Goal: Task Accomplishment & Management: Contribute content

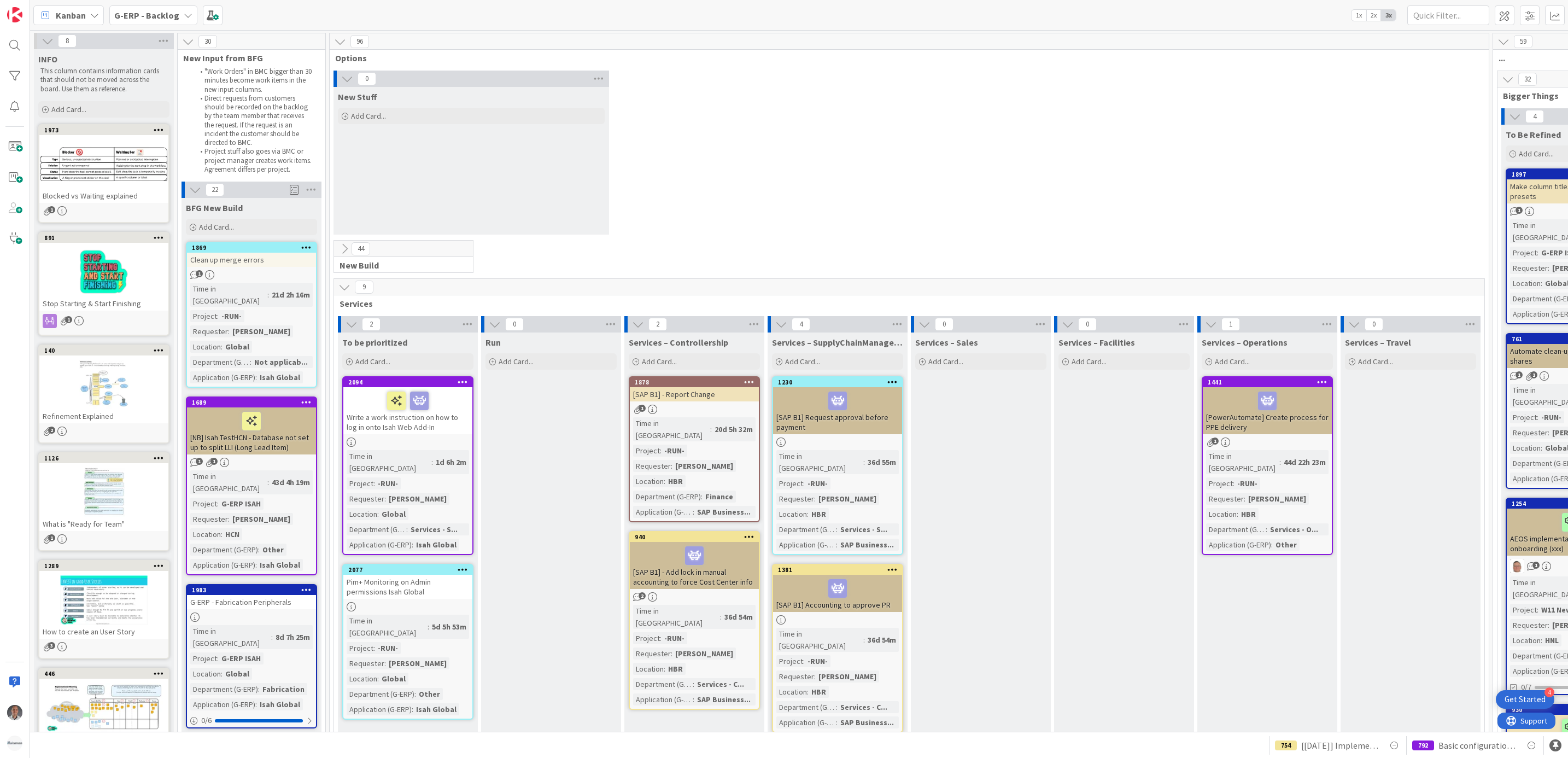
click at [161, 16] on b "G-ERP - Backlog" at bounding box center [147, 15] width 65 height 11
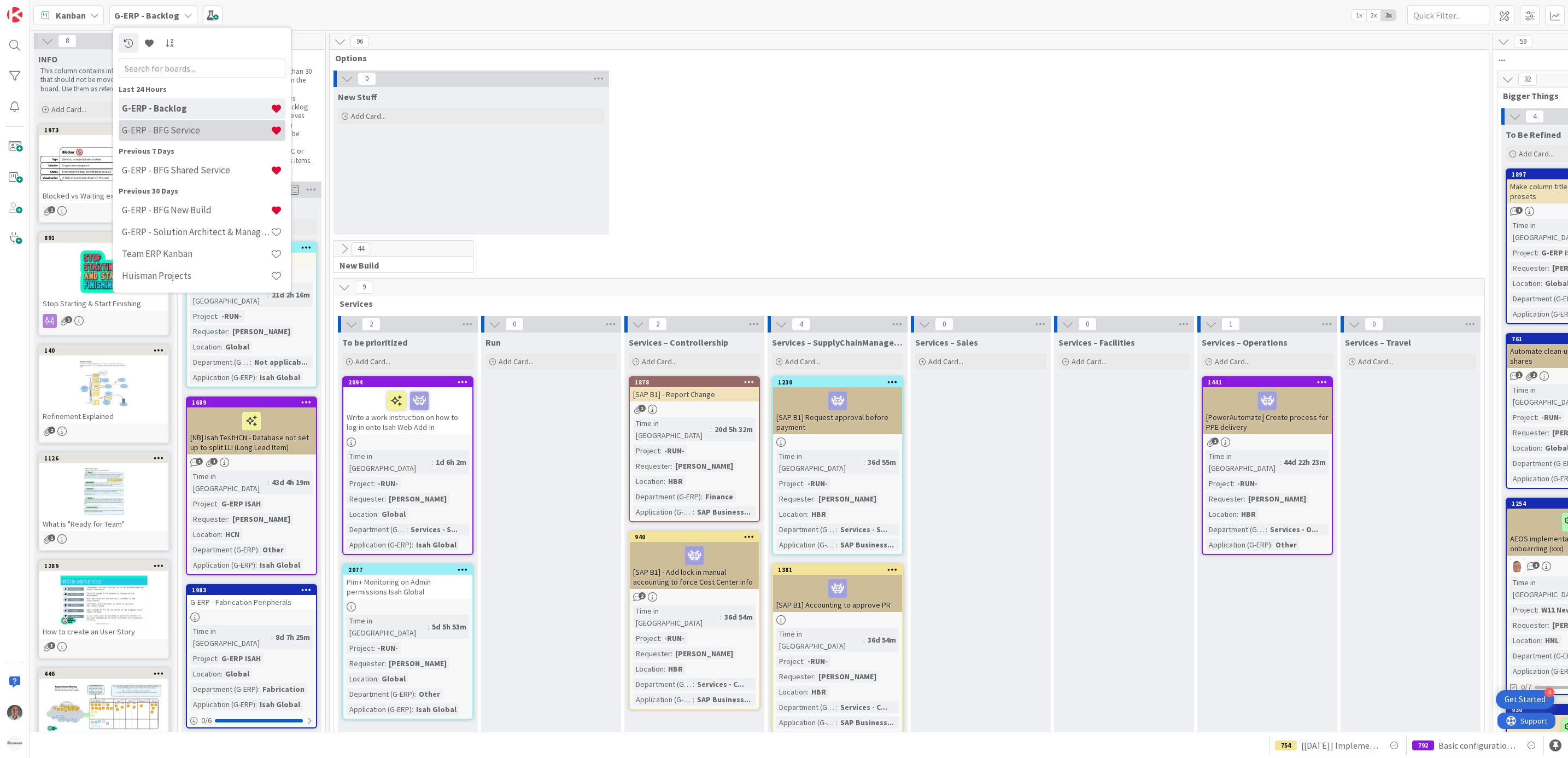
click at [174, 125] on h4 "G-ERP - BFG Service" at bounding box center [196, 130] width 149 height 11
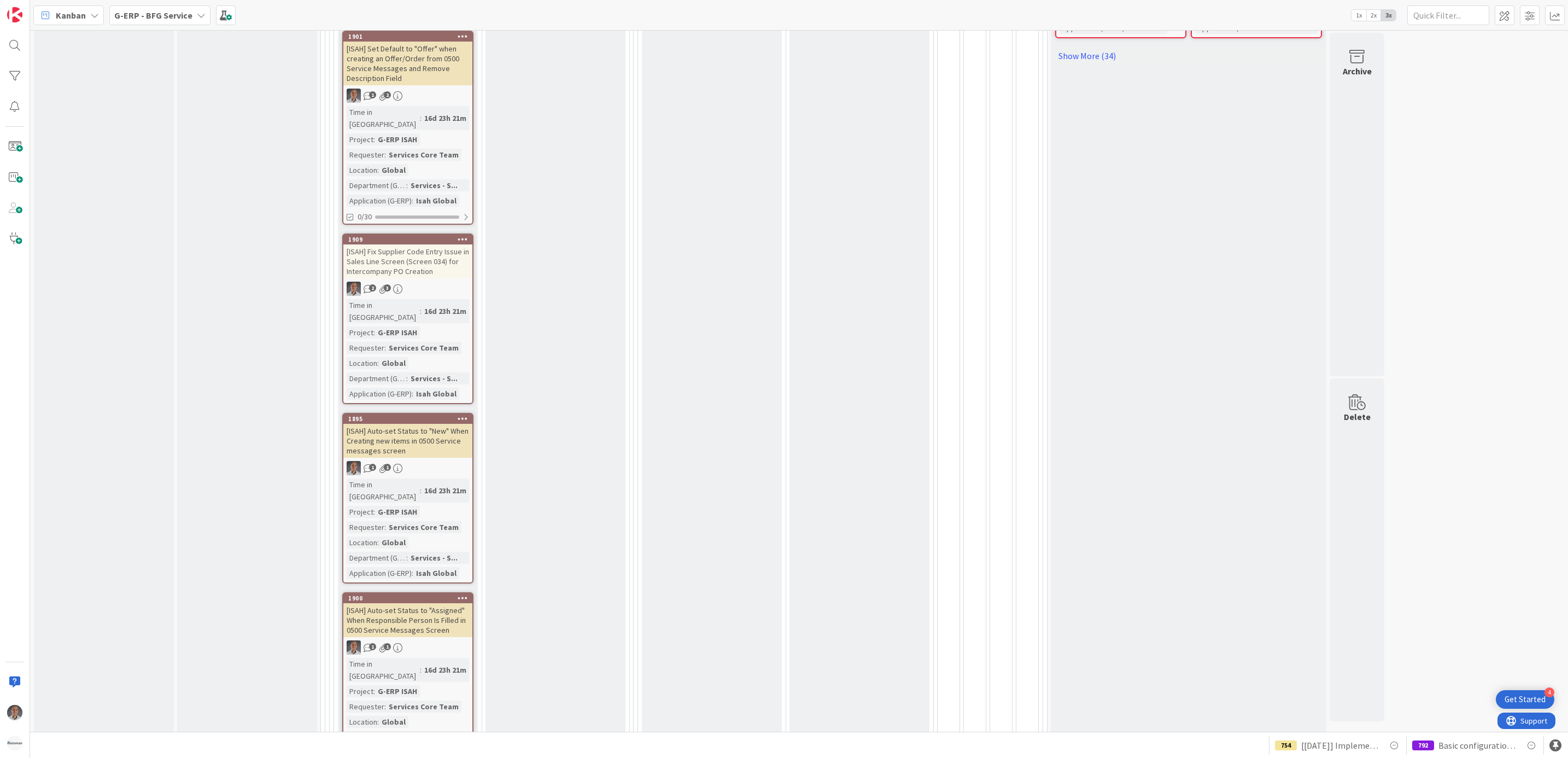
scroll to position [984, 0]
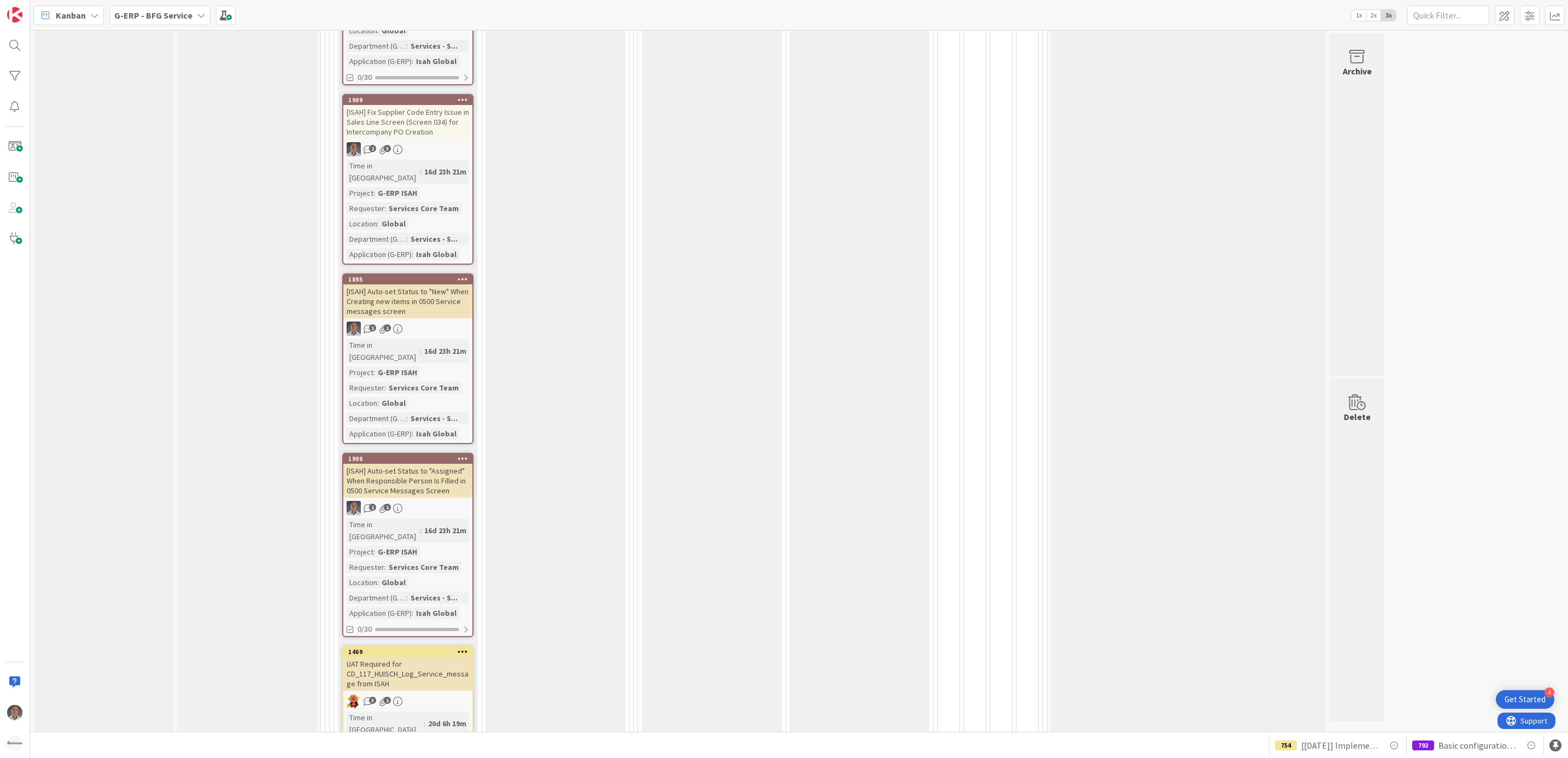
click at [453, 464] on div "[ISAH] Auto-set Status to "Assigned" When Responsible Person Is Filled in 0500 …" at bounding box center [408, 481] width 129 height 34
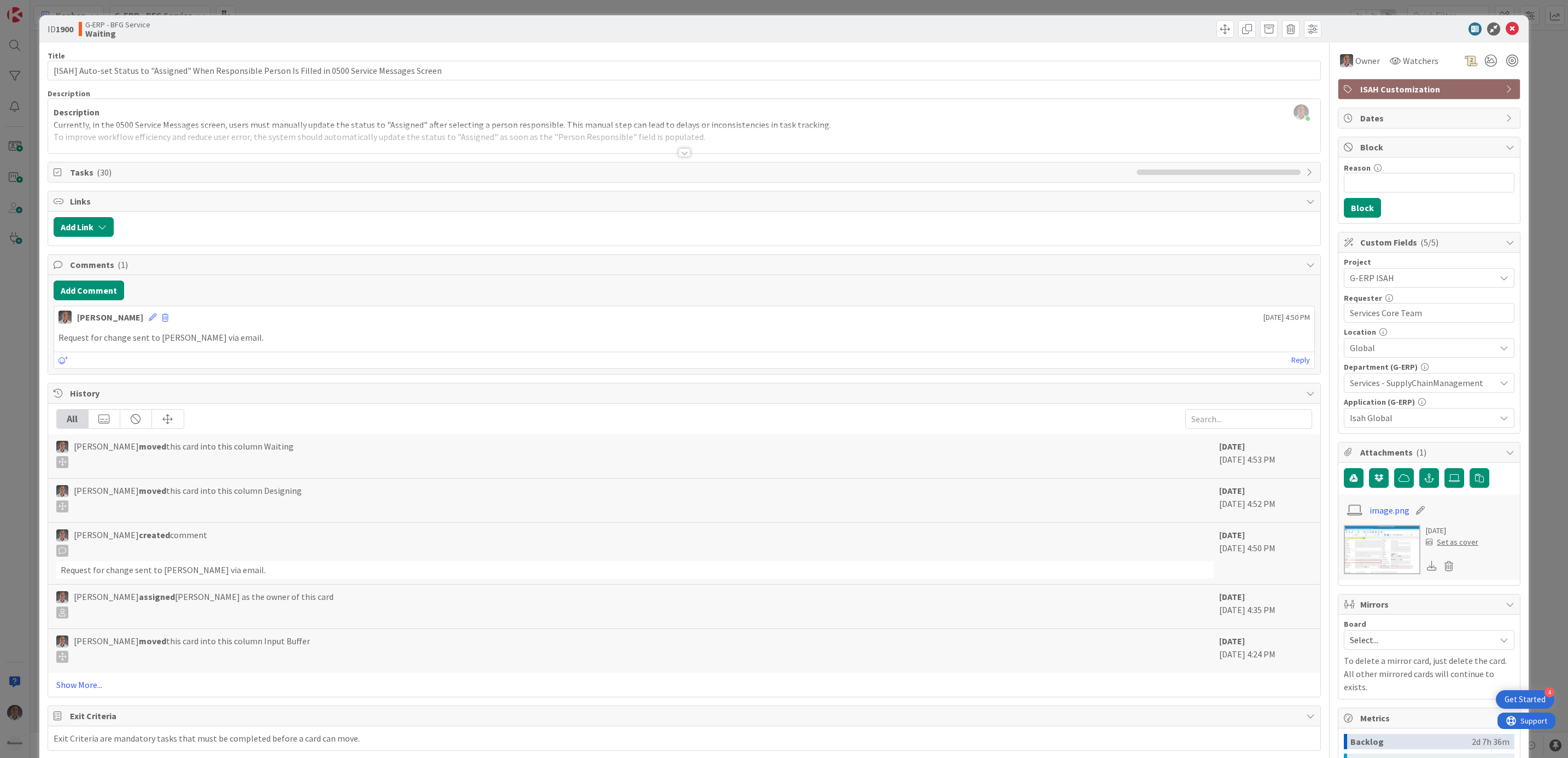
click at [679, 149] on div at bounding box center [685, 152] width 12 height 9
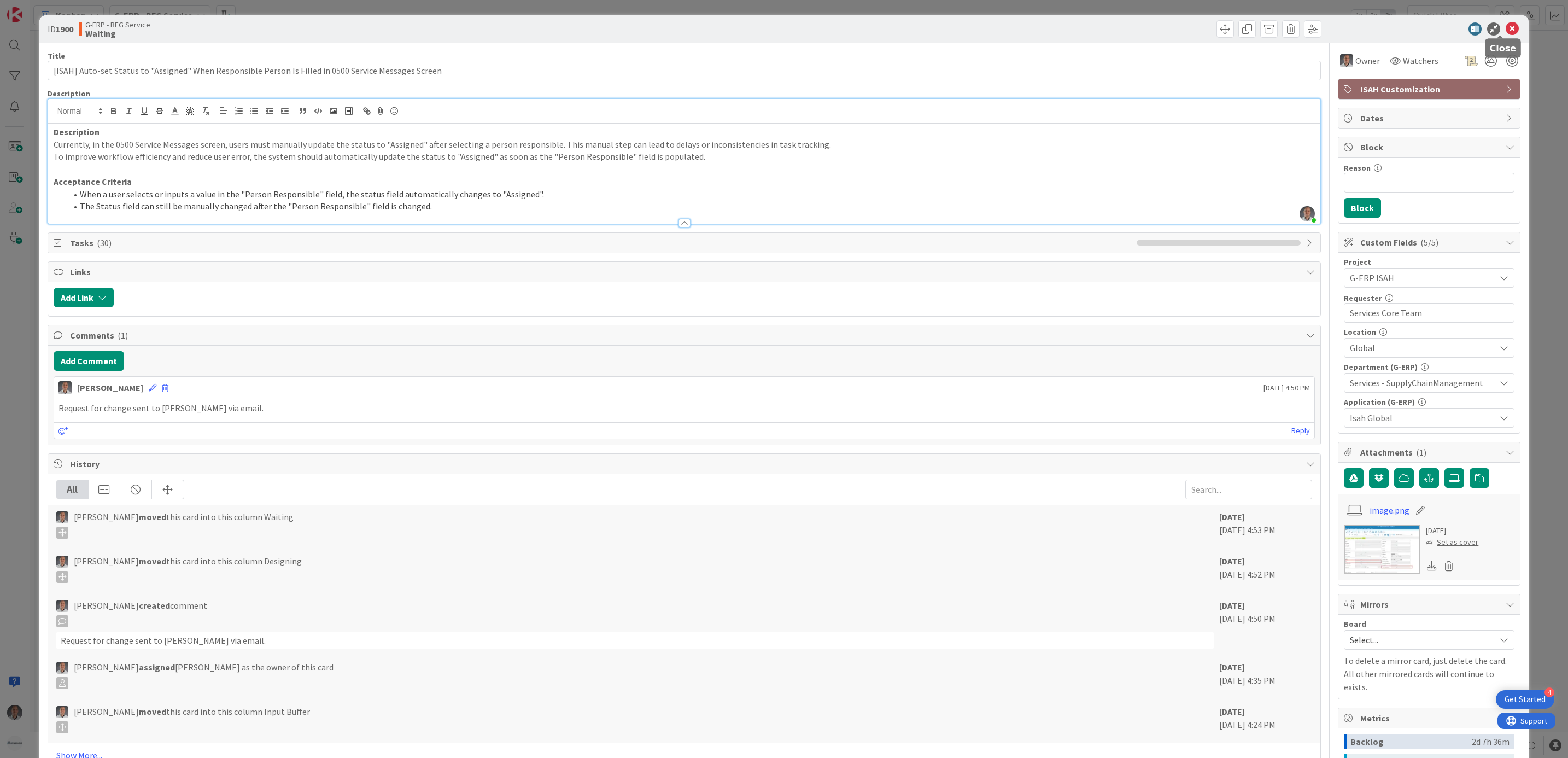
click at [1506, 31] on icon at bounding box center [1513, 29] width 13 height 13
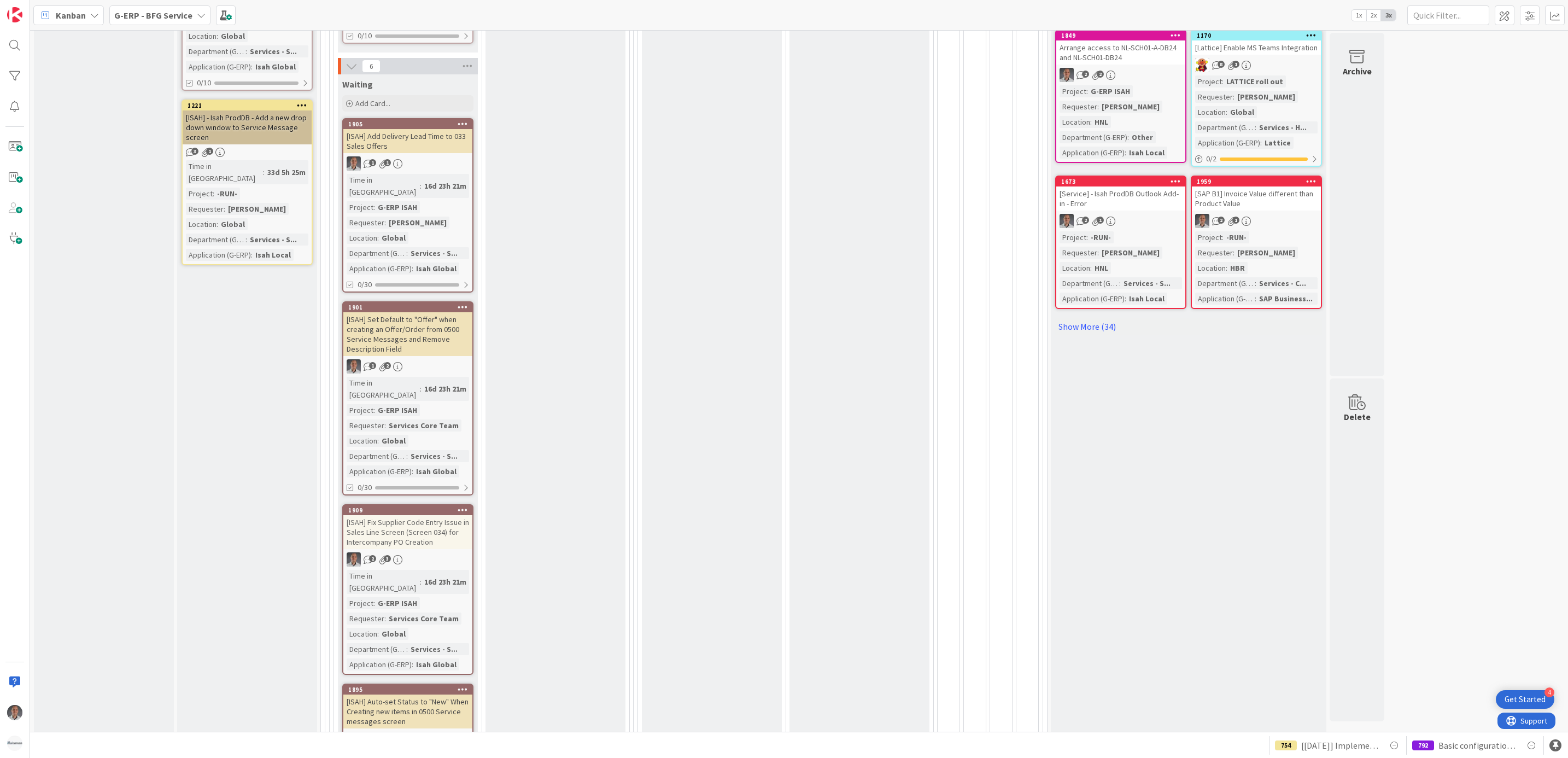
scroll to position [492, 0]
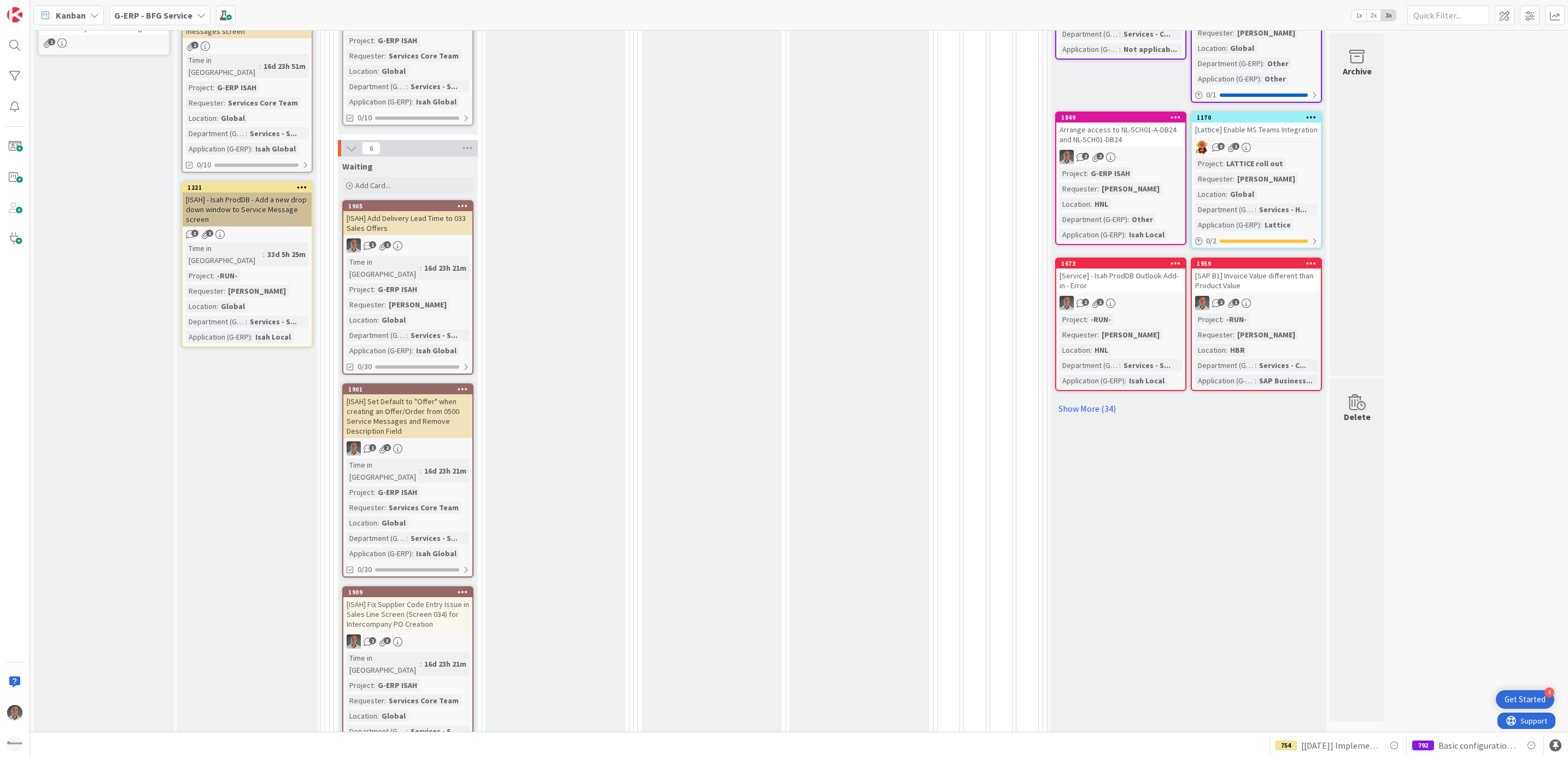
click at [435, 211] on div "[ISAH] Add Delivery Lead Time to 033 Sales Offers" at bounding box center [408, 223] width 129 height 24
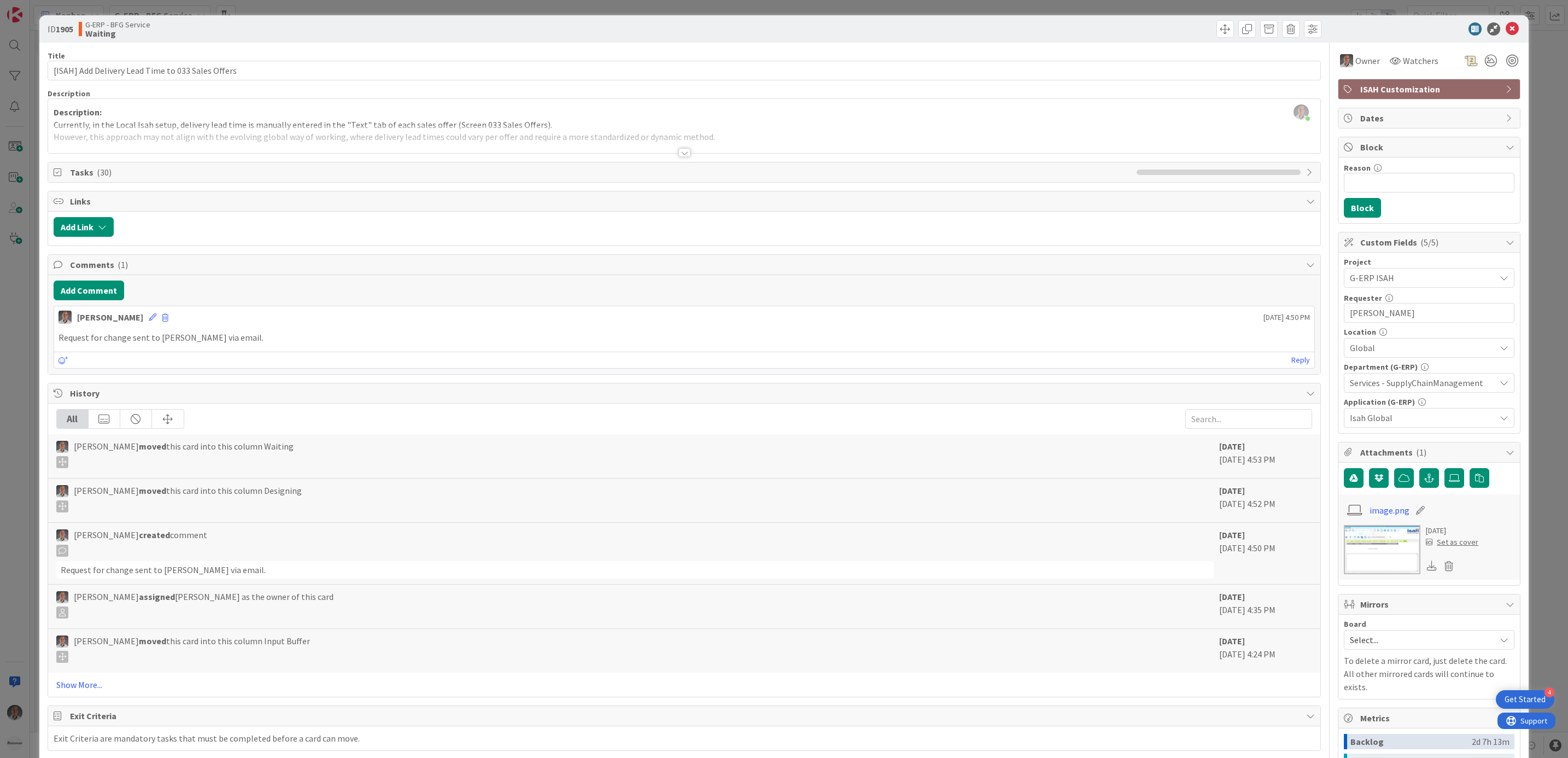
click at [679, 153] on div at bounding box center [685, 152] width 12 height 9
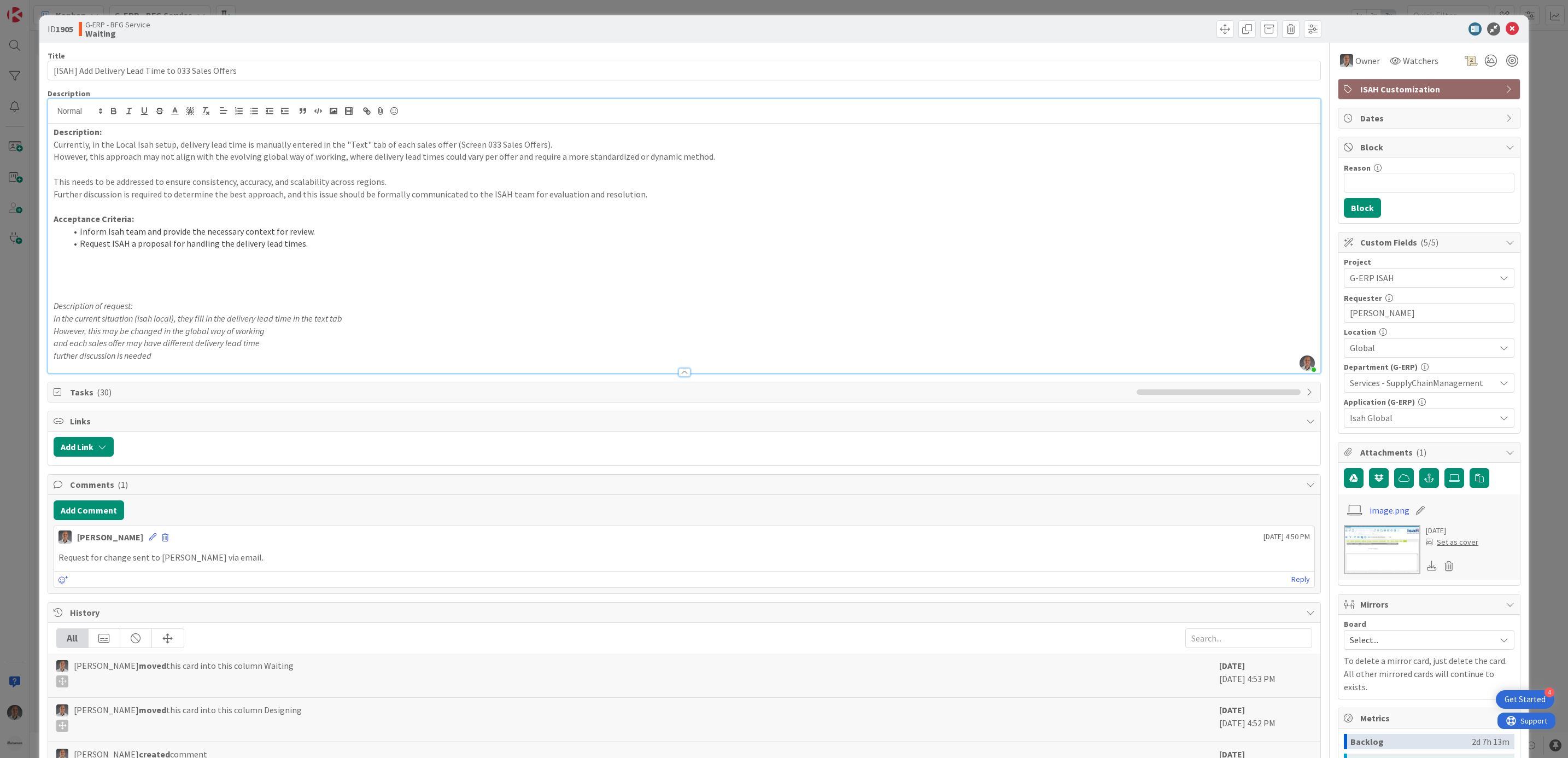
click at [138, 276] on p at bounding box center [684, 281] width 1262 height 13
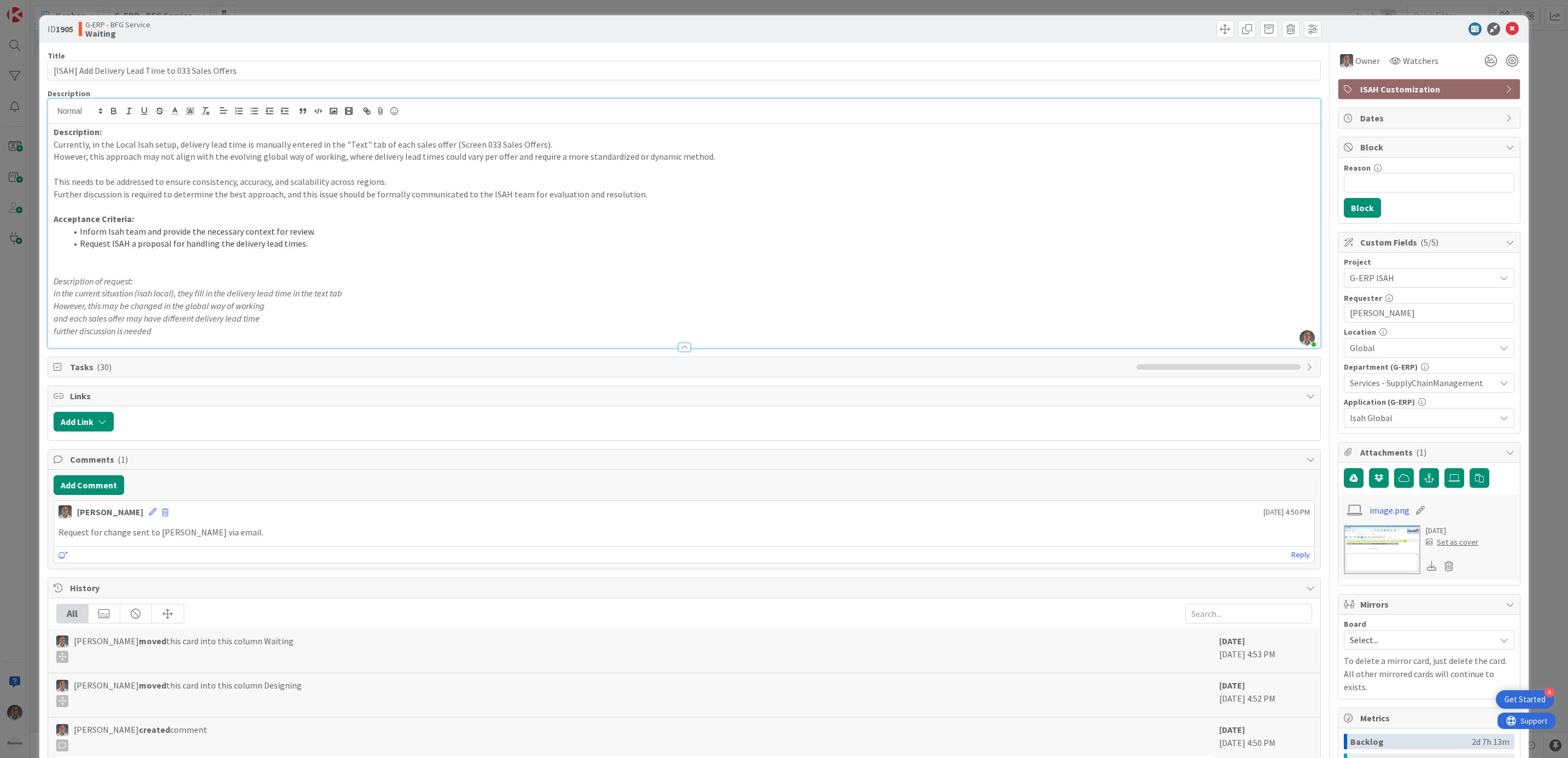
drag, startPoint x: 1136, startPoint y: 366, endPoint x: 867, endPoint y: 373, distance: 269.1
click at [867, 373] on div "Tasks ( 30 )" at bounding box center [684, 367] width 1273 height 19
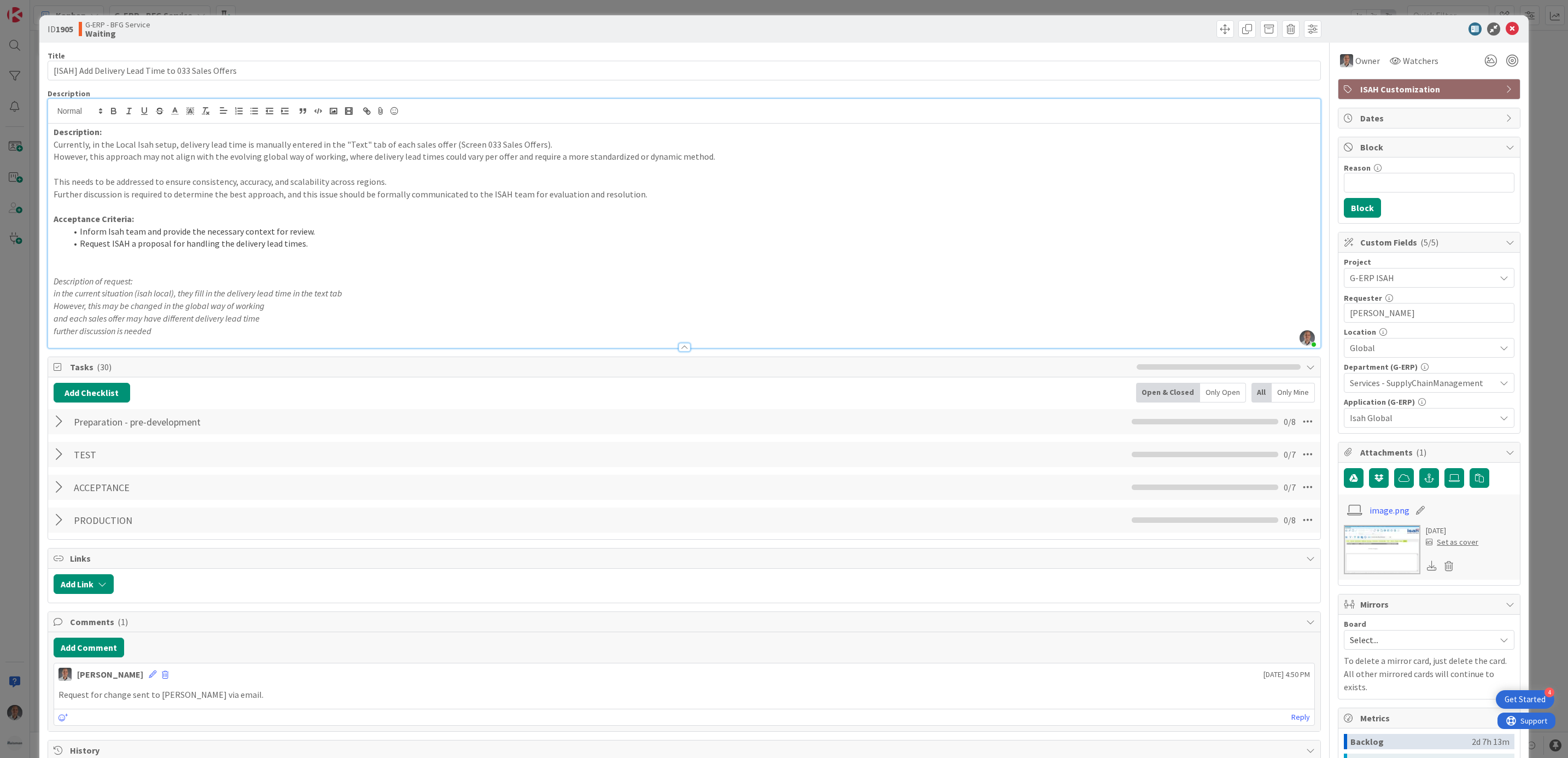
click at [831, 218] on p "Acceptance Criteria:" at bounding box center [684, 219] width 1262 height 13
click at [358, 238] on li "Request ISAH a proposal for handling the delivery lead times." at bounding box center [691, 244] width 1248 height 13
click at [352, 231] on li "Inform Isah team and provide the necessary context for review." at bounding box center [691, 231] width 1248 height 13
click at [340, 223] on p "Acceptance Criteria:" at bounding box center [684, 219] width 1262 height 13
click at [374, 242] on li "Request ISAH a proposal for handling the delivery lead times." at bounding box center [691, 244] width 1248 height 13
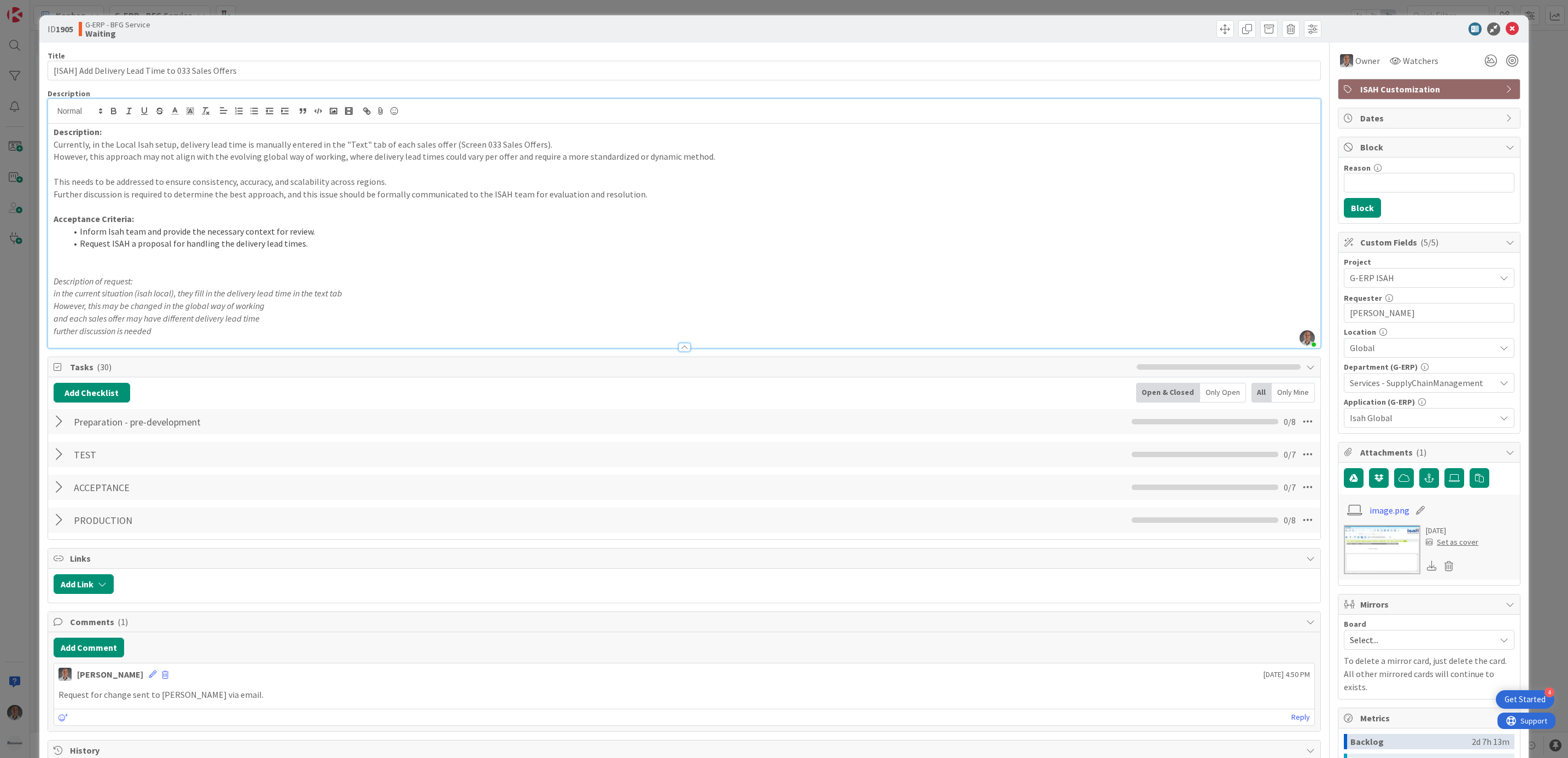
click at [366, 230] on li "Inform Isah team and provide the necessary context for review." at bounding box center [691, 231] width 1248 height 13
click at [328, 215] on p "Acceptance Criteria:" at bounding box center [684, 219] width 1262 height 13
click at [349, 205] on p at bounding box center [684, 206] width 1262 height 13
click at [716, 194] on p "Further discussion is required to determine the best approach, and this issue s…" at bounding box center [684, 194] width 1262 height 13
click at [661, 174] on p at bounding box center [684, 169] width 1262 height 13
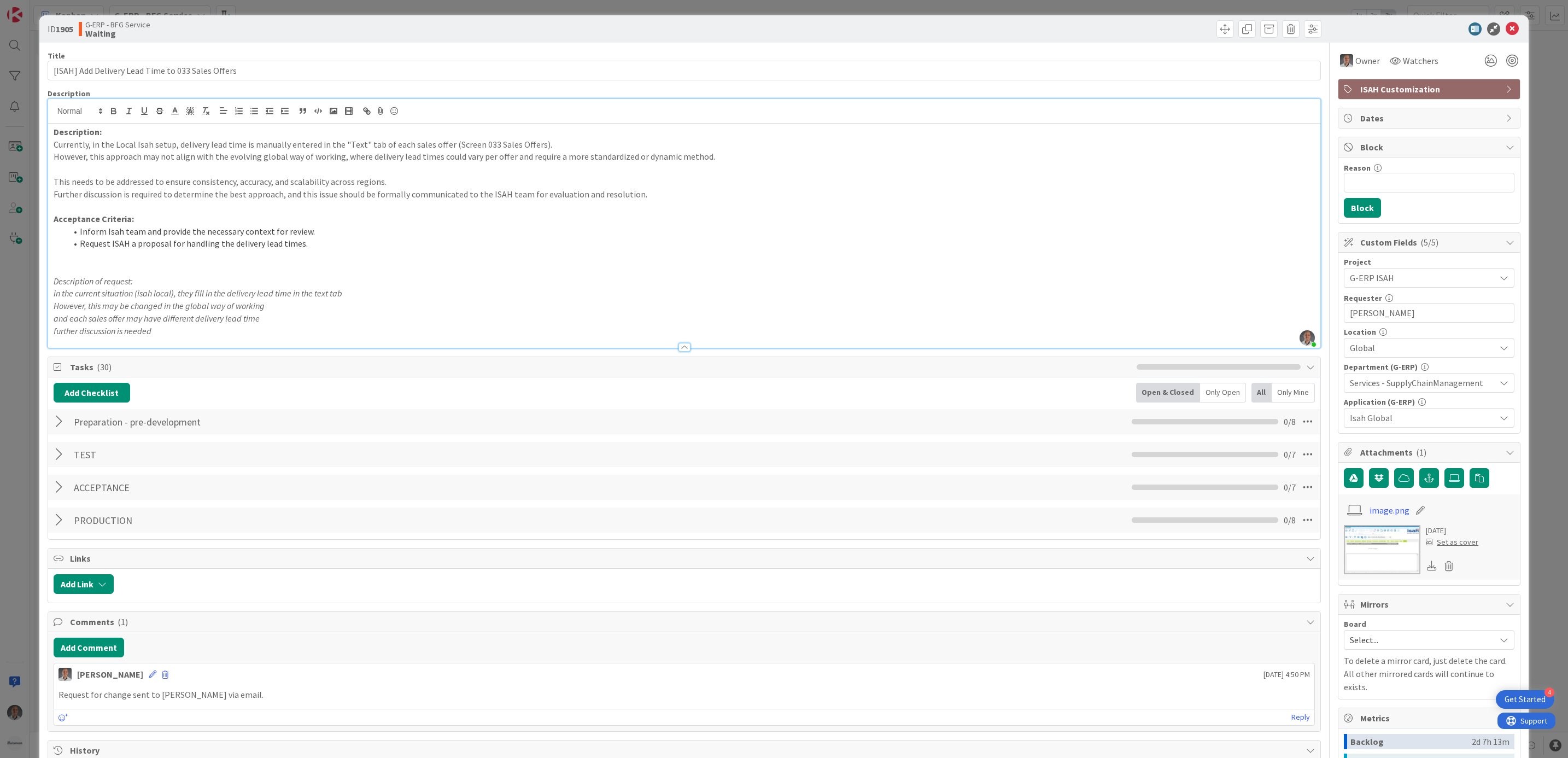
click at [628, 161] on p "However, this approach may not align with the evolving global way of working, w…" at bounding box center [684, 156] width 1262 height 13
click at [728, 158] on p "However, this approach may not align with the evolving global way of working, w…" at bounding box center [684, 156] width 1262 height 13
click at [1506, 24] on icon at bounding box center [1513, 29] width 13 height 13
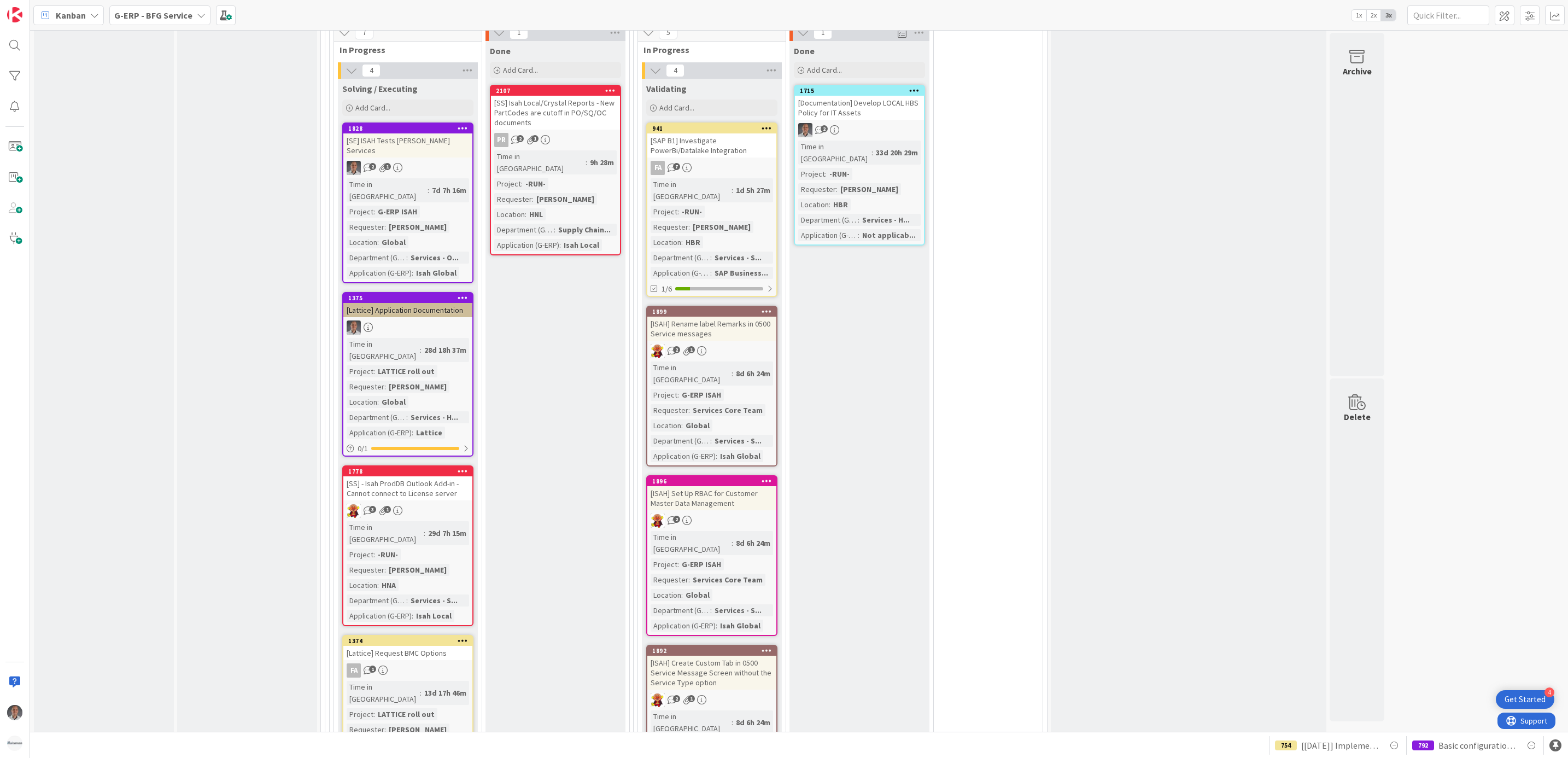
scroll to position [2000, 0]
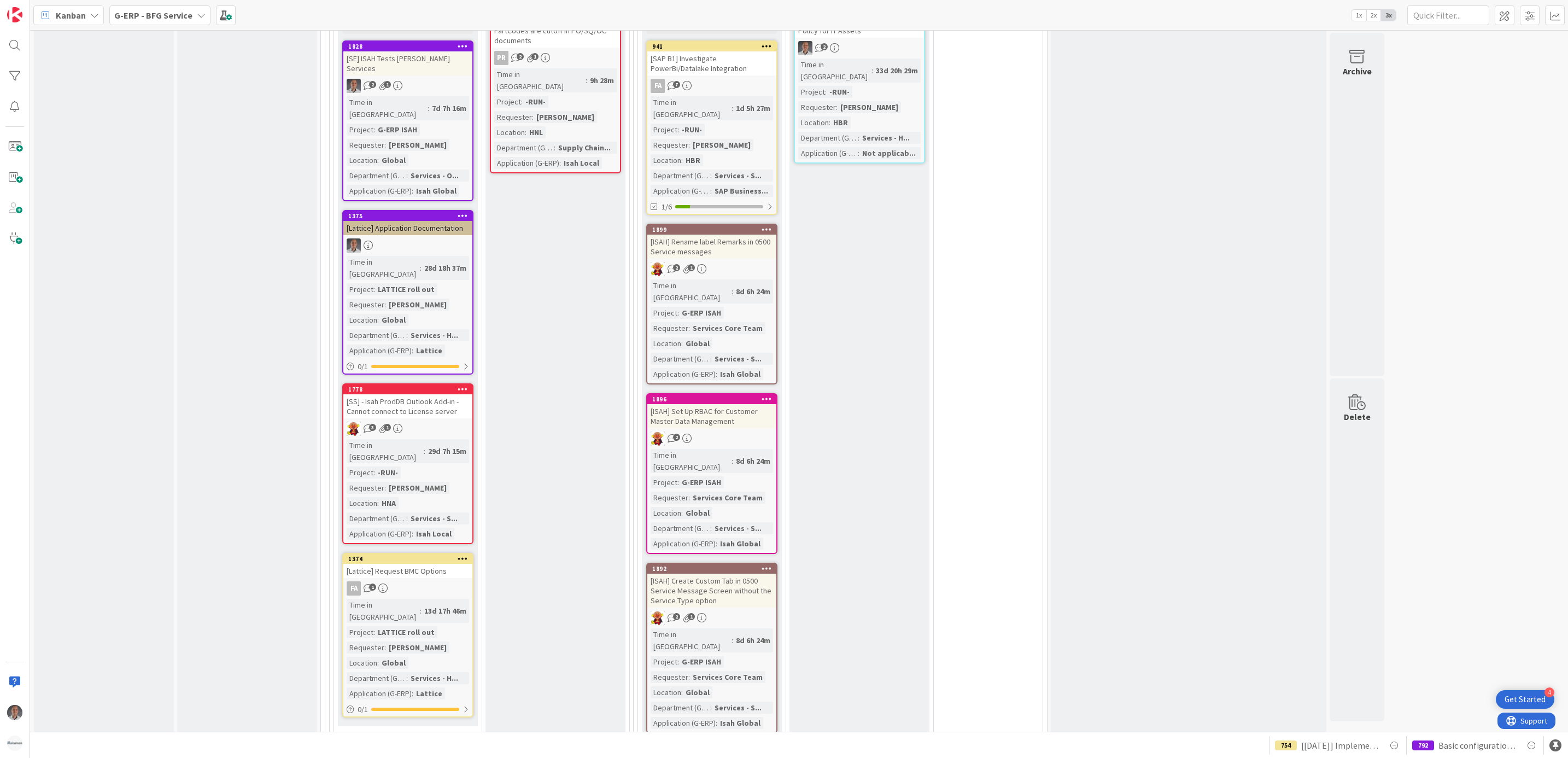
drag, startPoint x: 1068, startPoint y: 528, endPoint x: 1217, endPoint y: 303, distance: 269.9
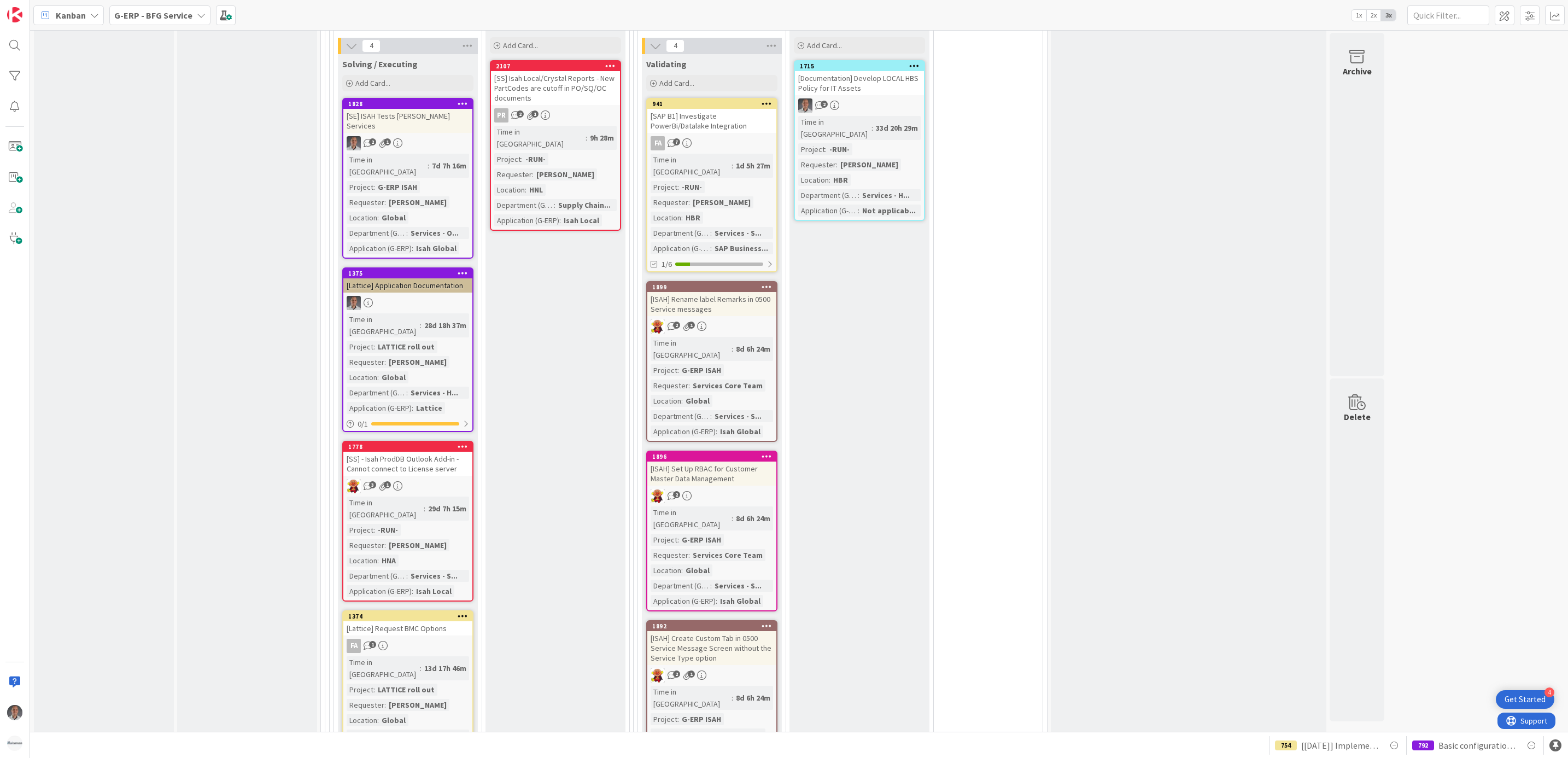
scroll to position [1968, 0]
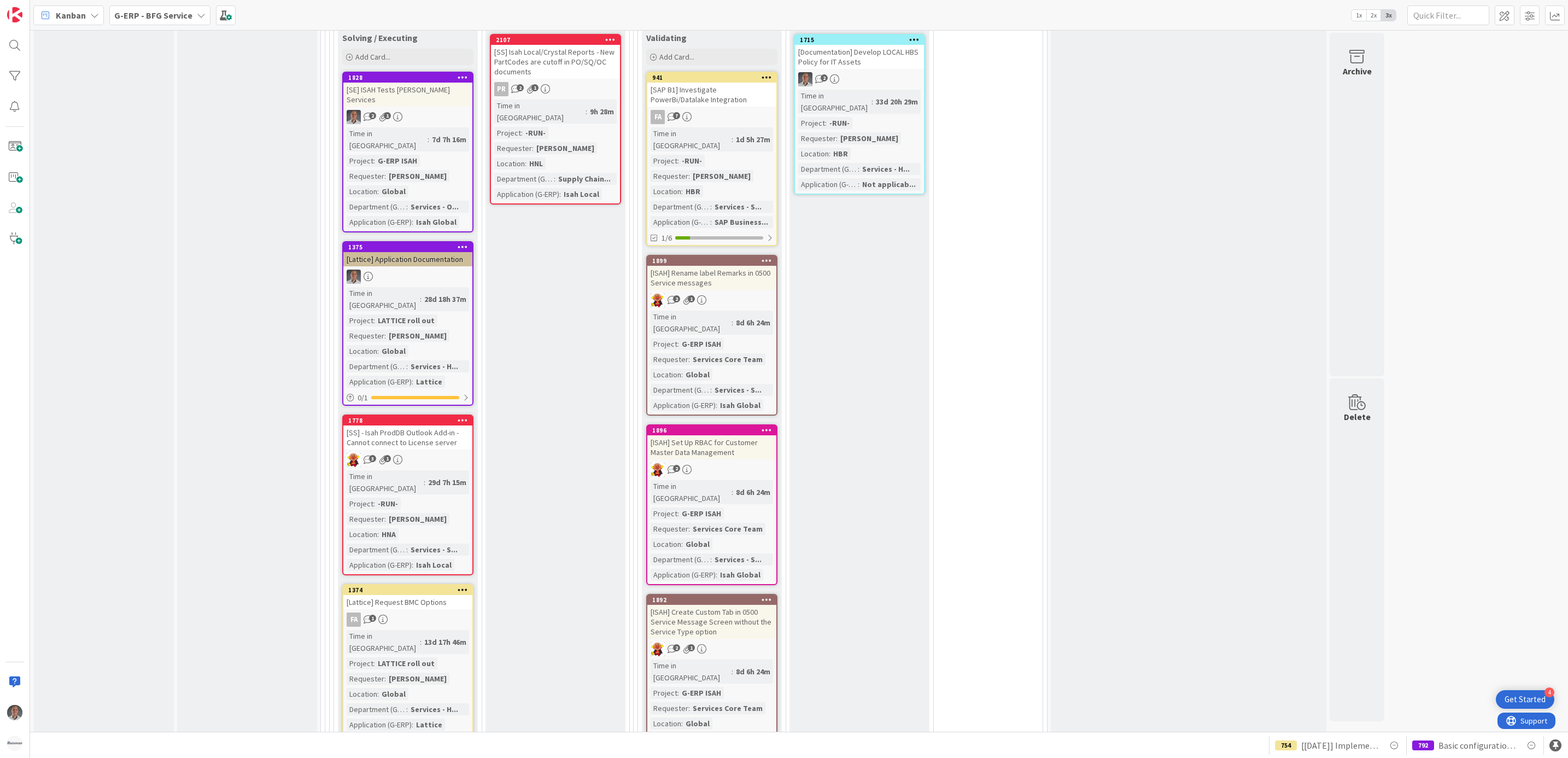
click at [438, 426] on div "[SS] - Isah ProdDB Outlook Add-in - Cannot connect to License server" at bounding box center [408, 438] width 129 height 24
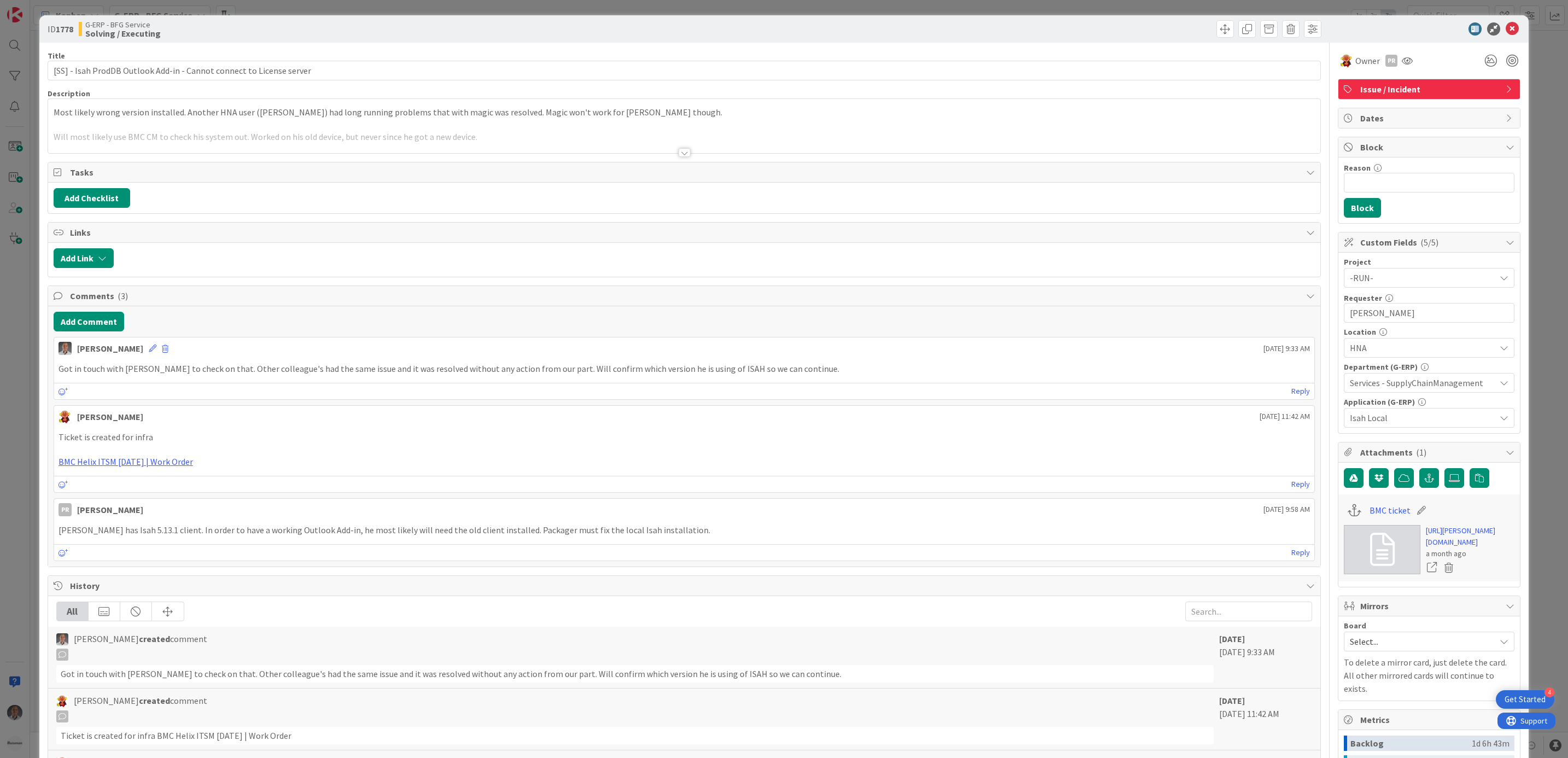
click at [679, 152] on div at bounding box center [685, 152] width 12 height 9
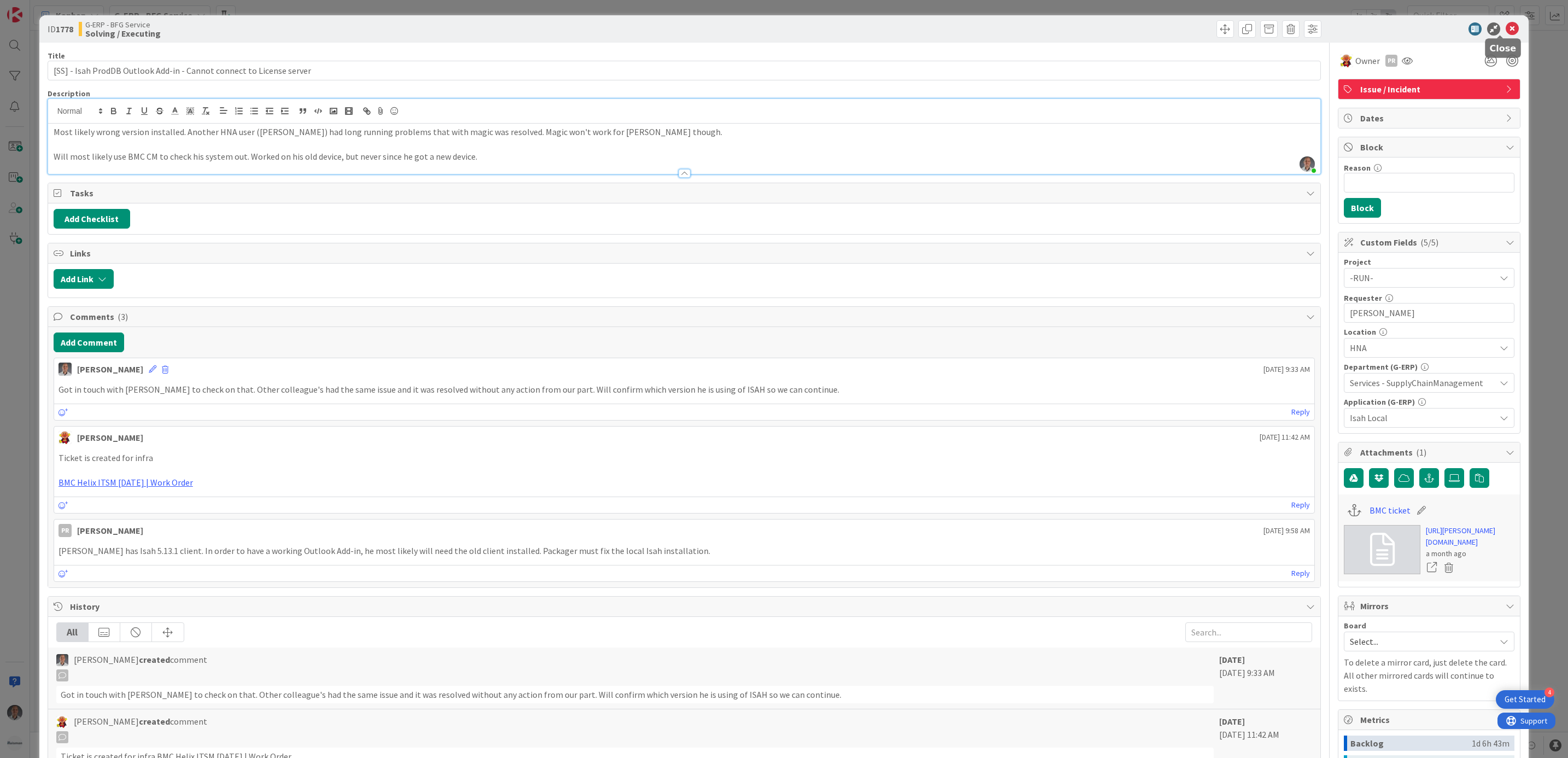
click at [1506, 29] on icon at bounding box center [1513, 29] width 13 height 13
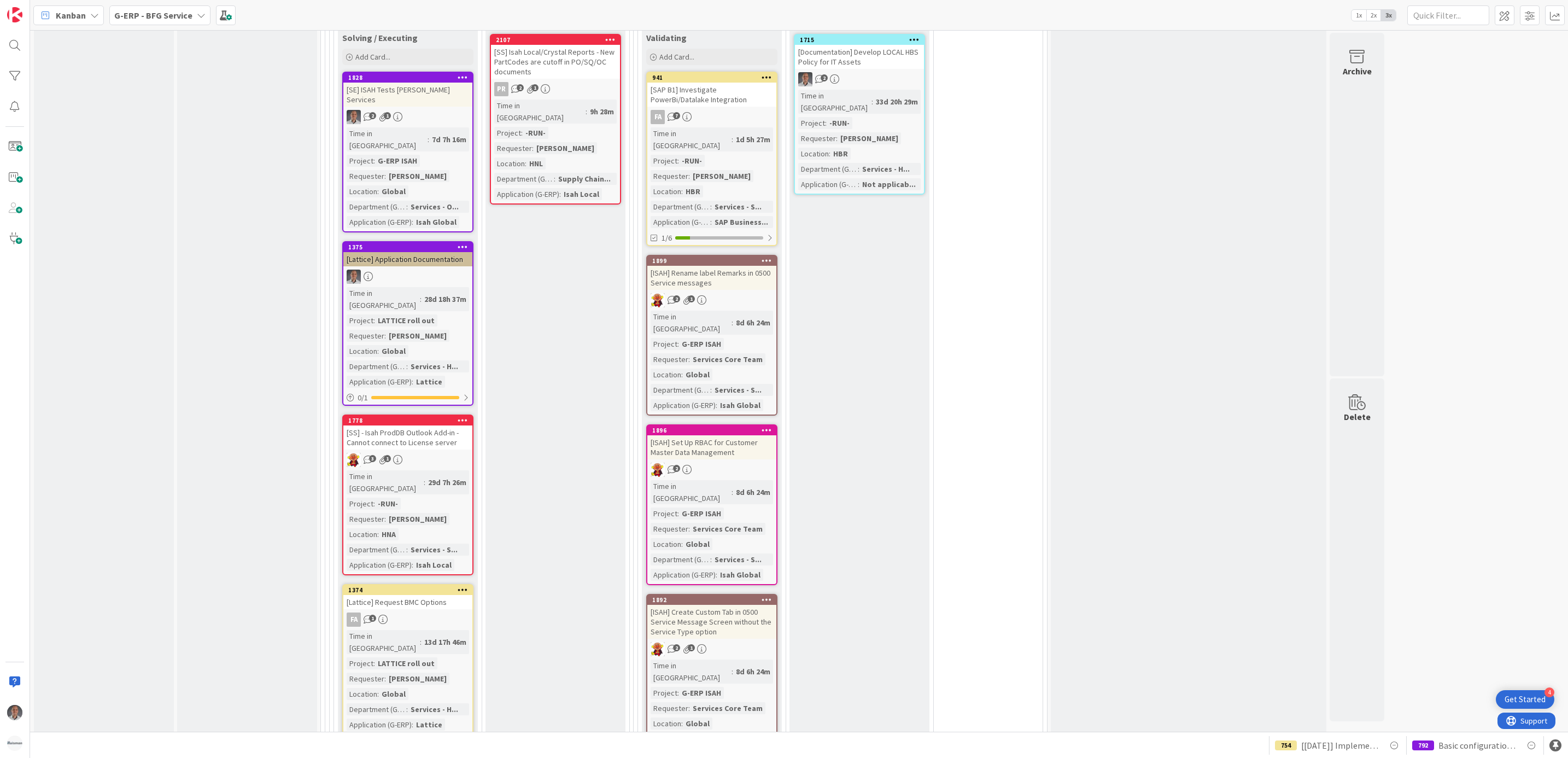
click at [424, 426] on div "[SS] - Isah ProdDB Outlook Add-in - Cannot connect to License server" at bounding box center [408, 438] width 129 height 24
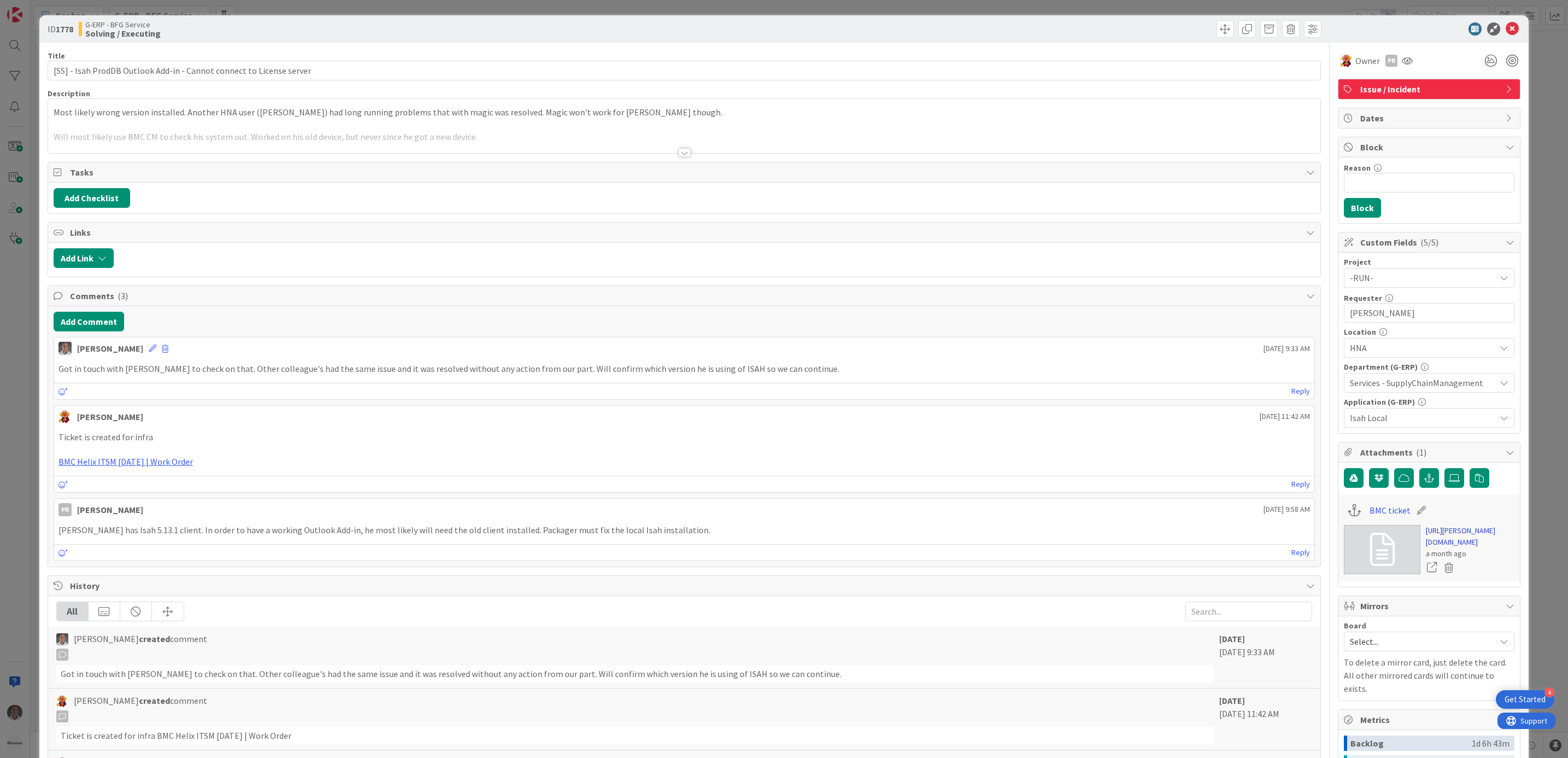
click at [1434, 538] on link "[URL][PERSON_NAME][DOMAIN_NAME]" at bounding box center [1470, 536] width 89 height 23
click at [1506, 30] on icon at bounding box center [1513, 29] width 13 height 13
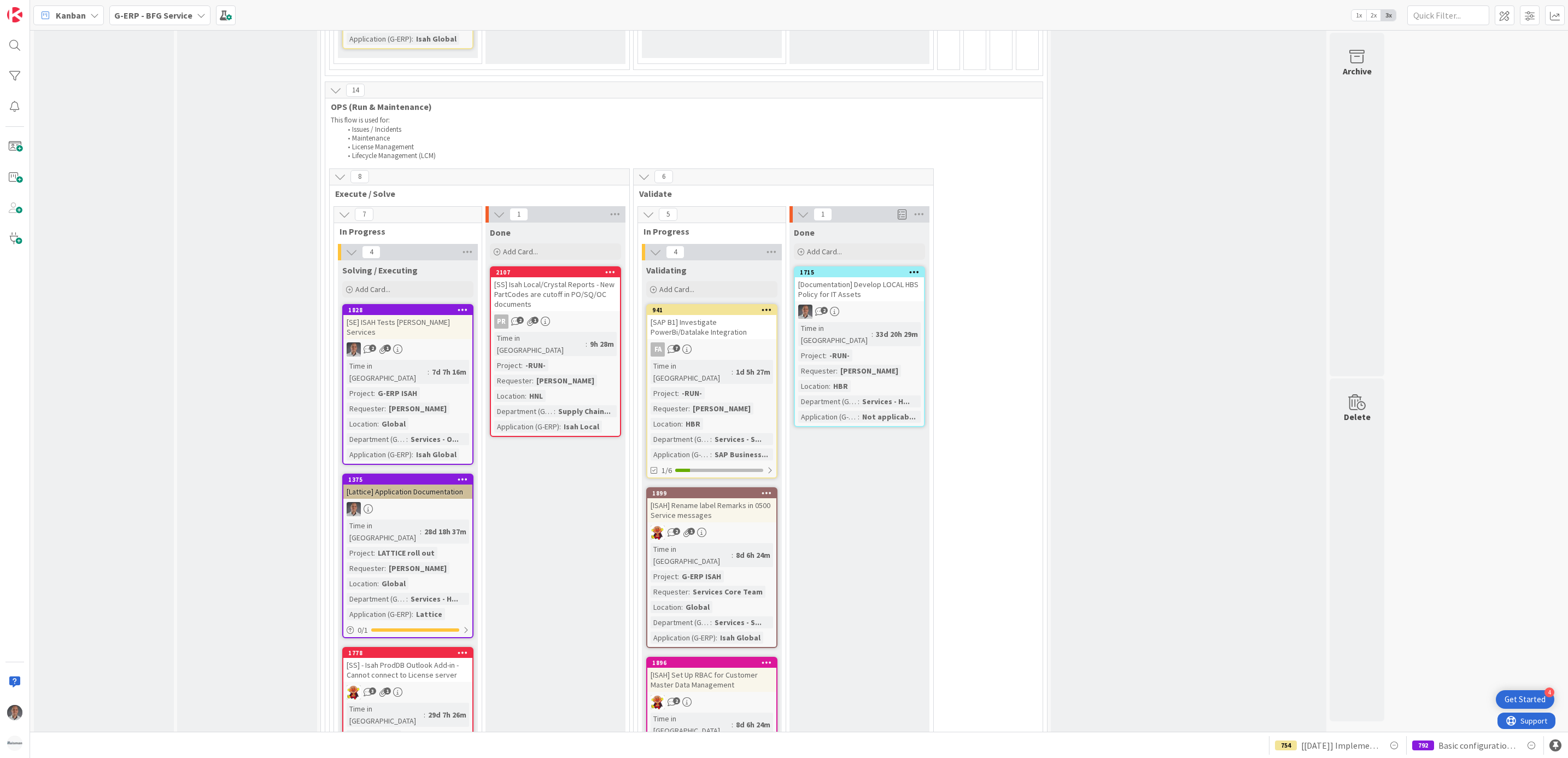
scroll to position [1722, 0]
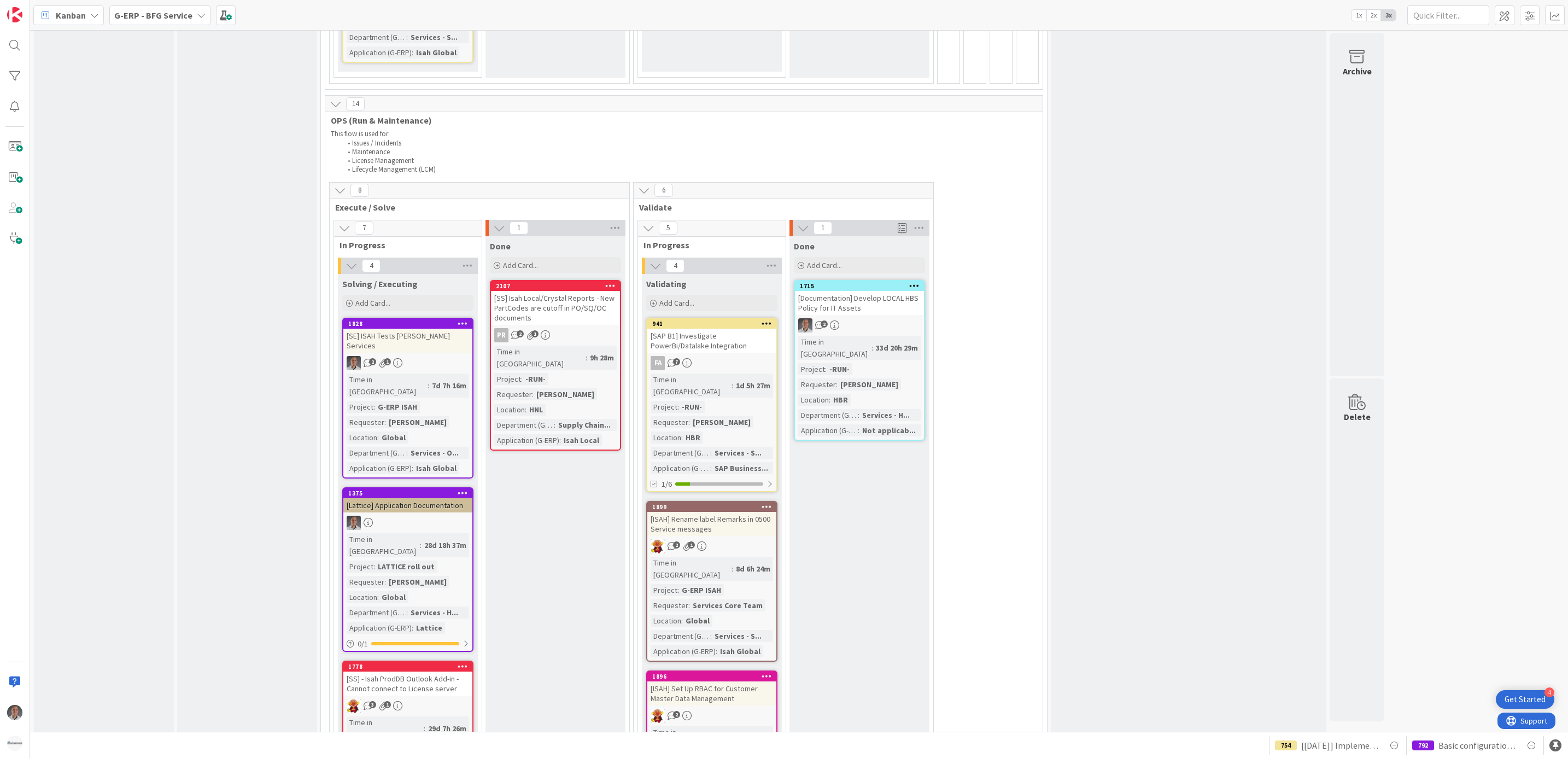
click at [558, 291] on div "[SS] Isah Local/Crystal Reports - New PartCodes are cutoff in PO/SQ/OC documents" at bounding box center [556, 308] width 129 height 34
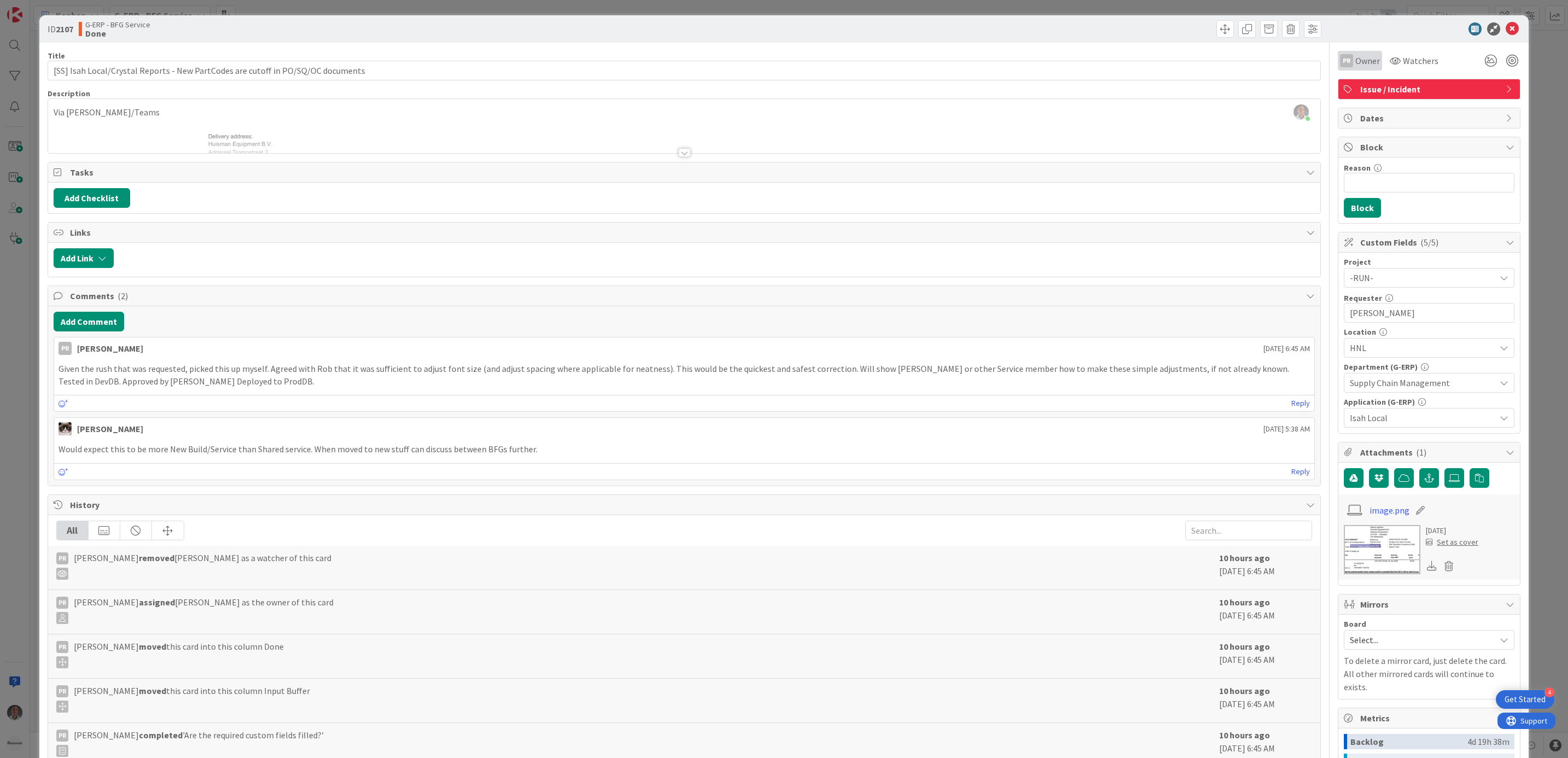
click at [1363, 56] on span "Owner" at bounding box center [1368, 61] width 24 height 13
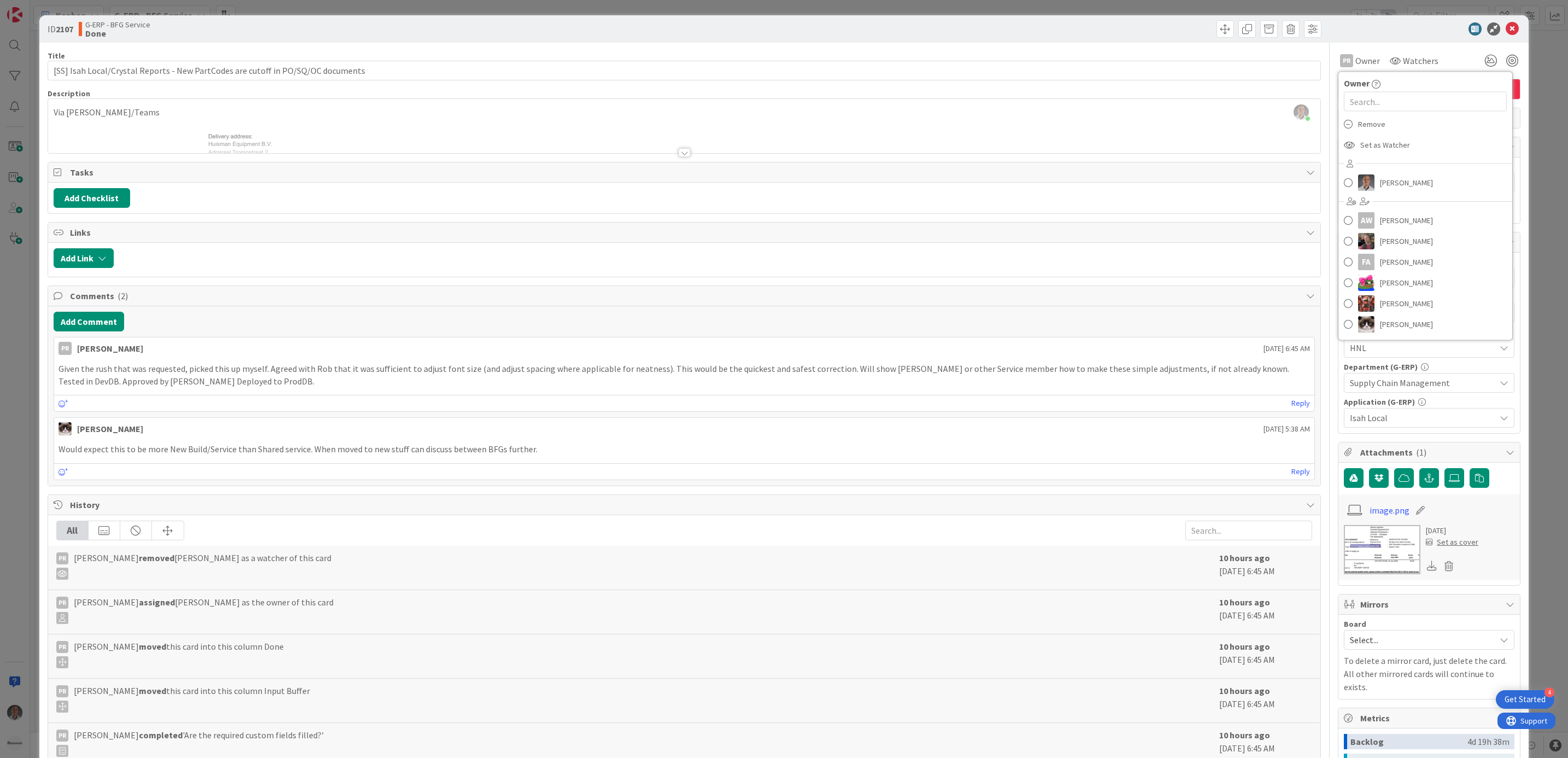
click at [1383, 35] on div at bounding box center [1424, 29] width 194 height 13
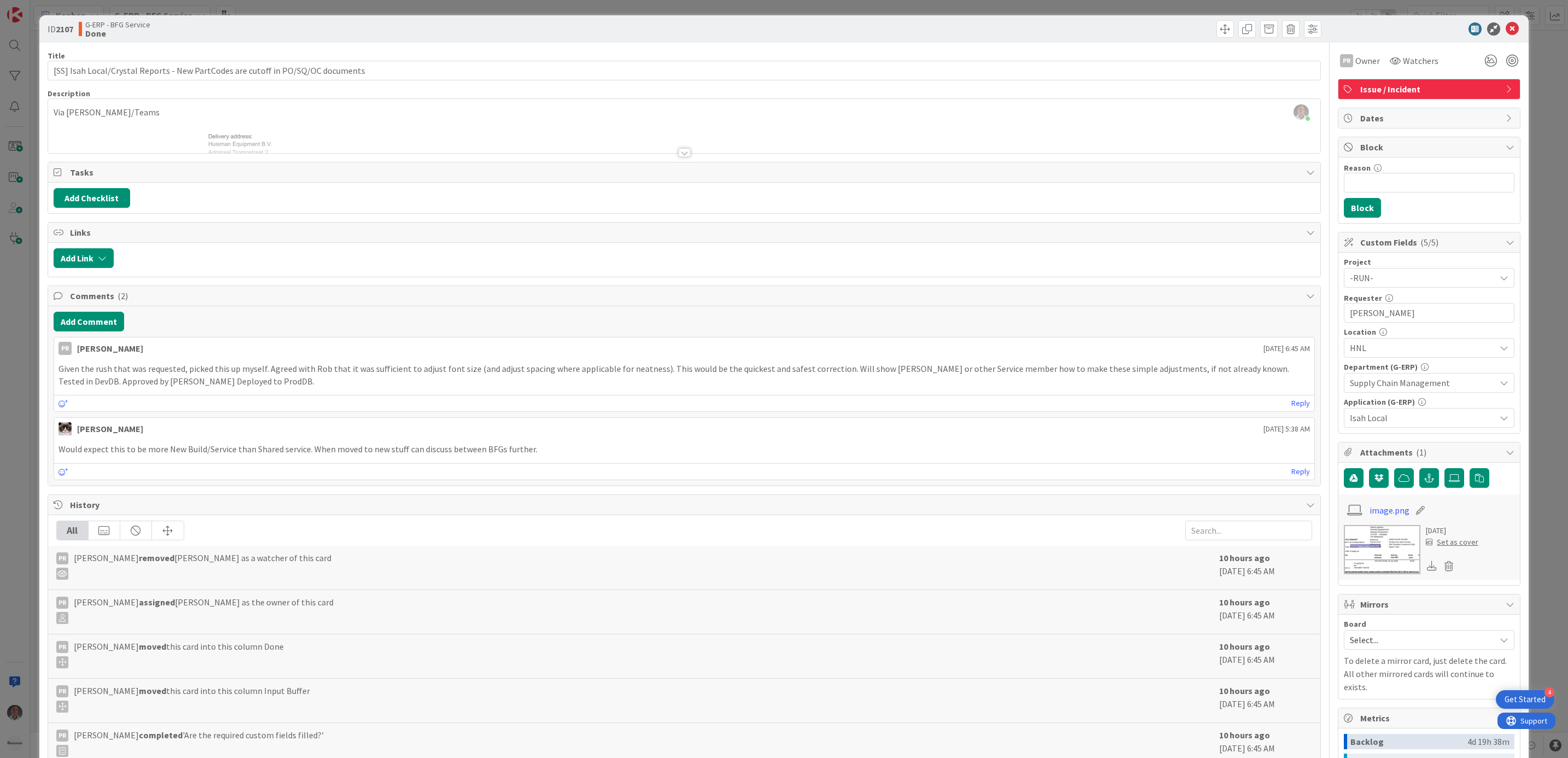
click at [679, 153] on div at bounding box center [685, 152] width 12 height 9
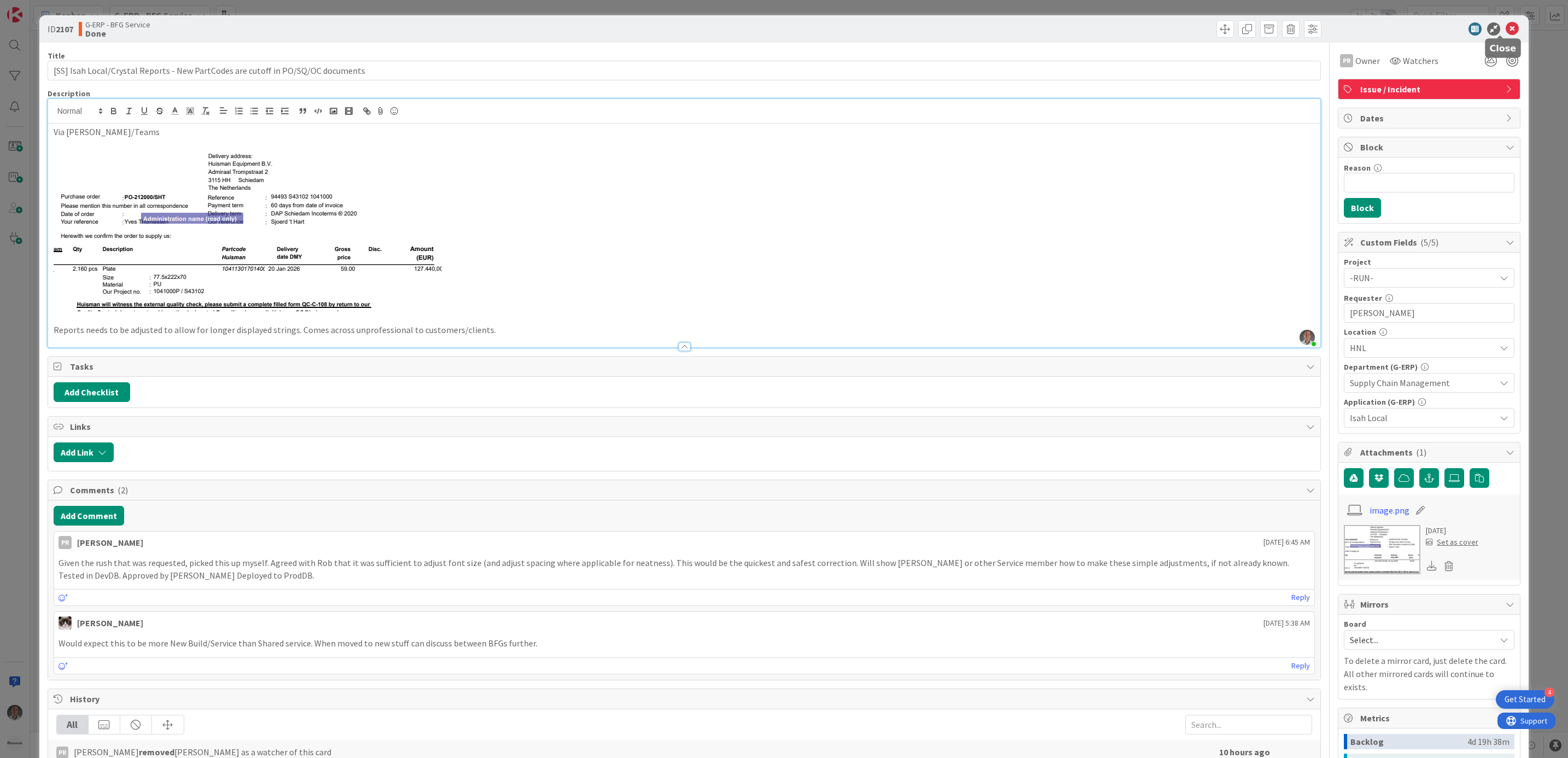
click at [1506, 24] on icon at bounding box center [1513, 29] width 13 height 13
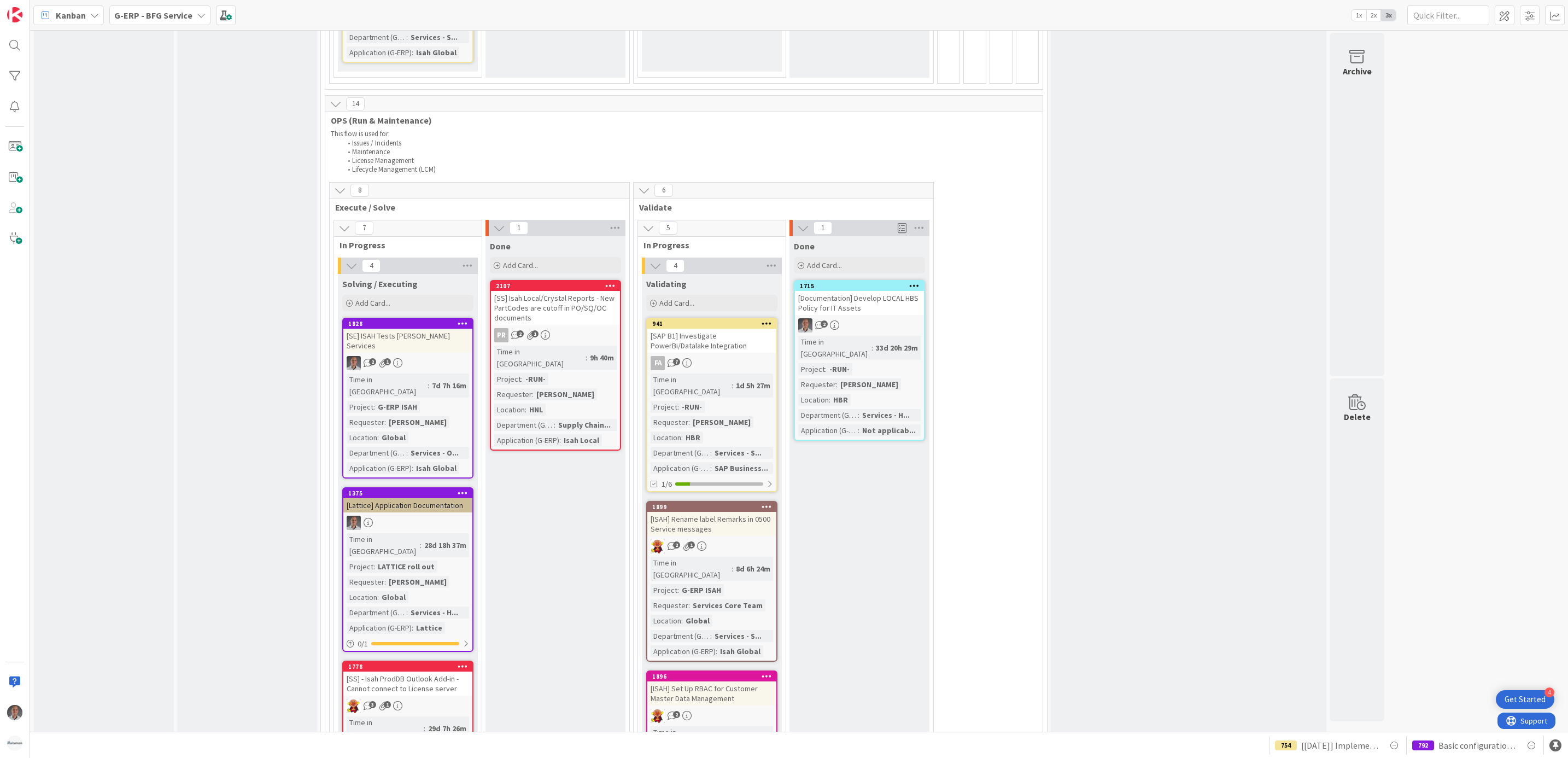
click at [197, 13] on icon at bounding box center [201, 15] width 9 height 9
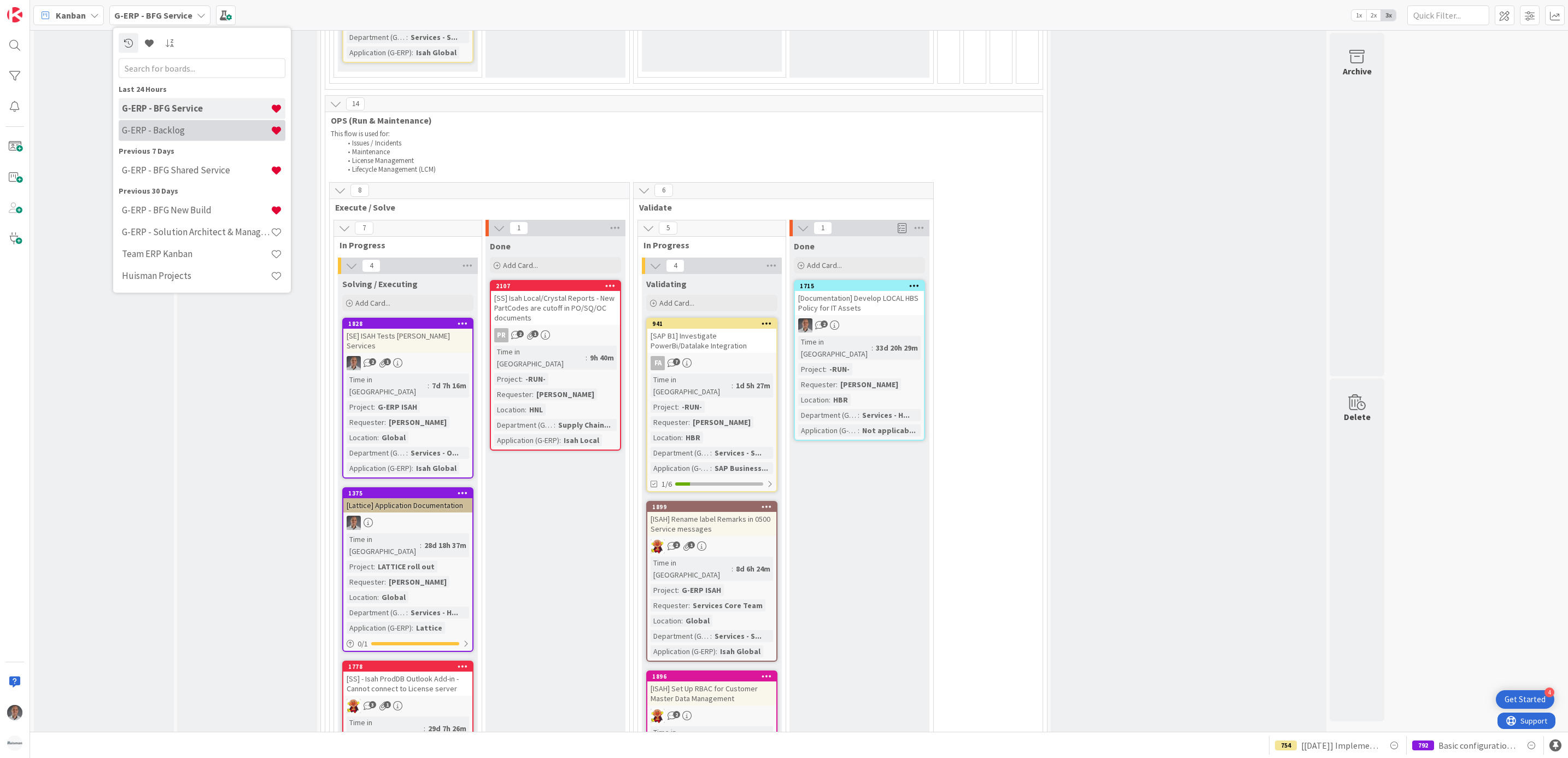
click at [179, 123] on div "G-ERP - Backlog" at bounding box center [202, 130] width 167 height 21
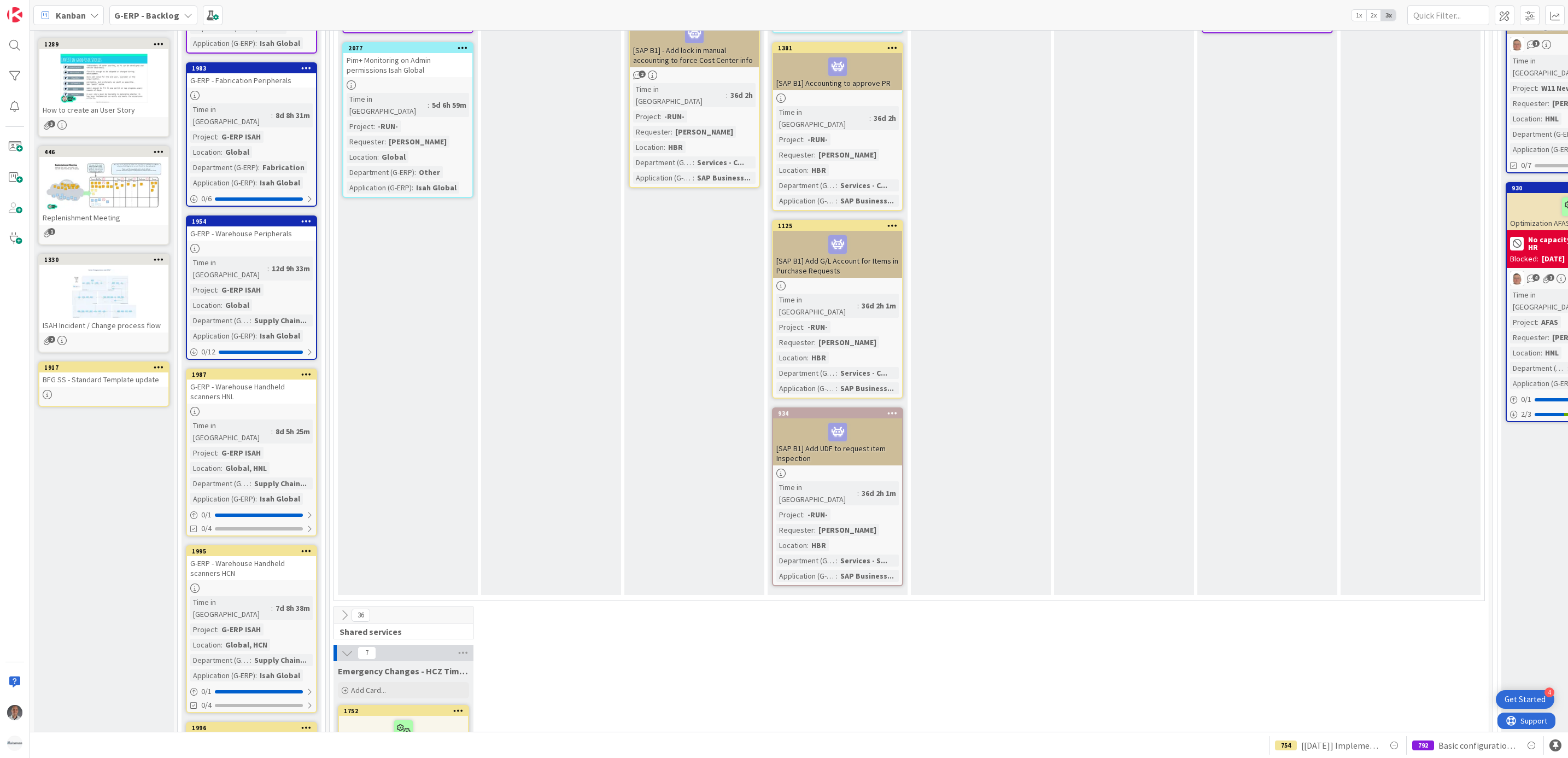
scroll to position [492, 0]
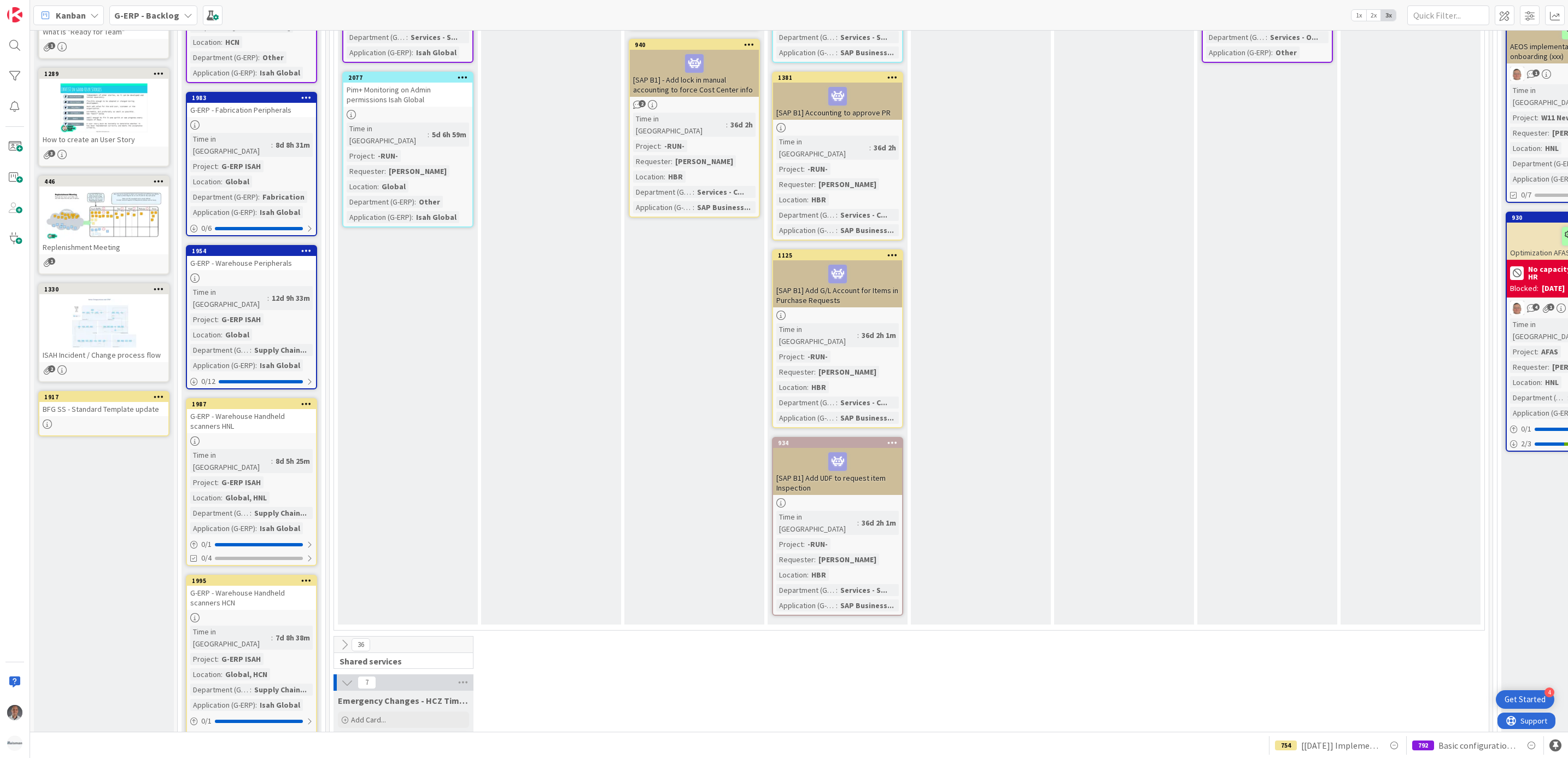
click at [343, 639] on icon at bounding box center [345, 645] width 12 height 12
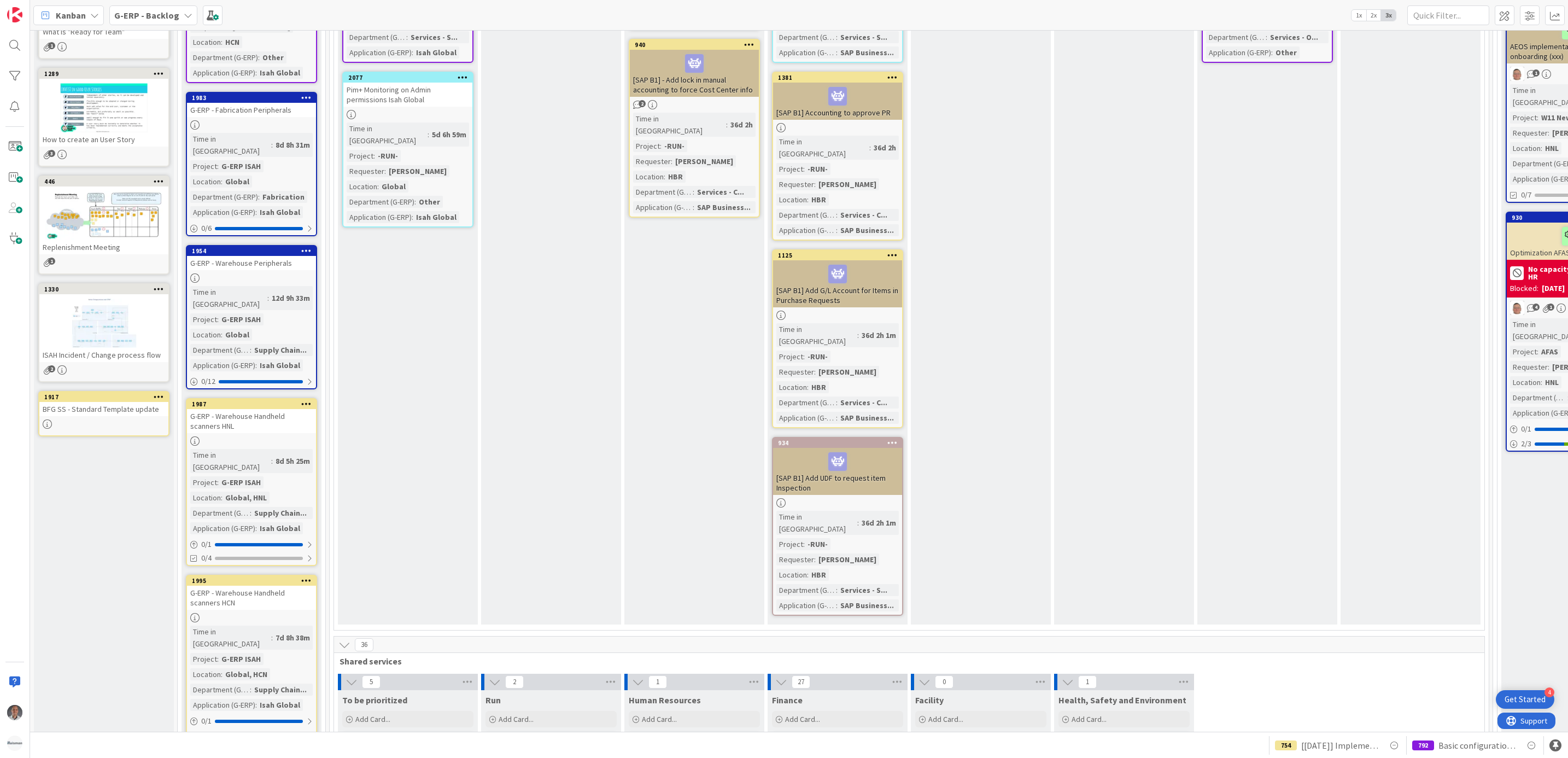
click at [345, 639] on icon at bounding box center [345, 645] width 12 height 12
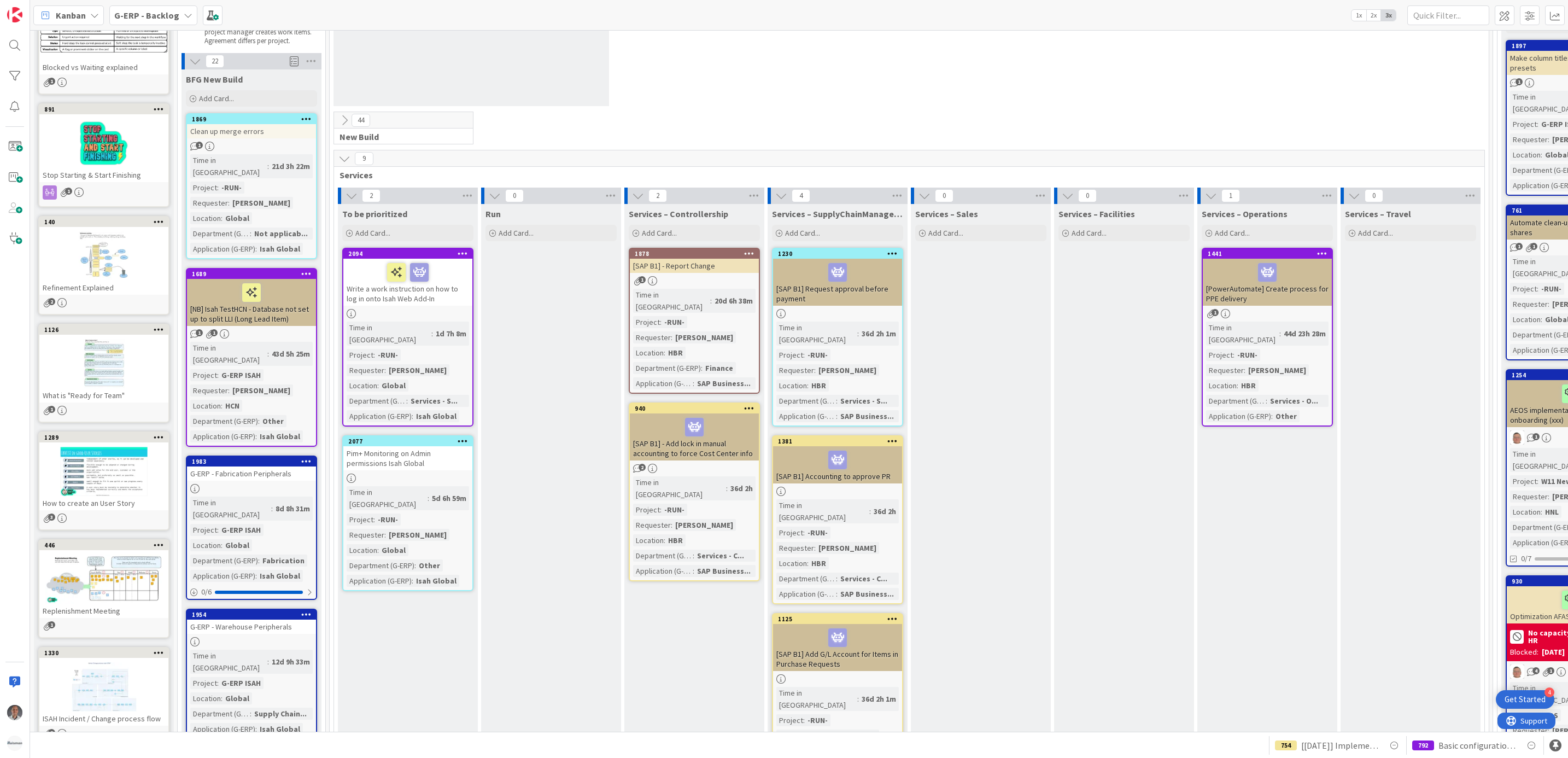
scroll to position [82, 0]
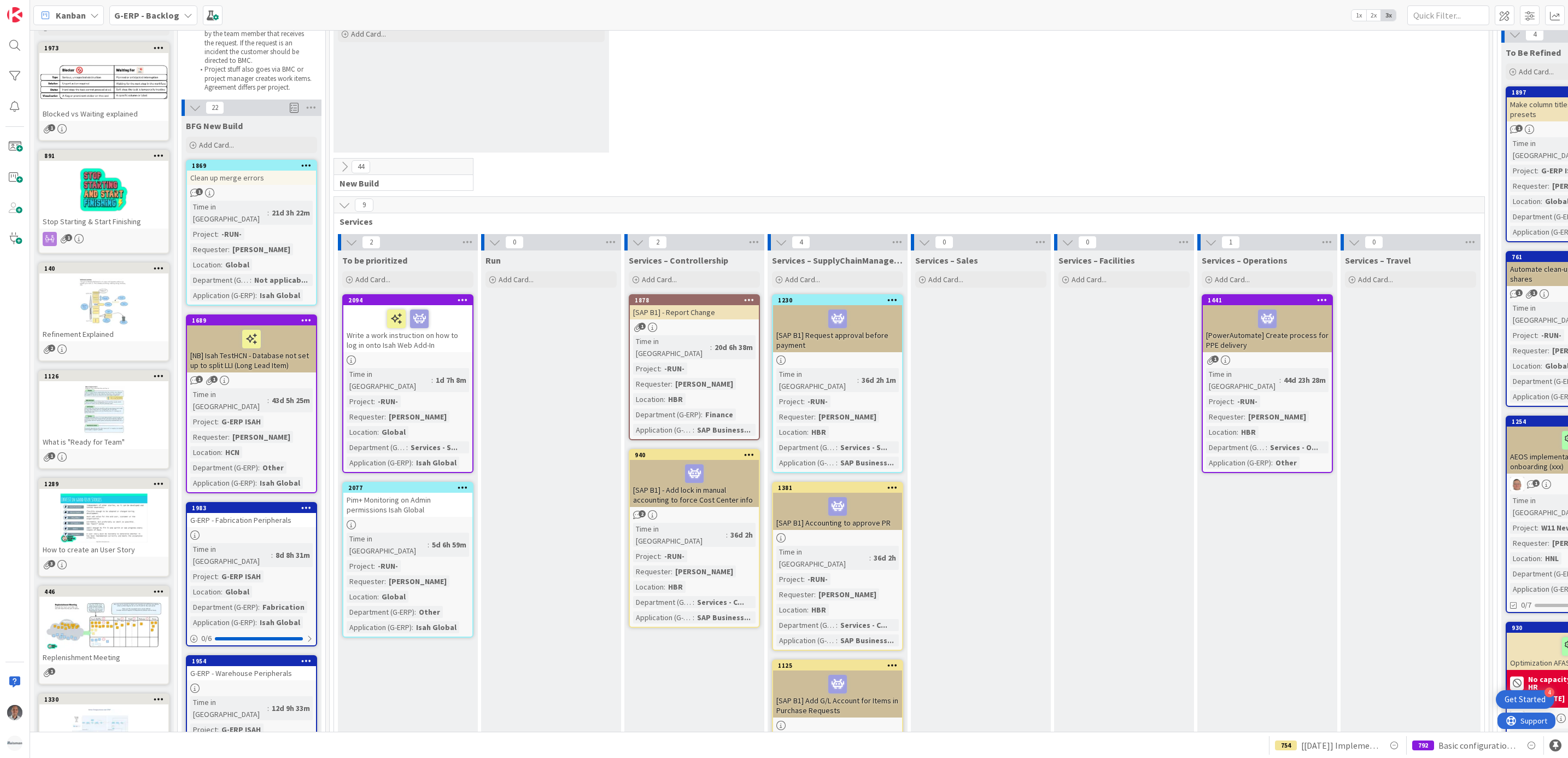
click at [346, 202] on icon at bounding box center [345, 205] width 12 height 12
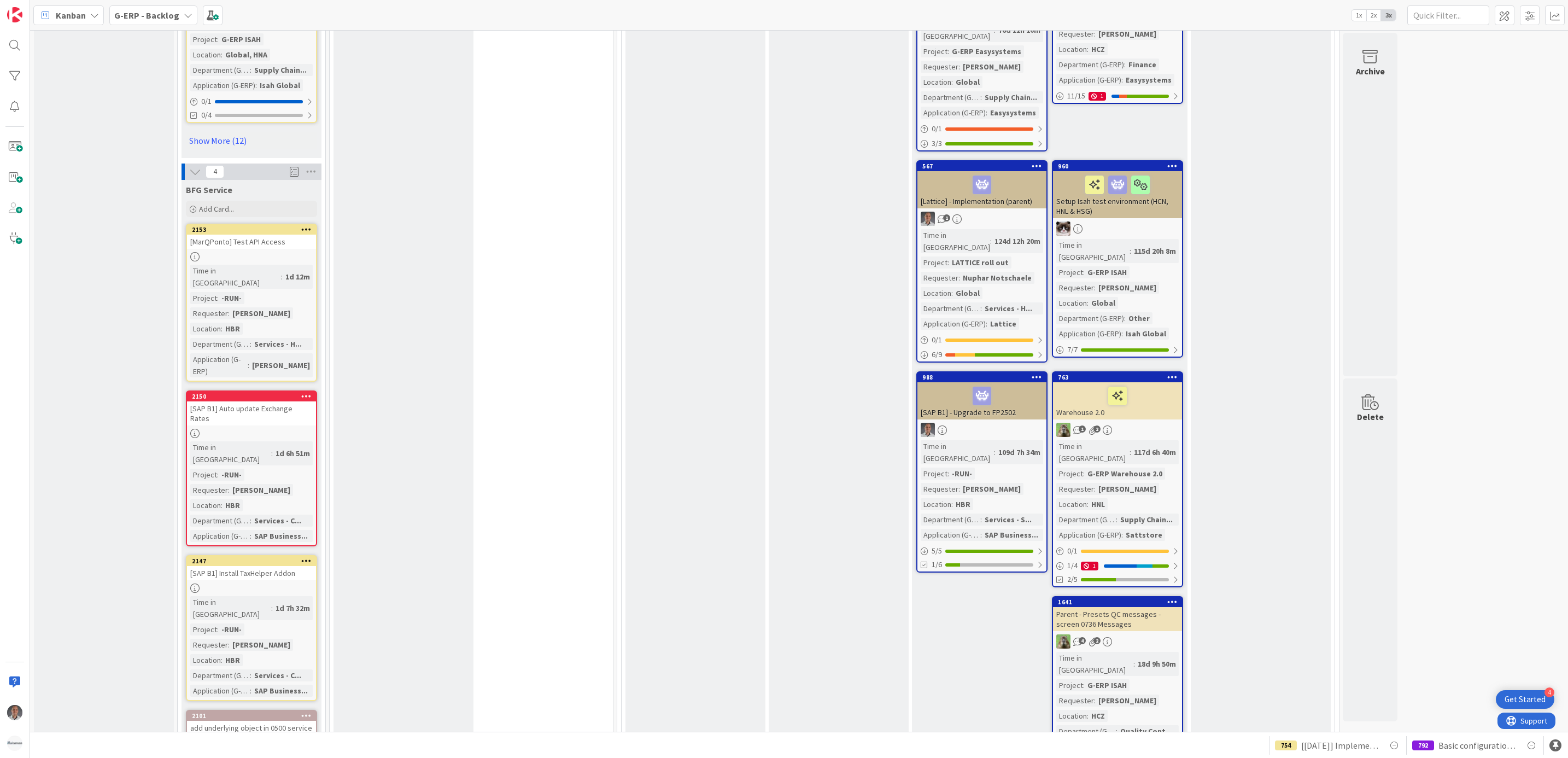
scroll to position [1887, 0]
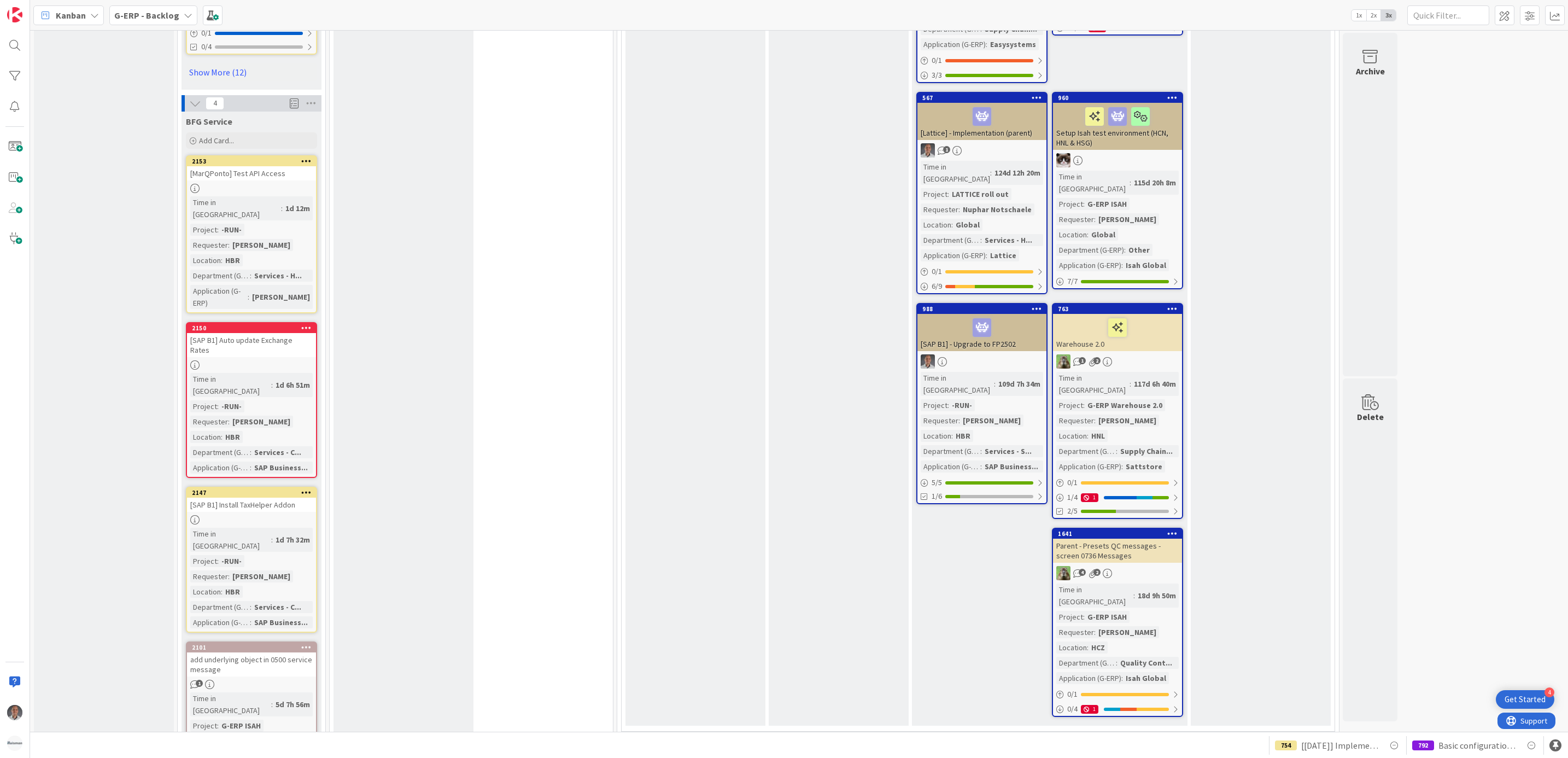
click at [285, 653] on div "add underlying object in 0500 service message" at bounding box center [251, 665] width 129 height 24
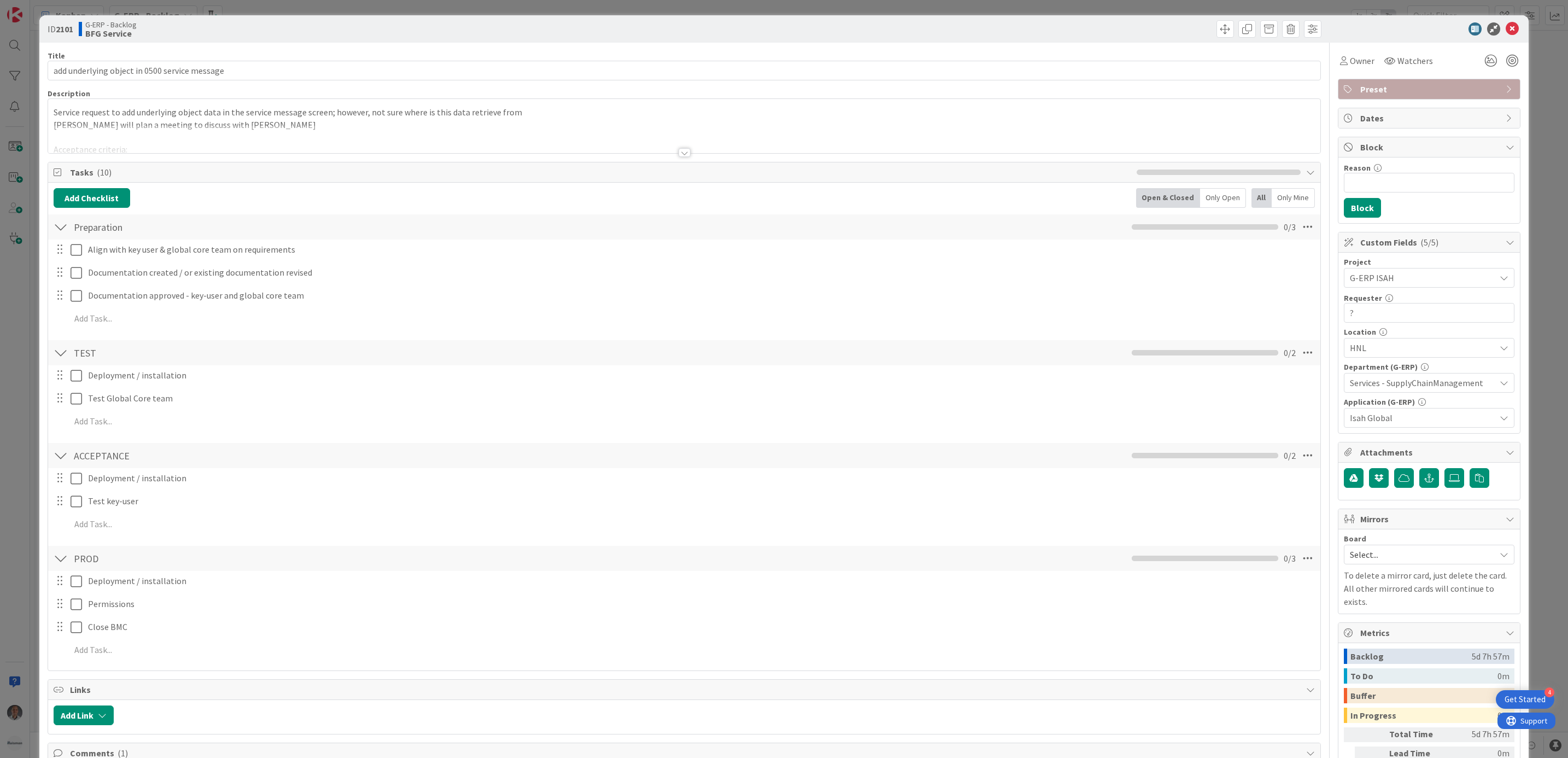
click at [658, 155] on div "Title 45 / 128 add underlying object in 0500 service message Description Servic…" at bounding box center [684, 647] width 1274 height 1209
click at [679, 155] on div at bounding box center [685, 152] width 12 height 9
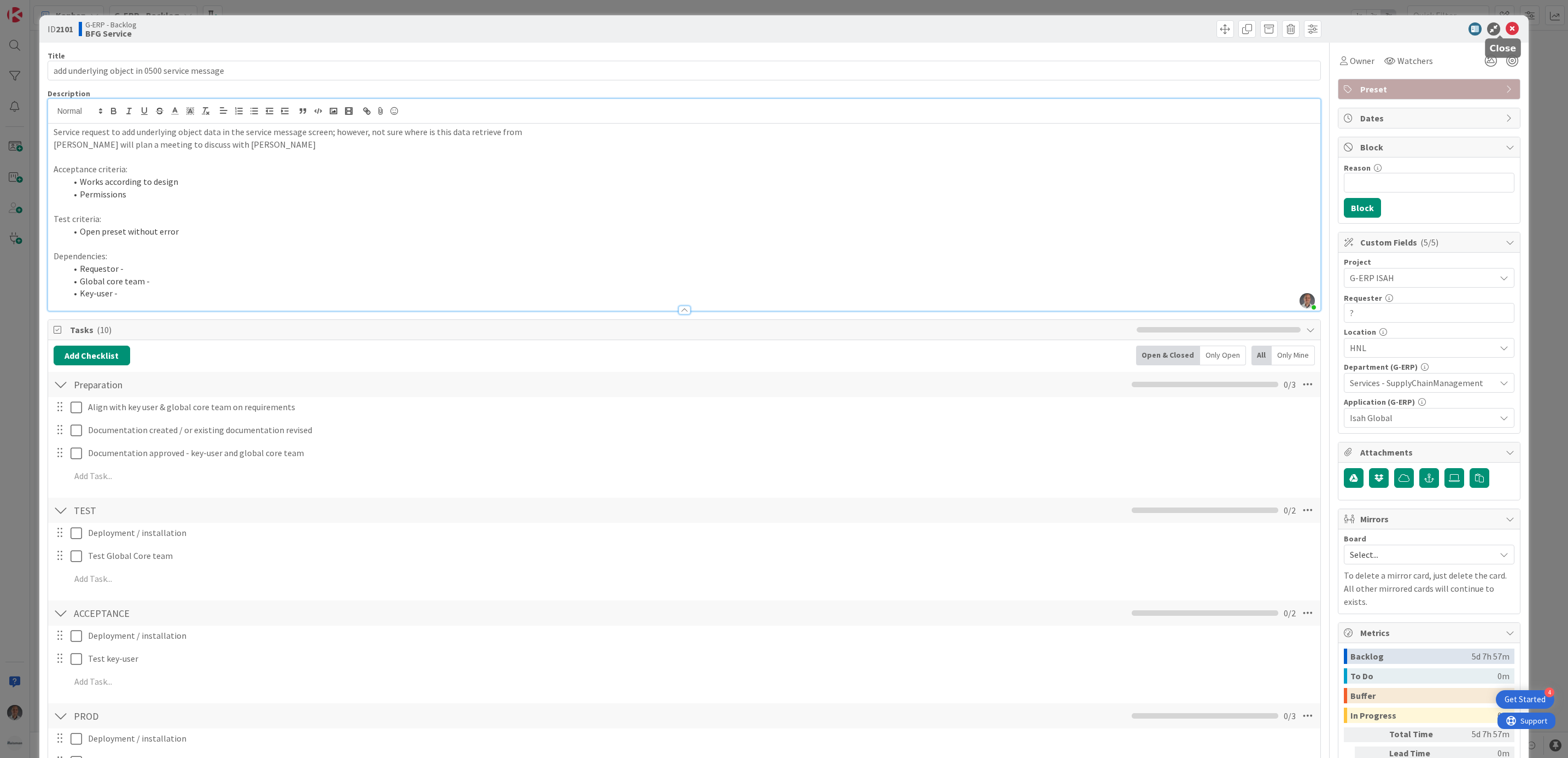
click at [1506, 30] on icon at bounding box center [1513, 29] width 13 height 13
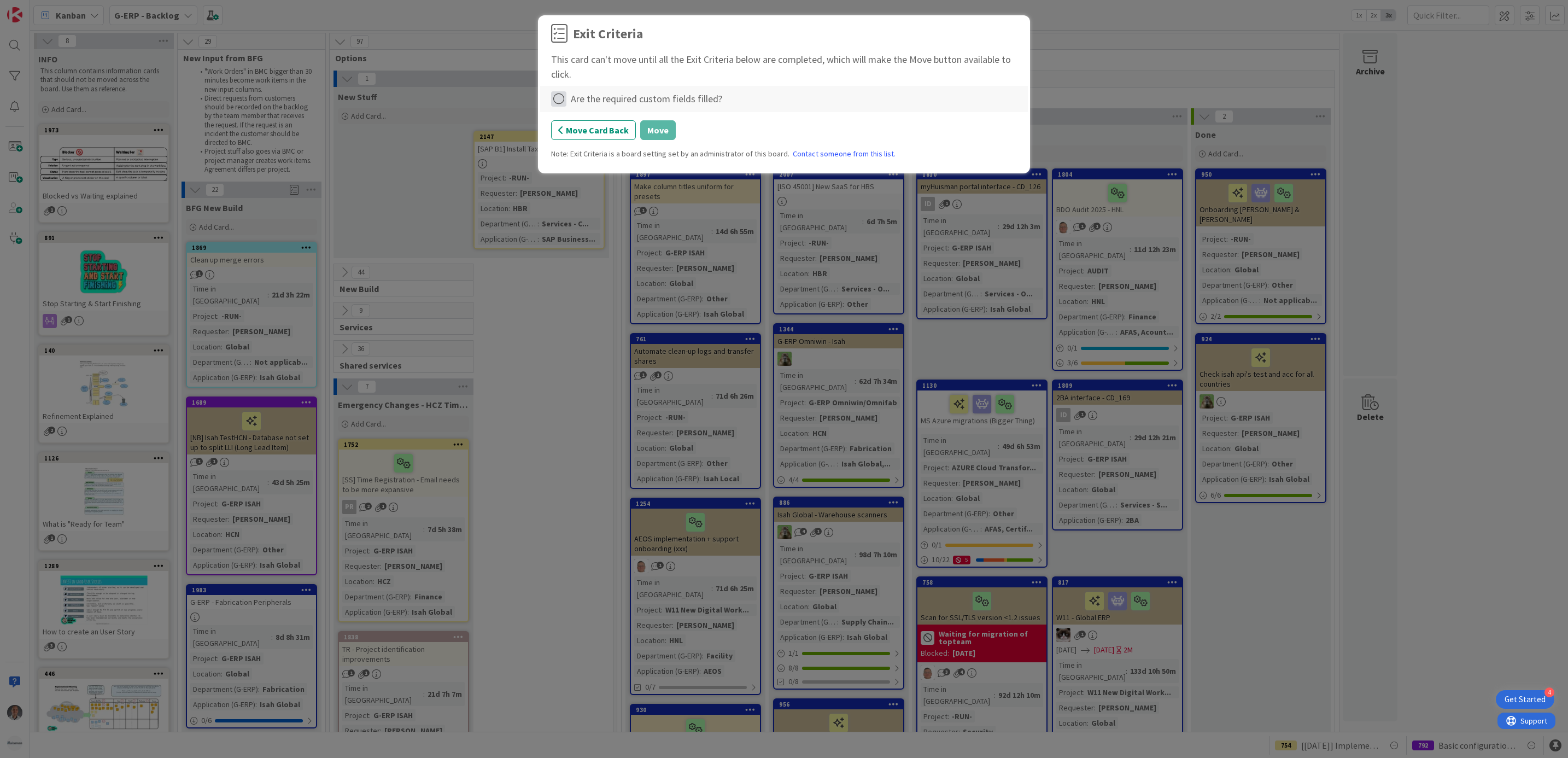
click at [558, 97] on icon at bounding box center [558, 99] width 15 height 15
click at [603, 122] on link "Complete" at bounding box center [619, 121] width 137 height 16
click at [655, 128] on button "Move" at bounding box center [658, 130] width 35 height 19
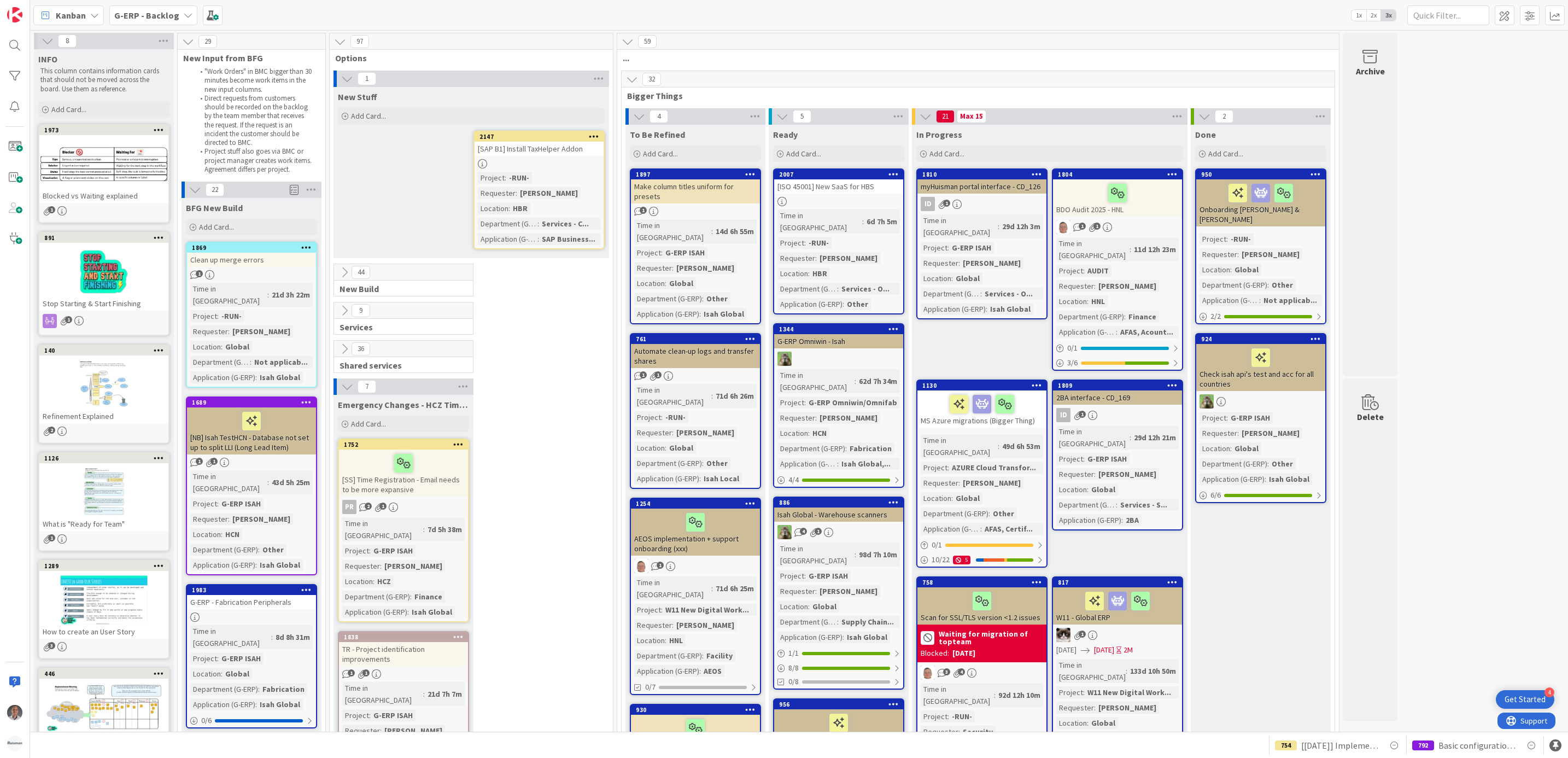
click at [567, 141] on div "2147" at bounding box center [539, 136] width 129 height 10
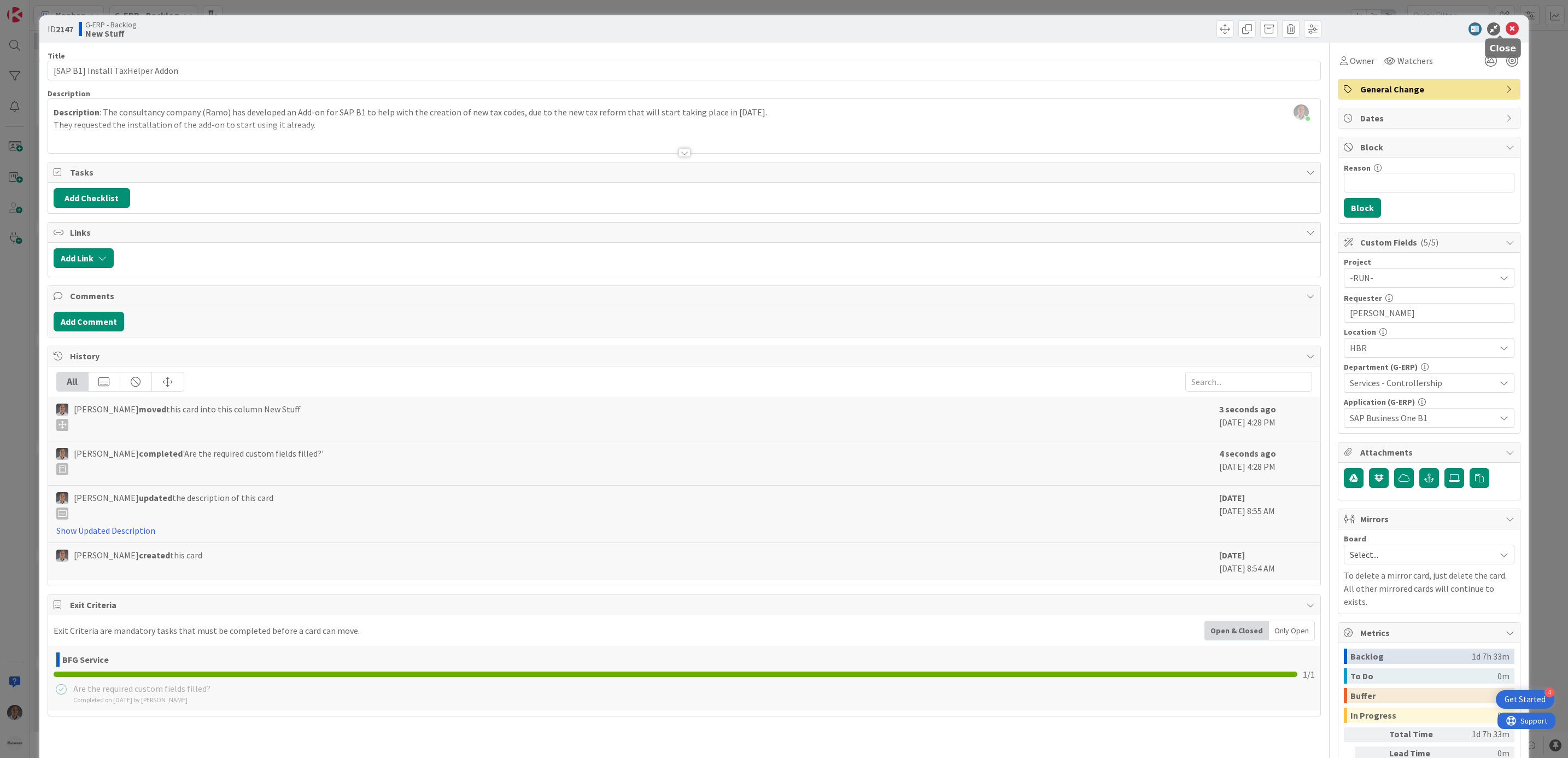
click at [1506, 29] on icon at bounding box center [1513, 29] width 13 height 13
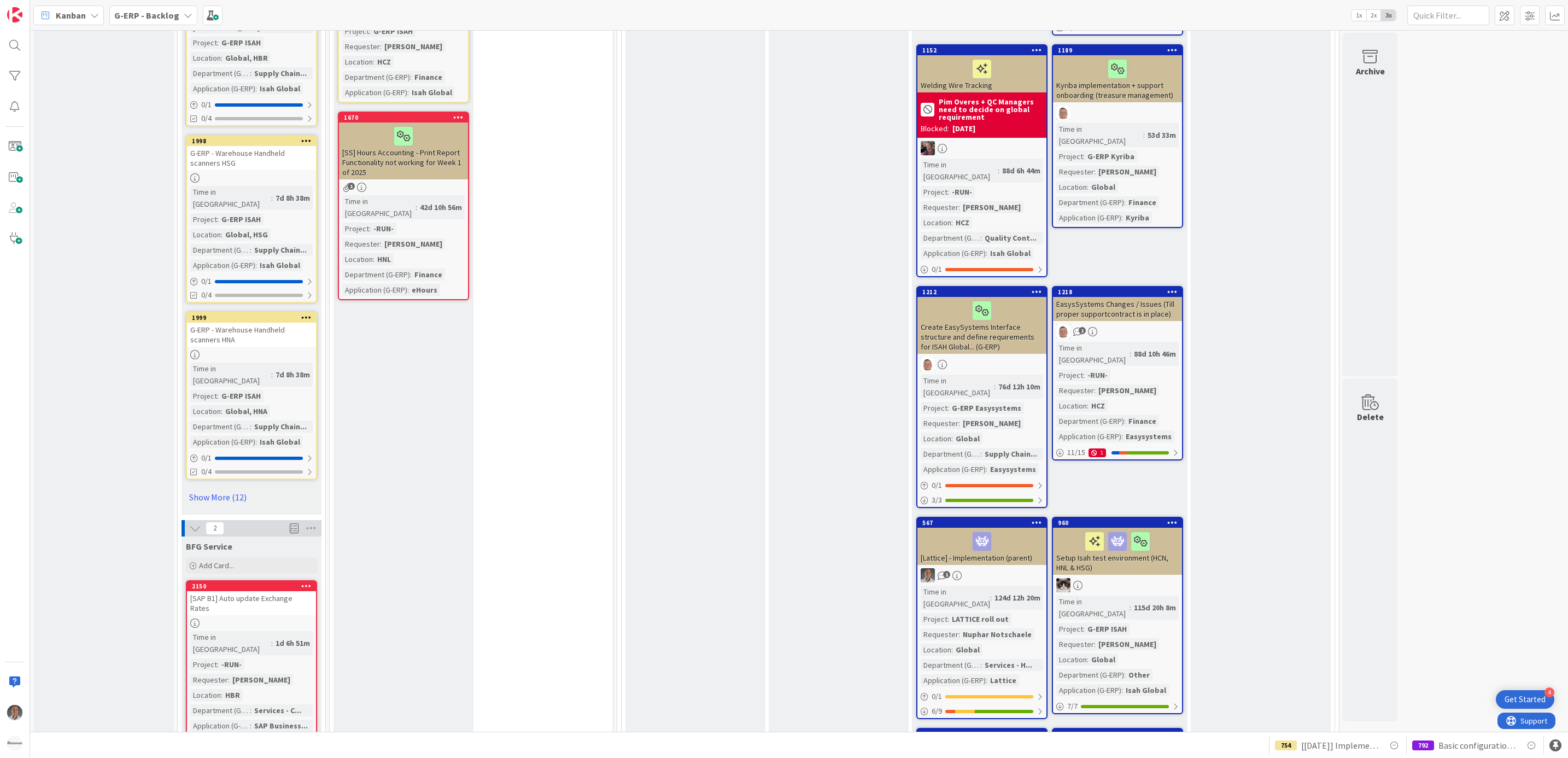
scroll to position [1476, 0]
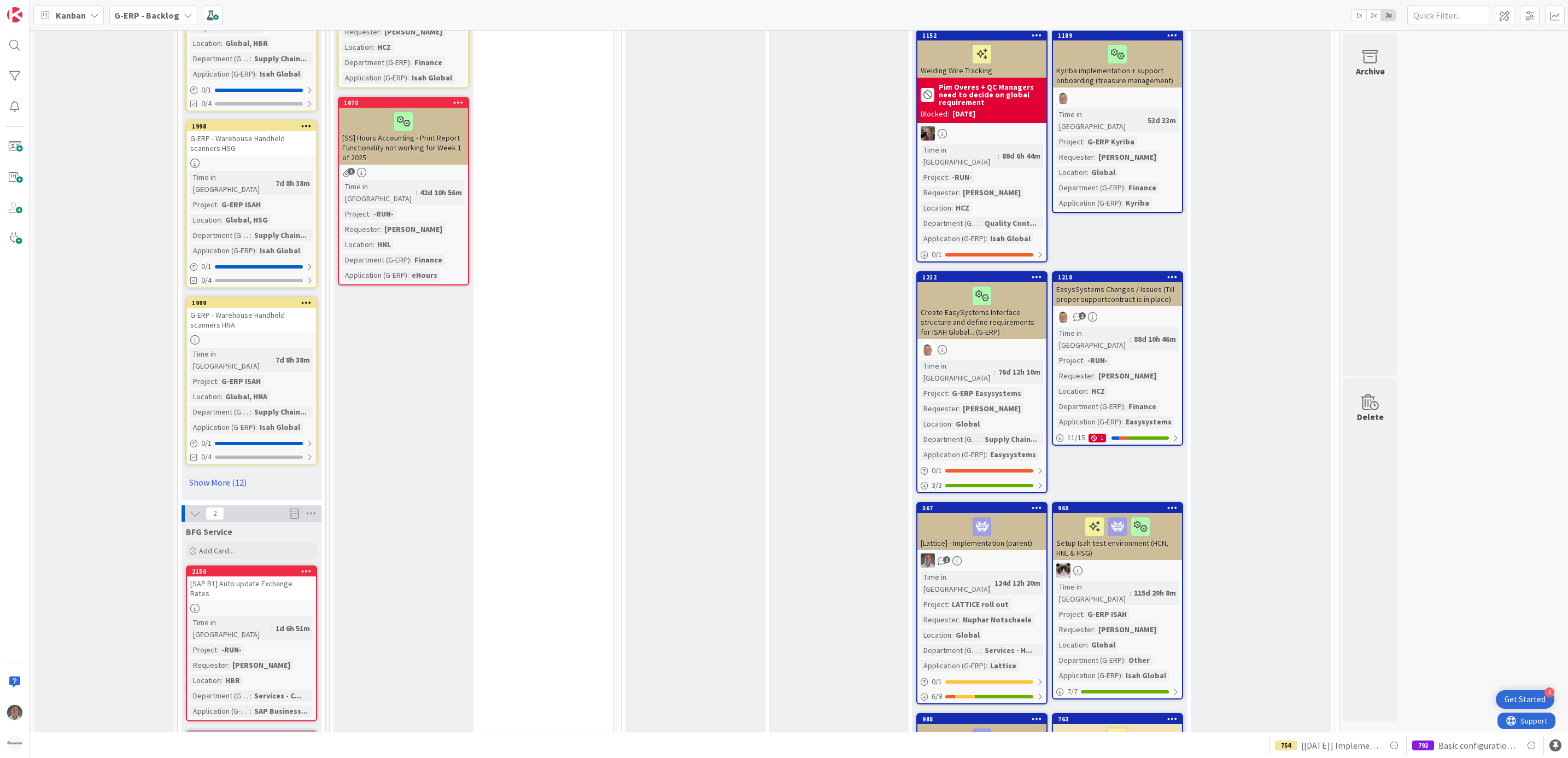
click at [287, 577] on div "[SAP B1] Auto update Exchange Rates" at bounding box center [251, 589] width 129 height 24
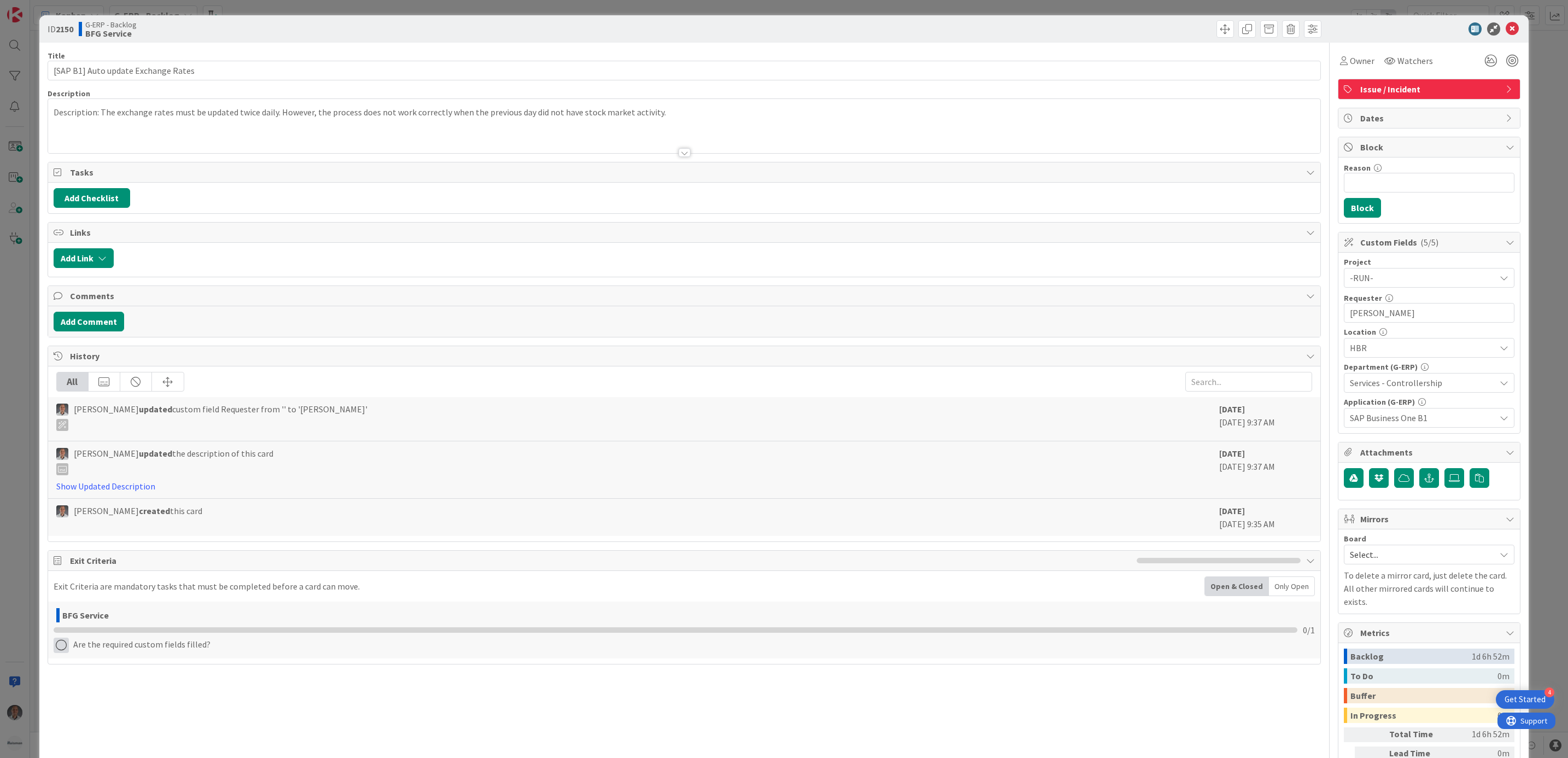
click at [61, 653] on icon at bounding box center [61, 645] width 15 height 15
click at [164, 674] on link "Complete" at bounding box center [122, 667] width 137 height 16
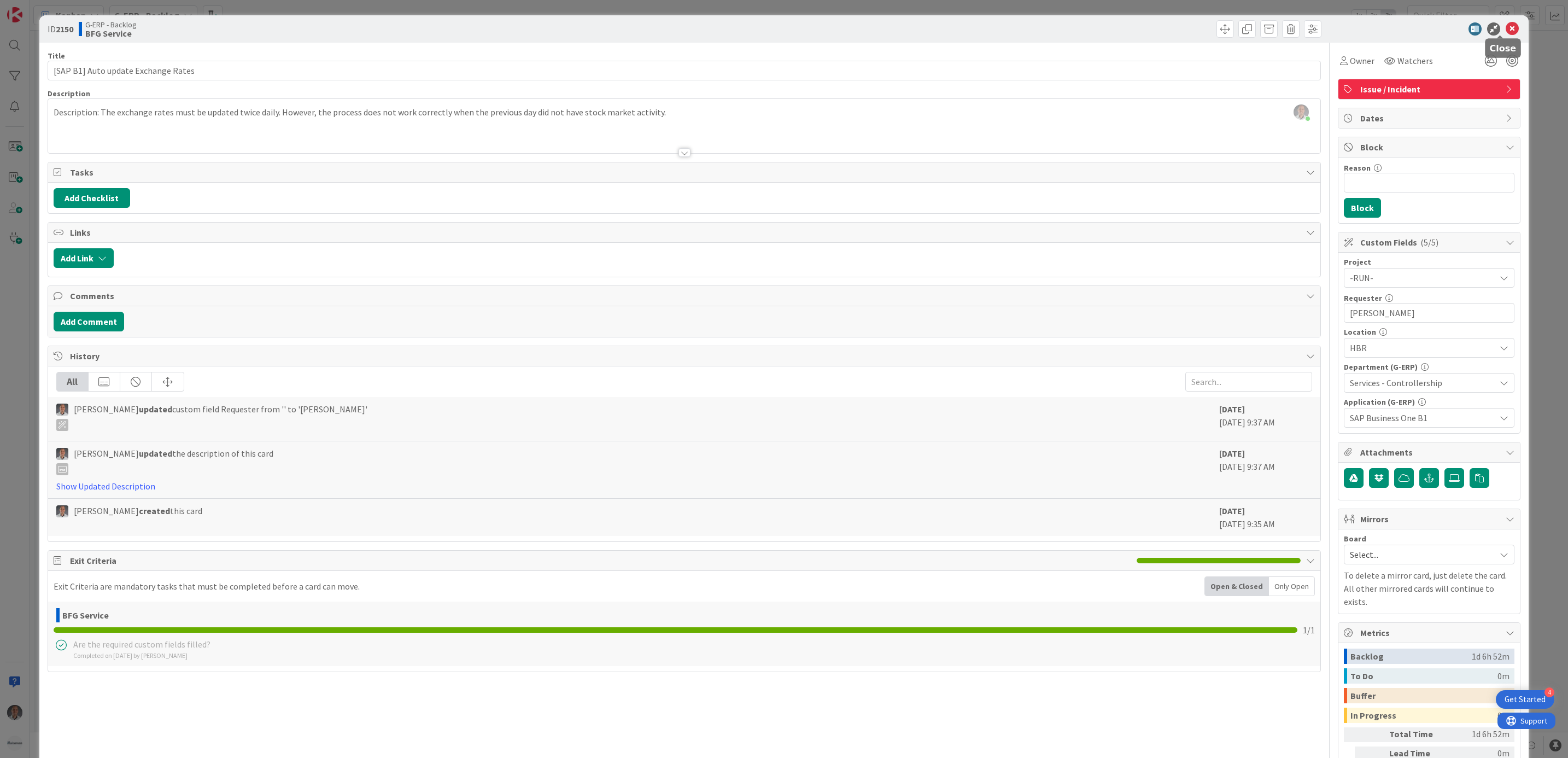
click at [1506, 32] on icon at bounding box center [1513, 29] width 13 height 13
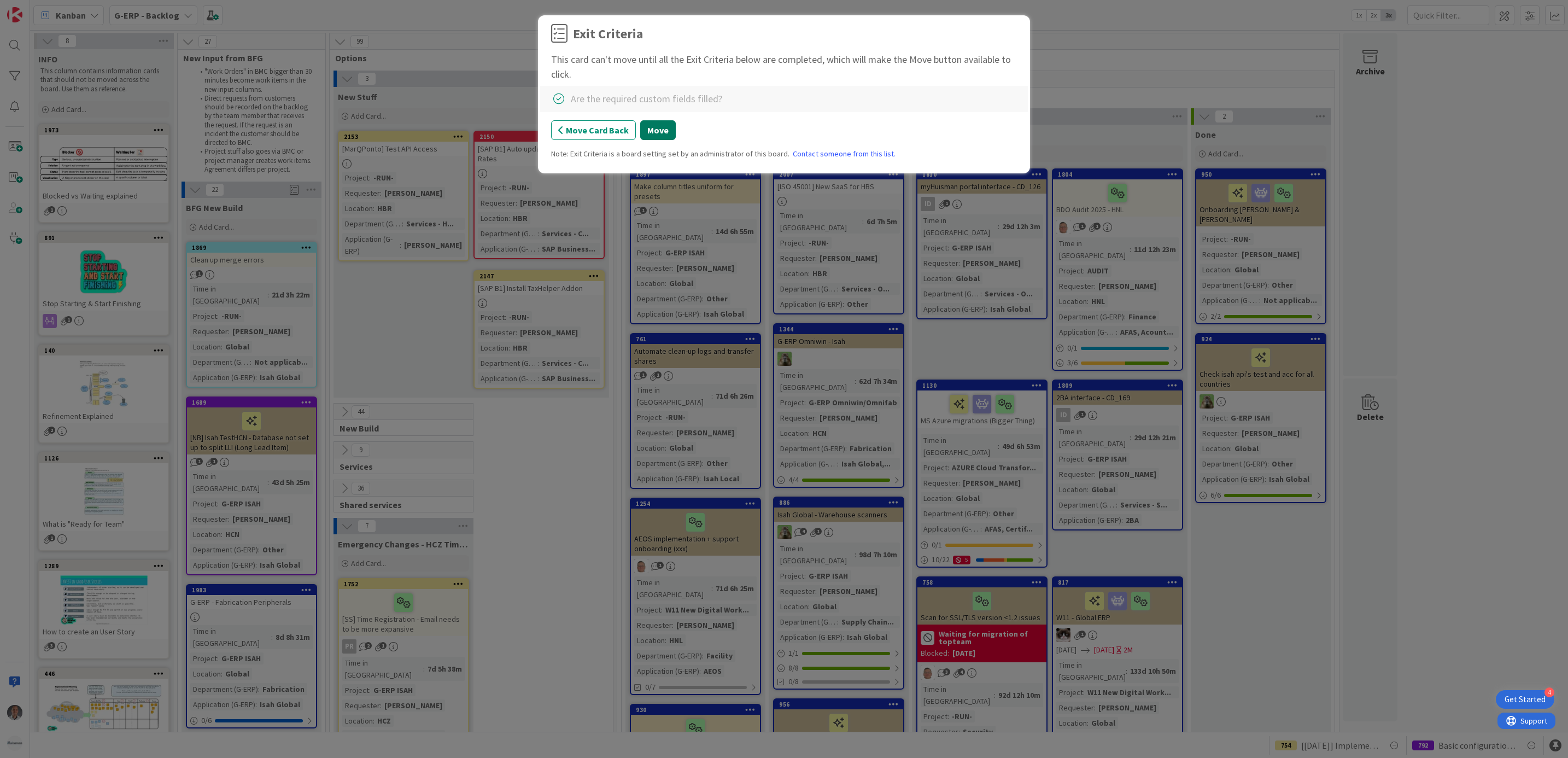
click at [648, 132] on button "Move" at bounding box center [658, 130] width 35 height 19
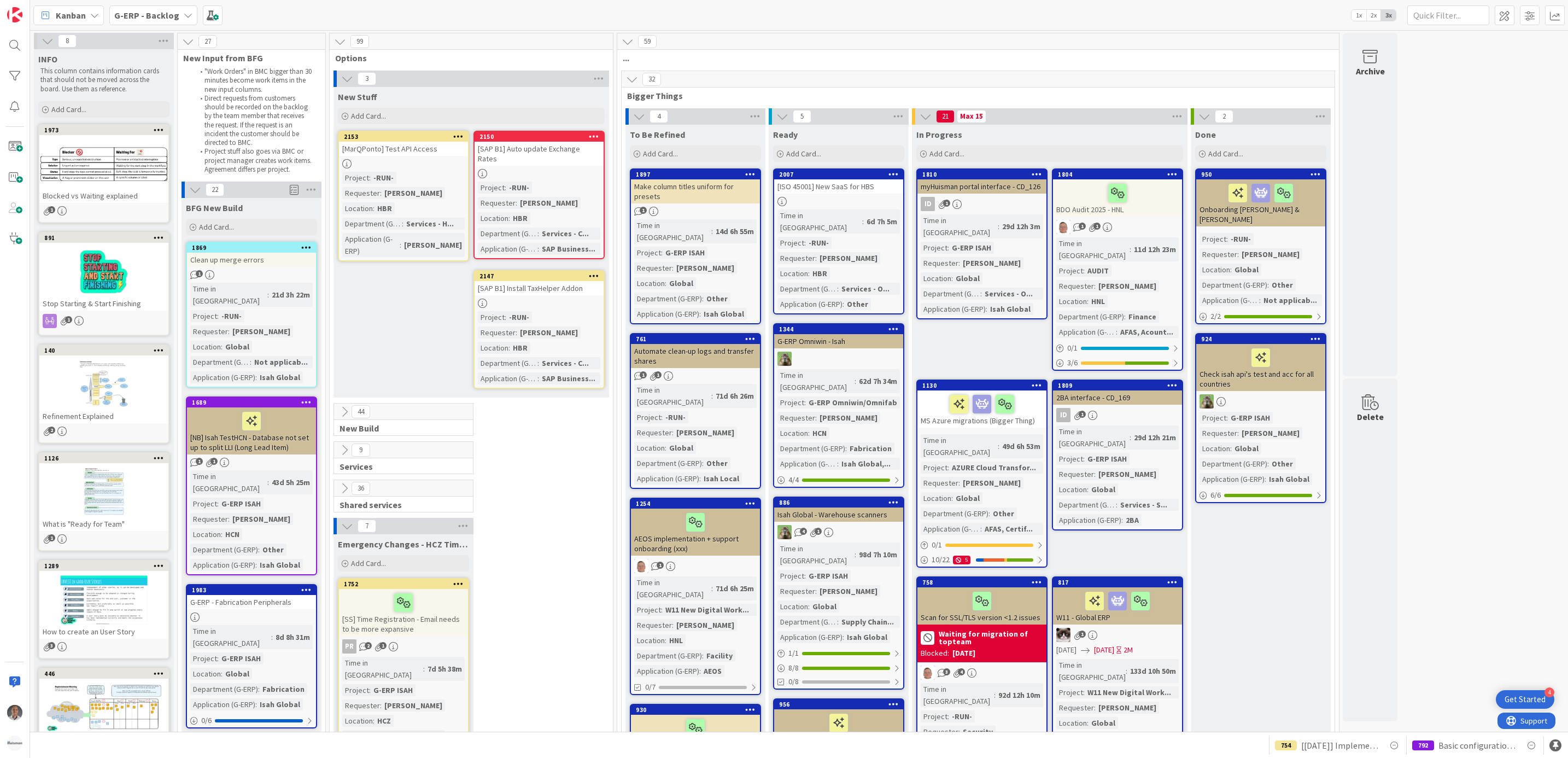
click at [543, 465] on div "9 Services" at bounding box center [471, 460] width 279 height 38
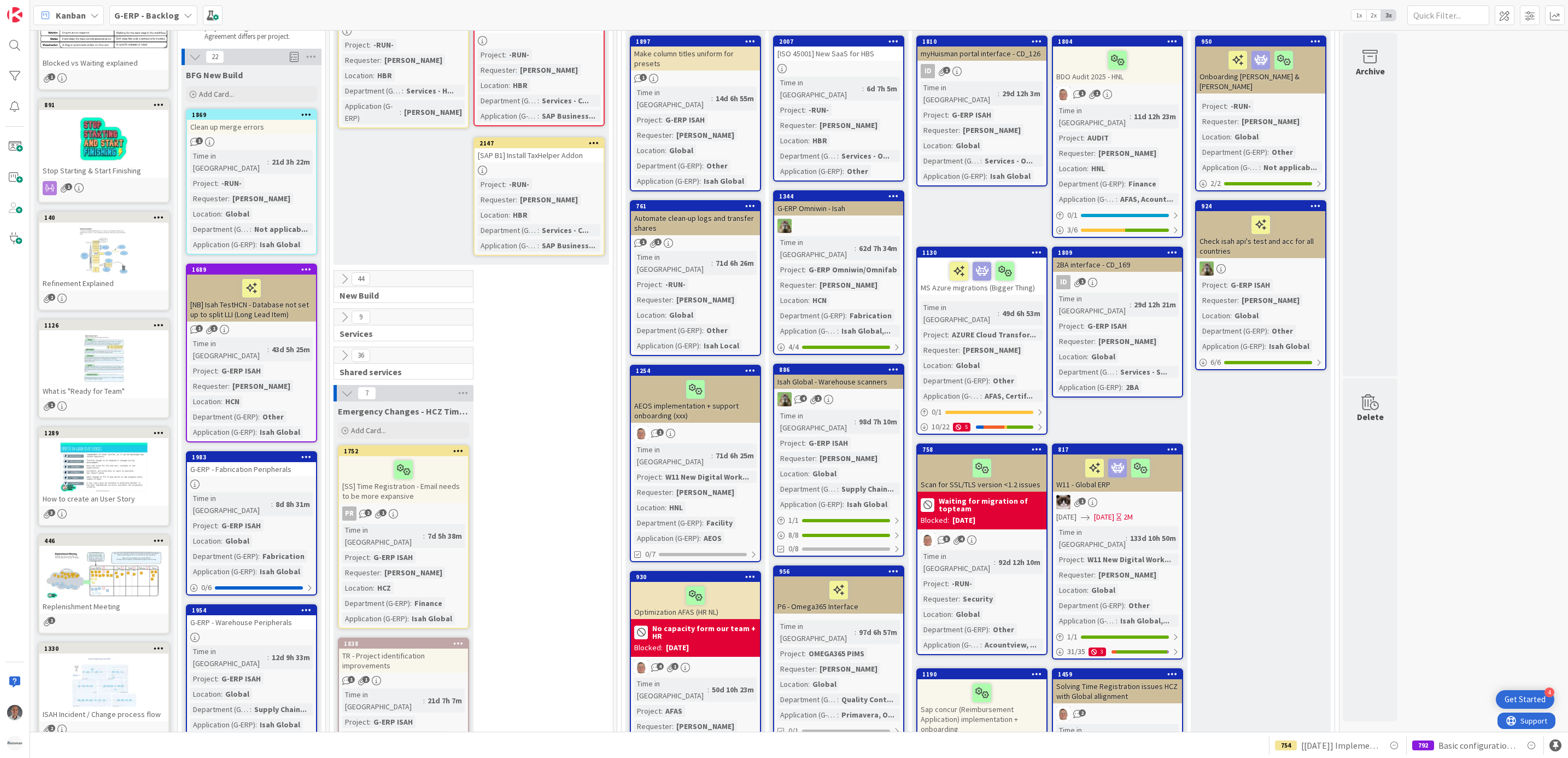
scroll to position [82, 0]
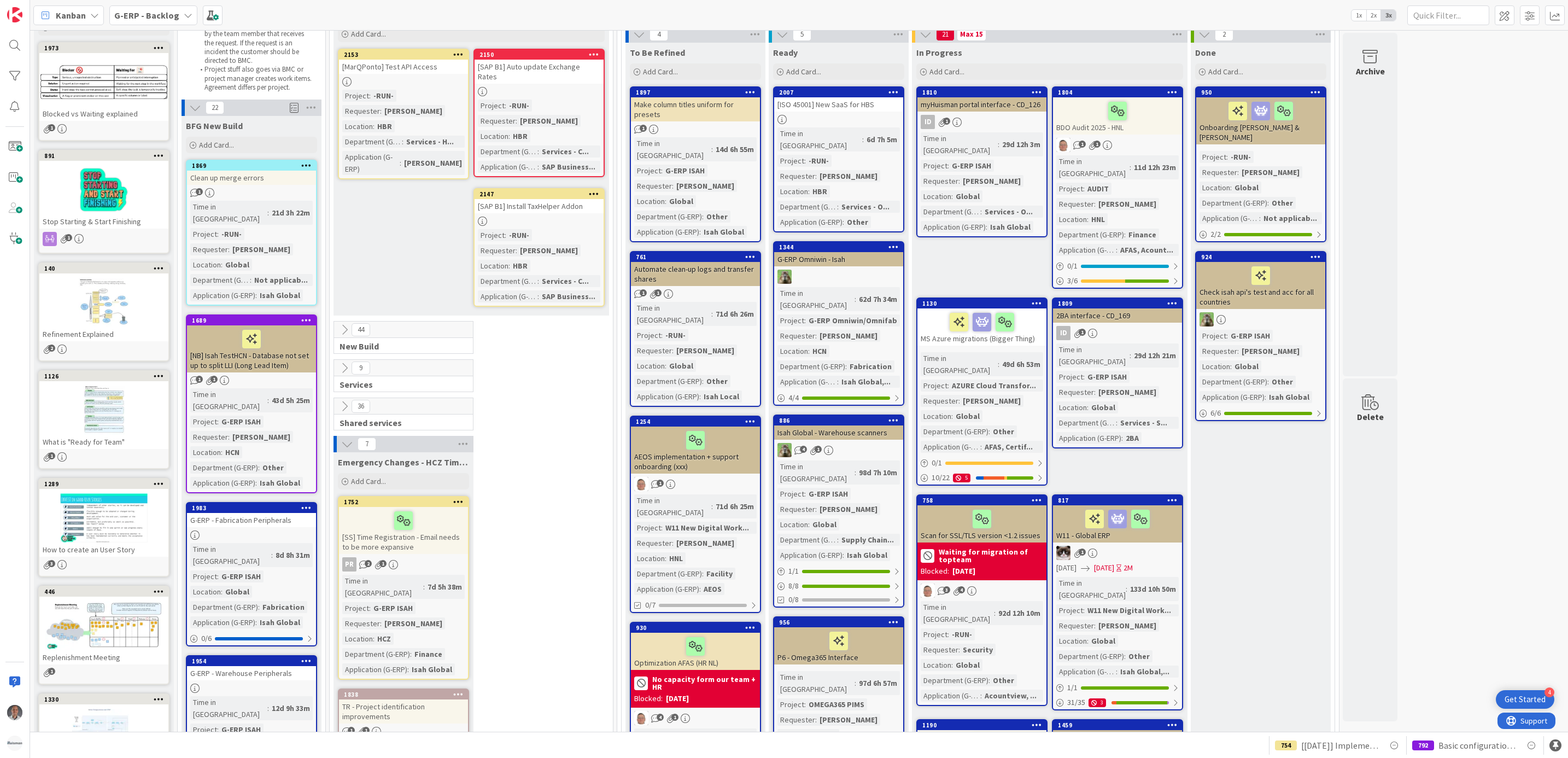
click at [346, 362] on icon at bounding box center [345, 368] width 12 height 12
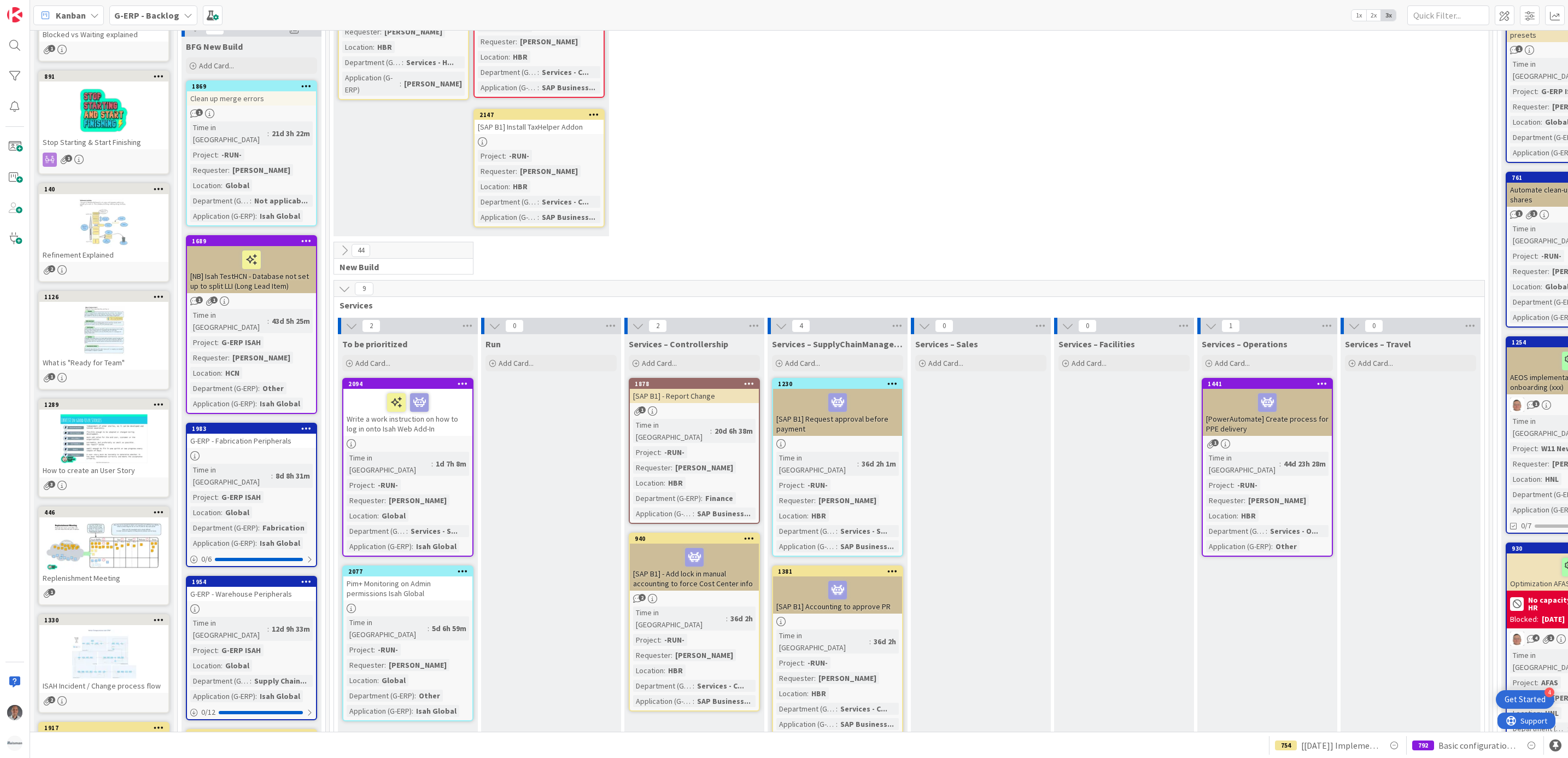
scroll to position [246, 0]
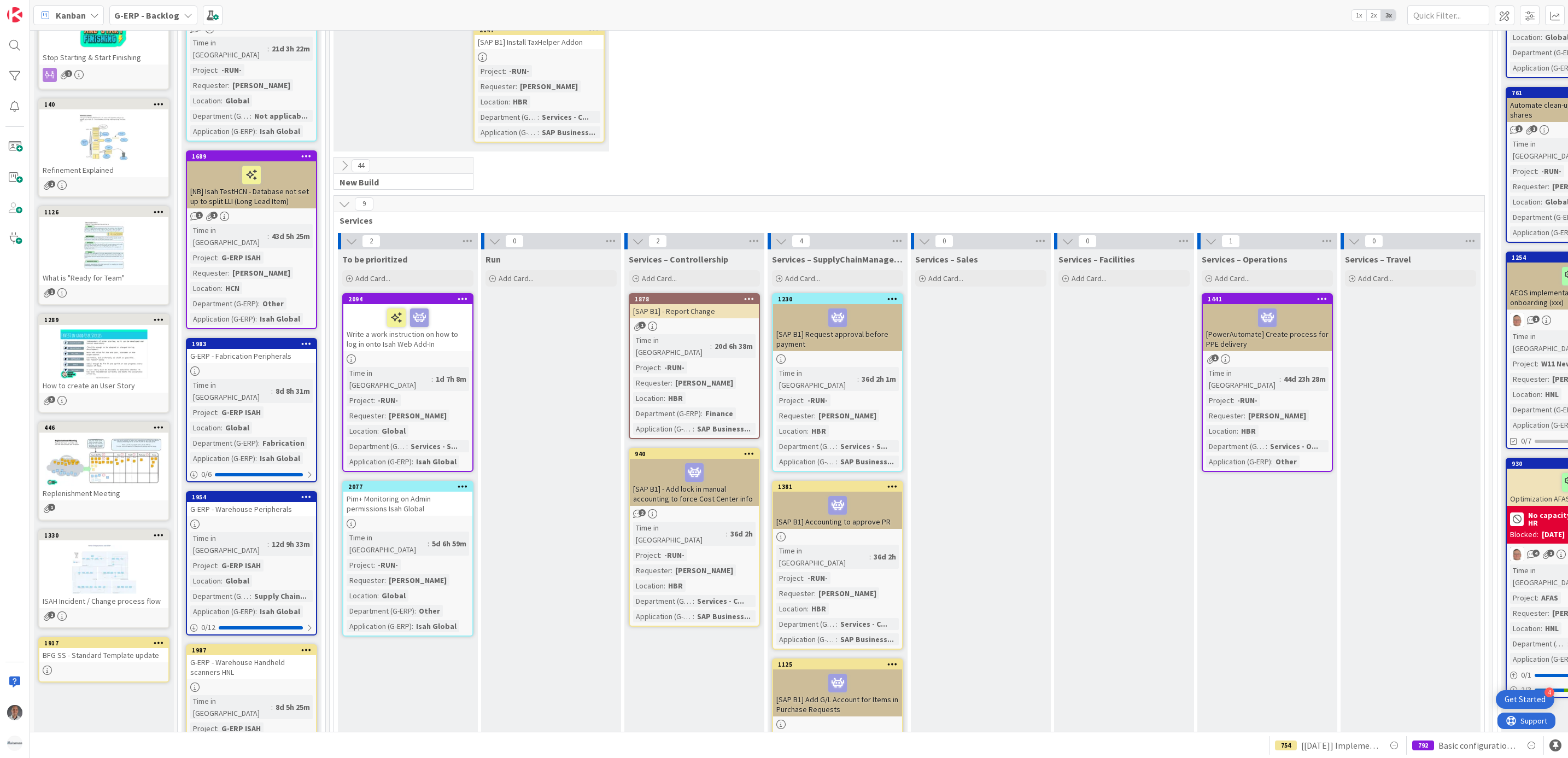
click at [443, 491] on div "Pim+ Monitoring on Admin permissions Isah Global" at bounding box center [408, 504] width 129 height 24
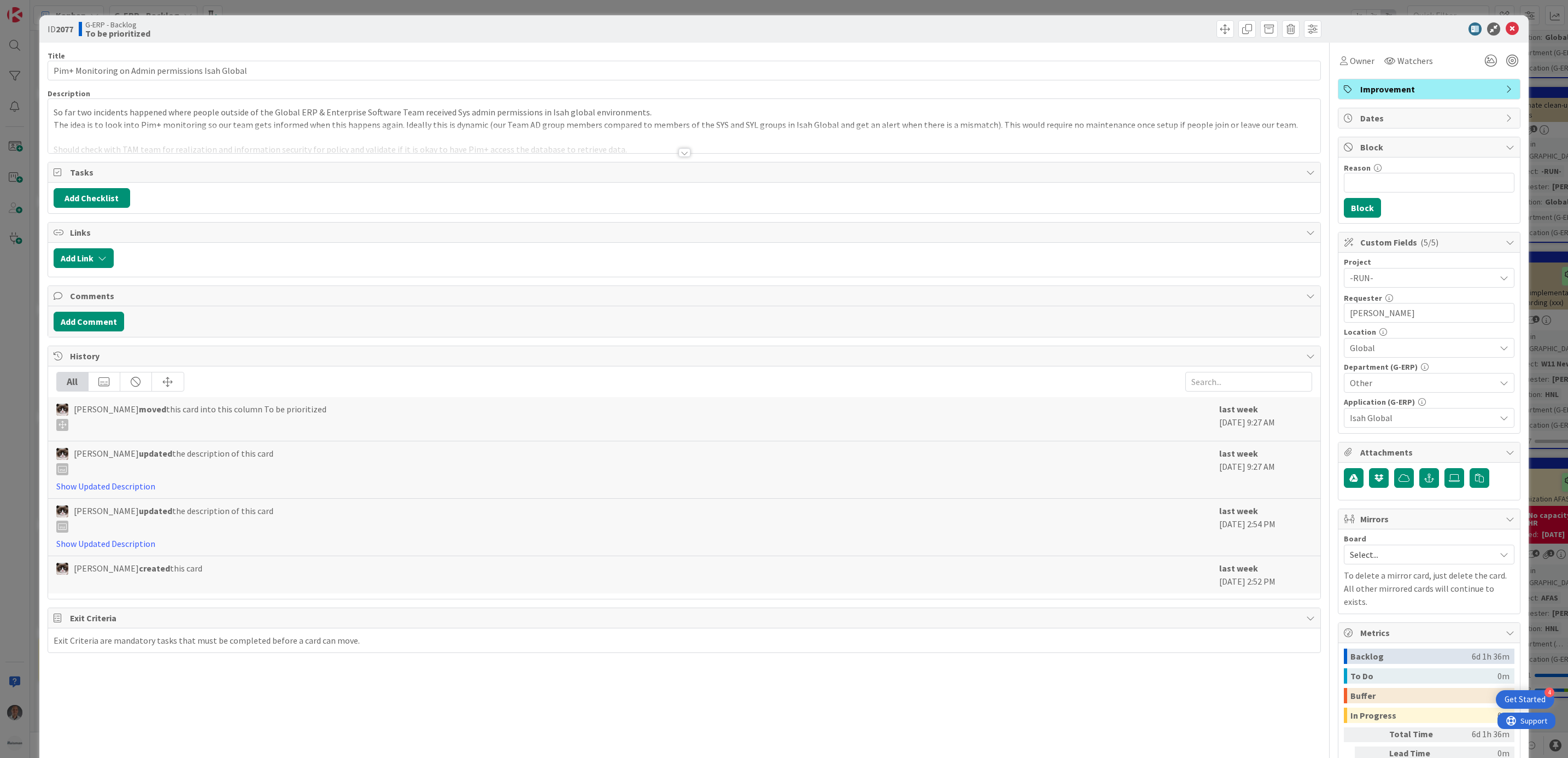
click at [682, 153] on div at bounding box center [685, 152] width 12 height 9
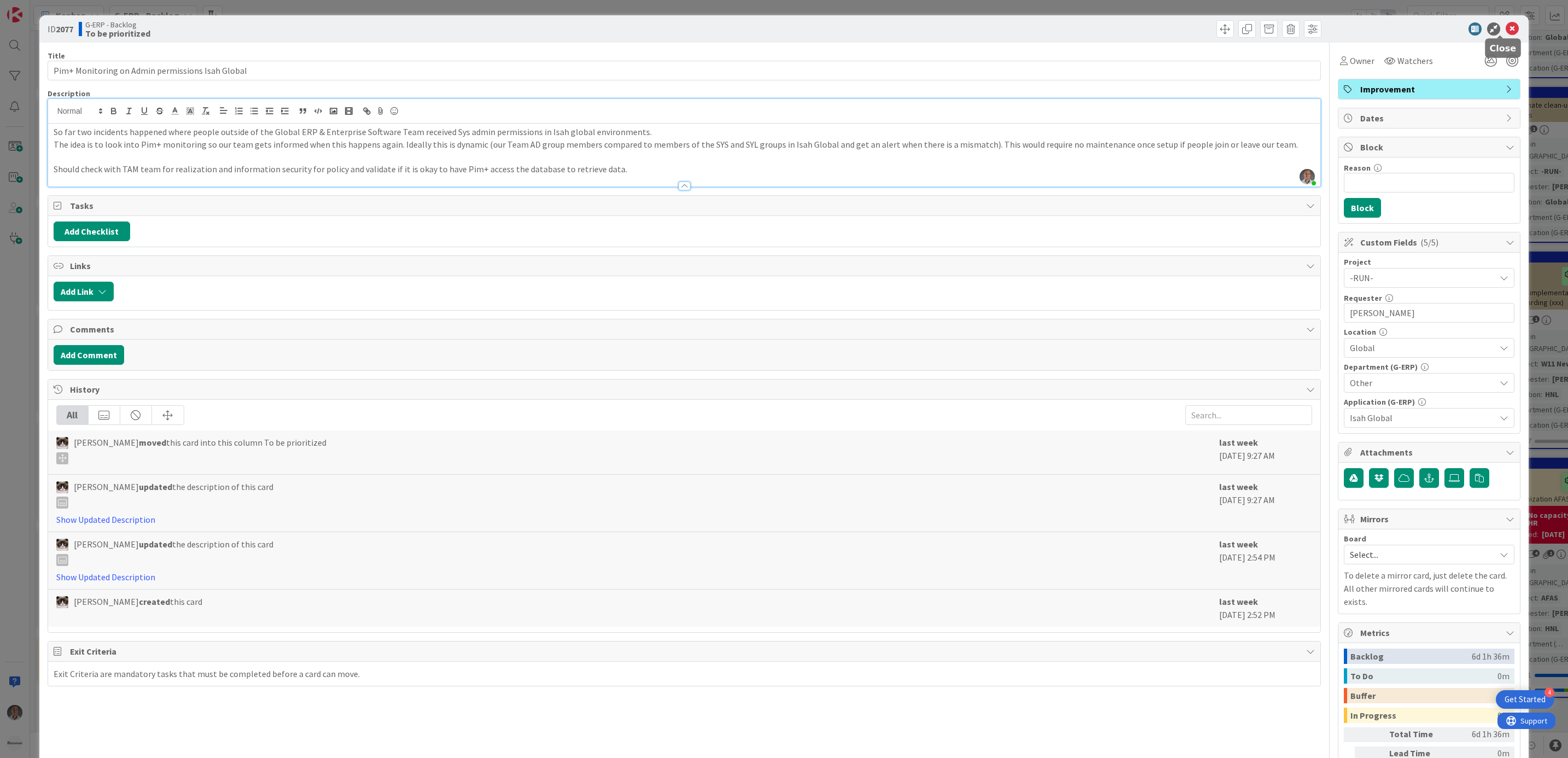
click at [1506, 30] on icon at bounding box center [1513, 29] width 13 height 13
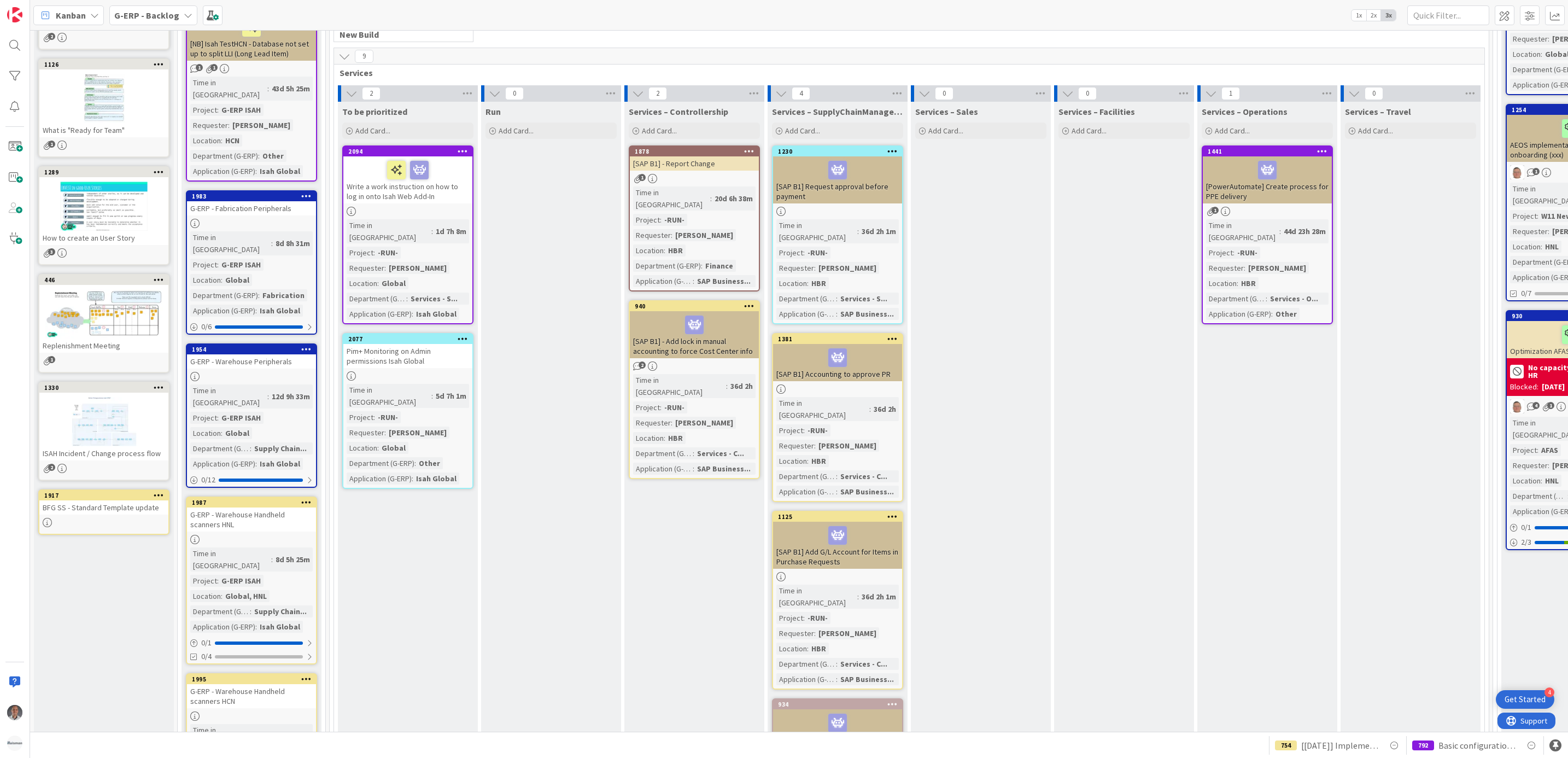
scroll to position [410, 0]
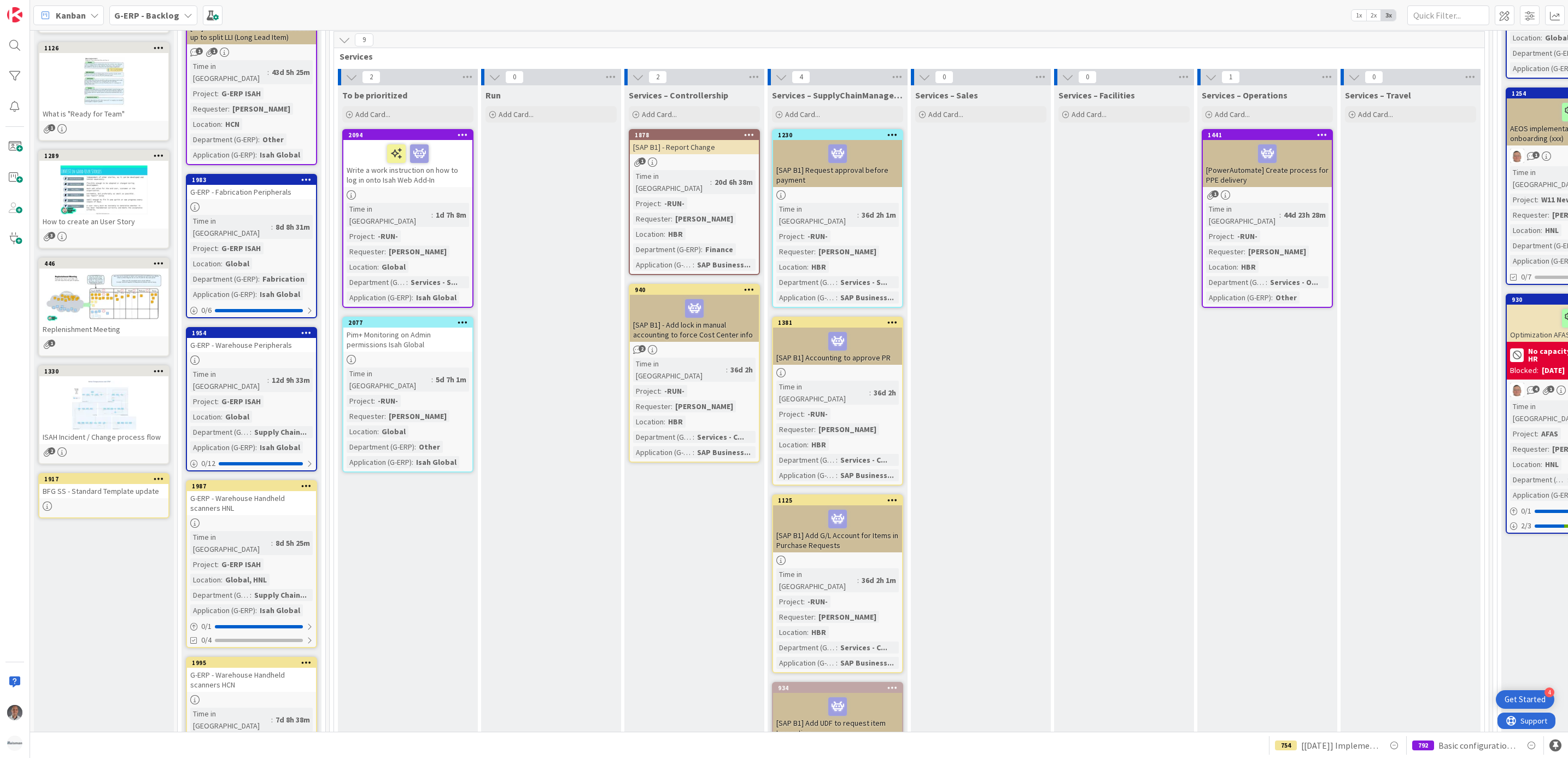
click at [441, 328] on div "Pim+ Monitoring on Admin permissions Isah Global" at bounding box center [408, 340] width 129 height 24
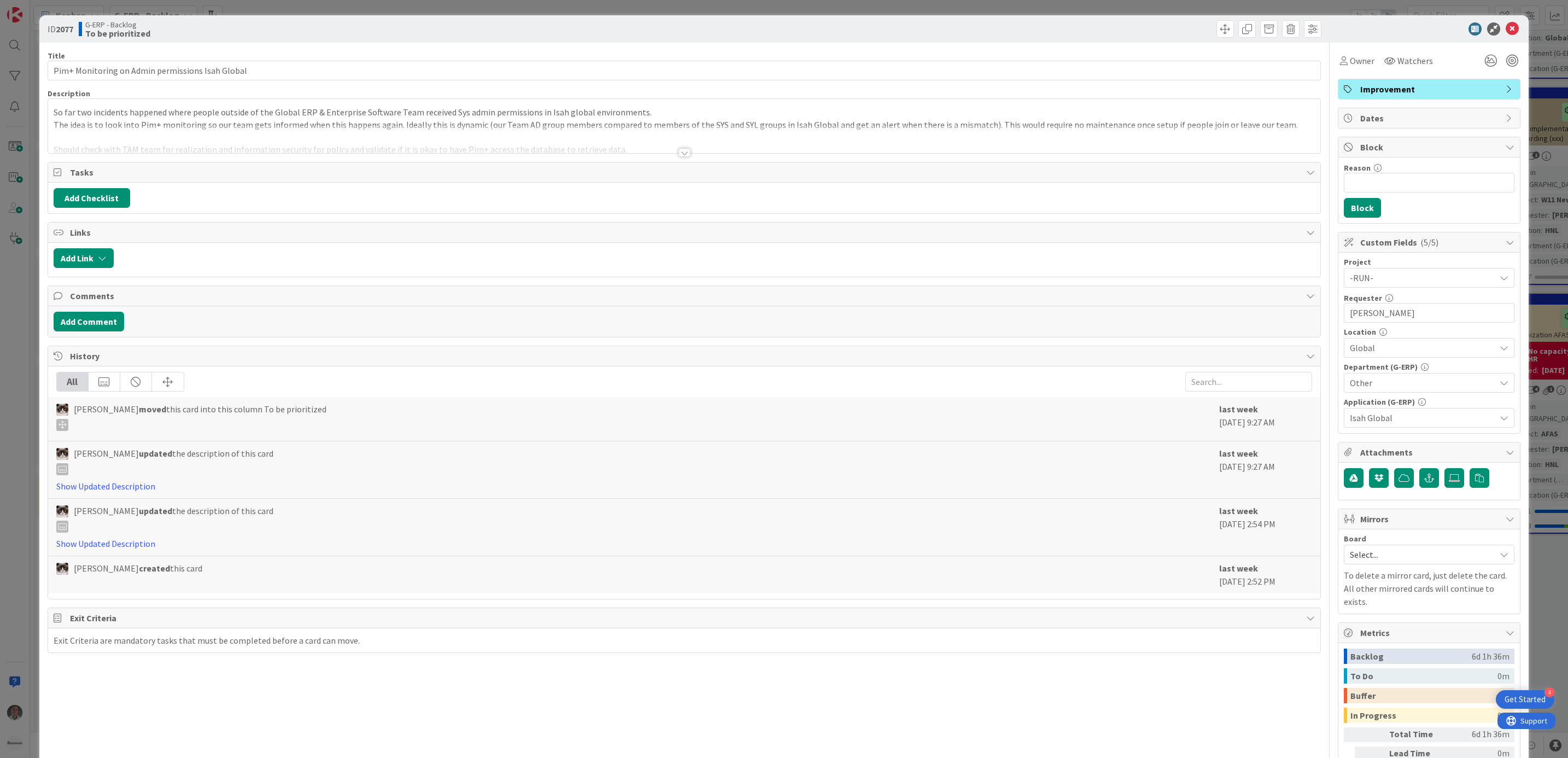
click at [681, 153] on div at bounding box center [685, 152] width 12 height 9
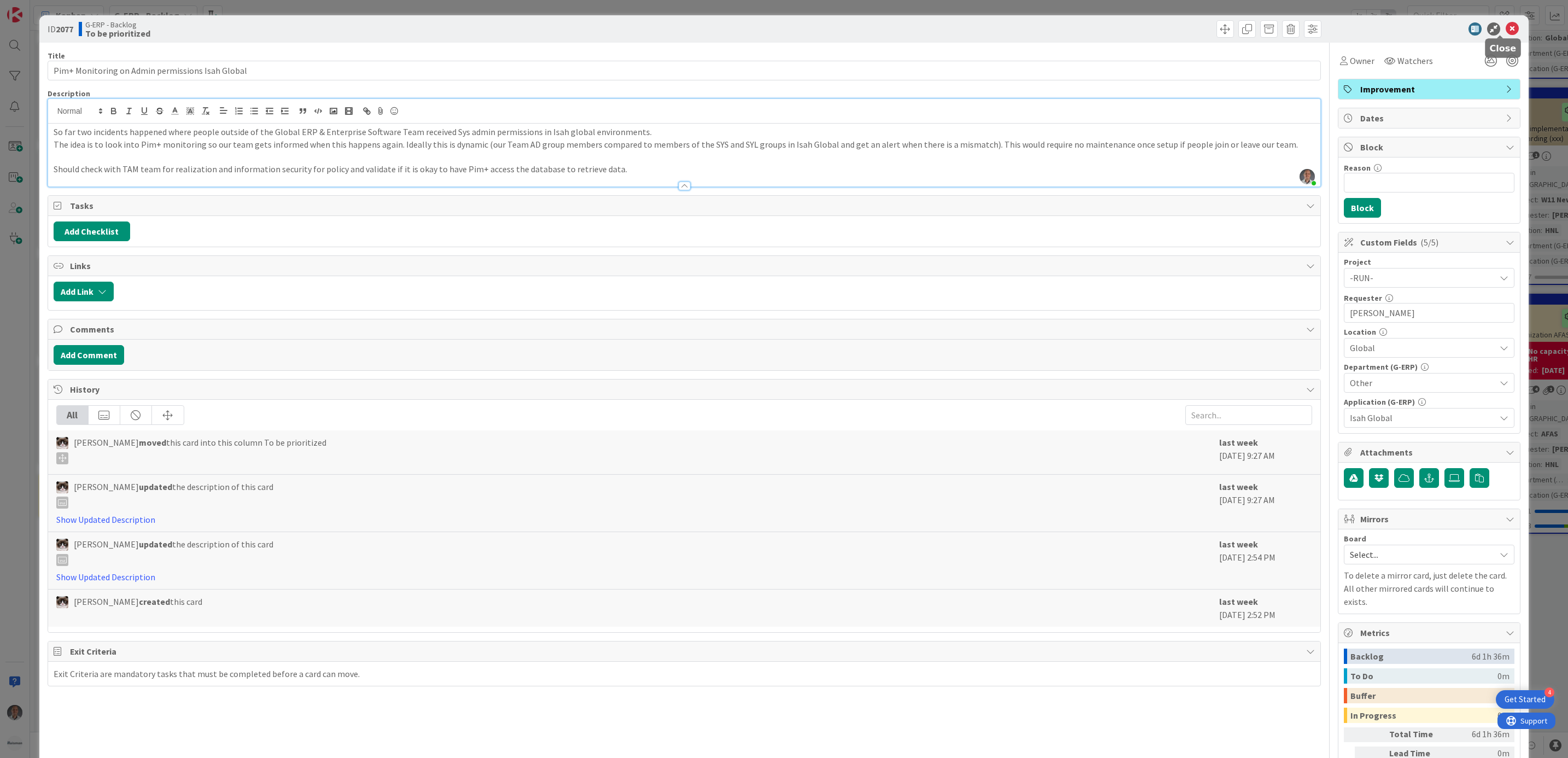
click at [1506, 25] on icon at bounding box center [1513, 29] width 13 height 13
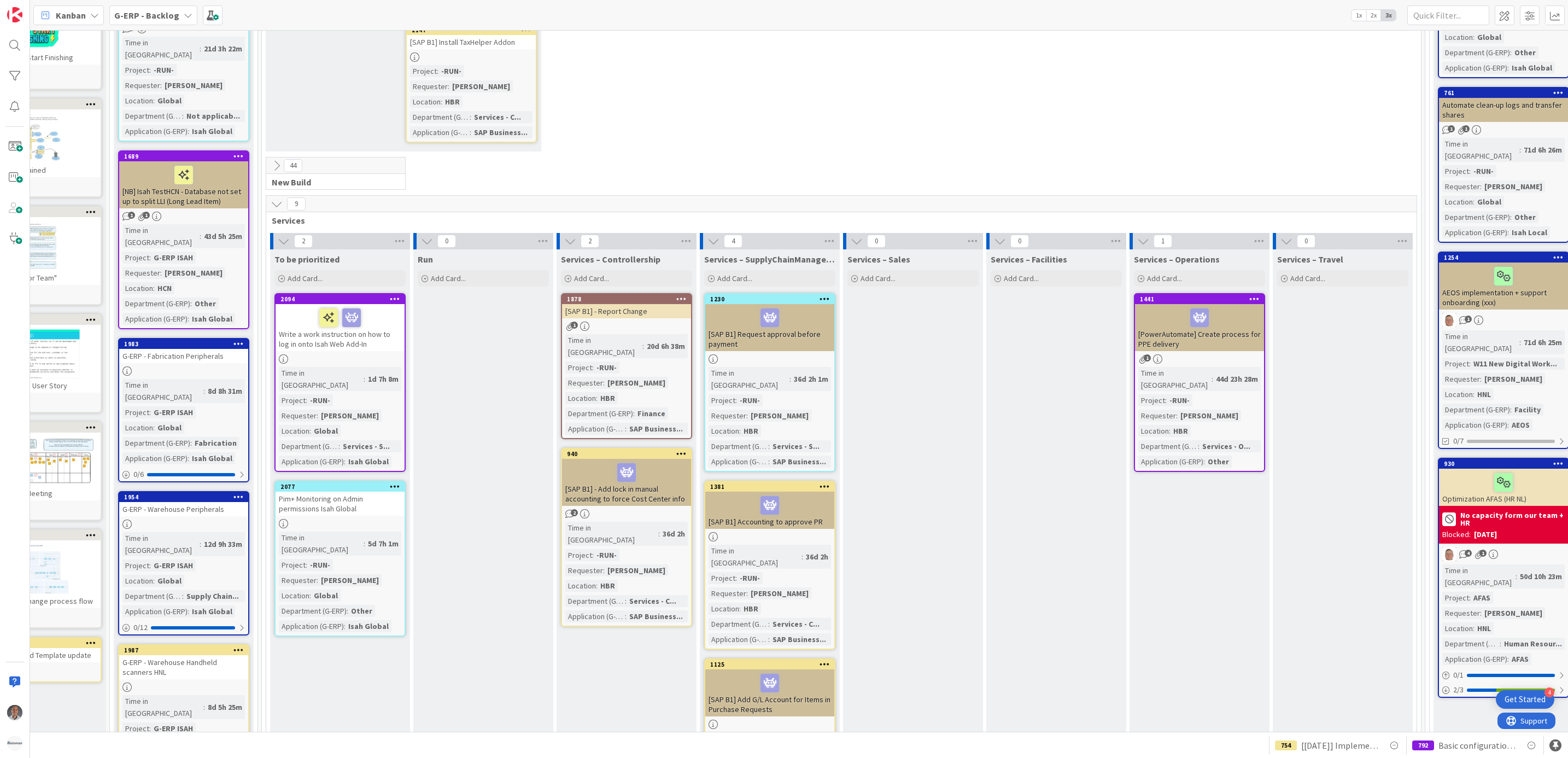
scroll to position [246, 75]
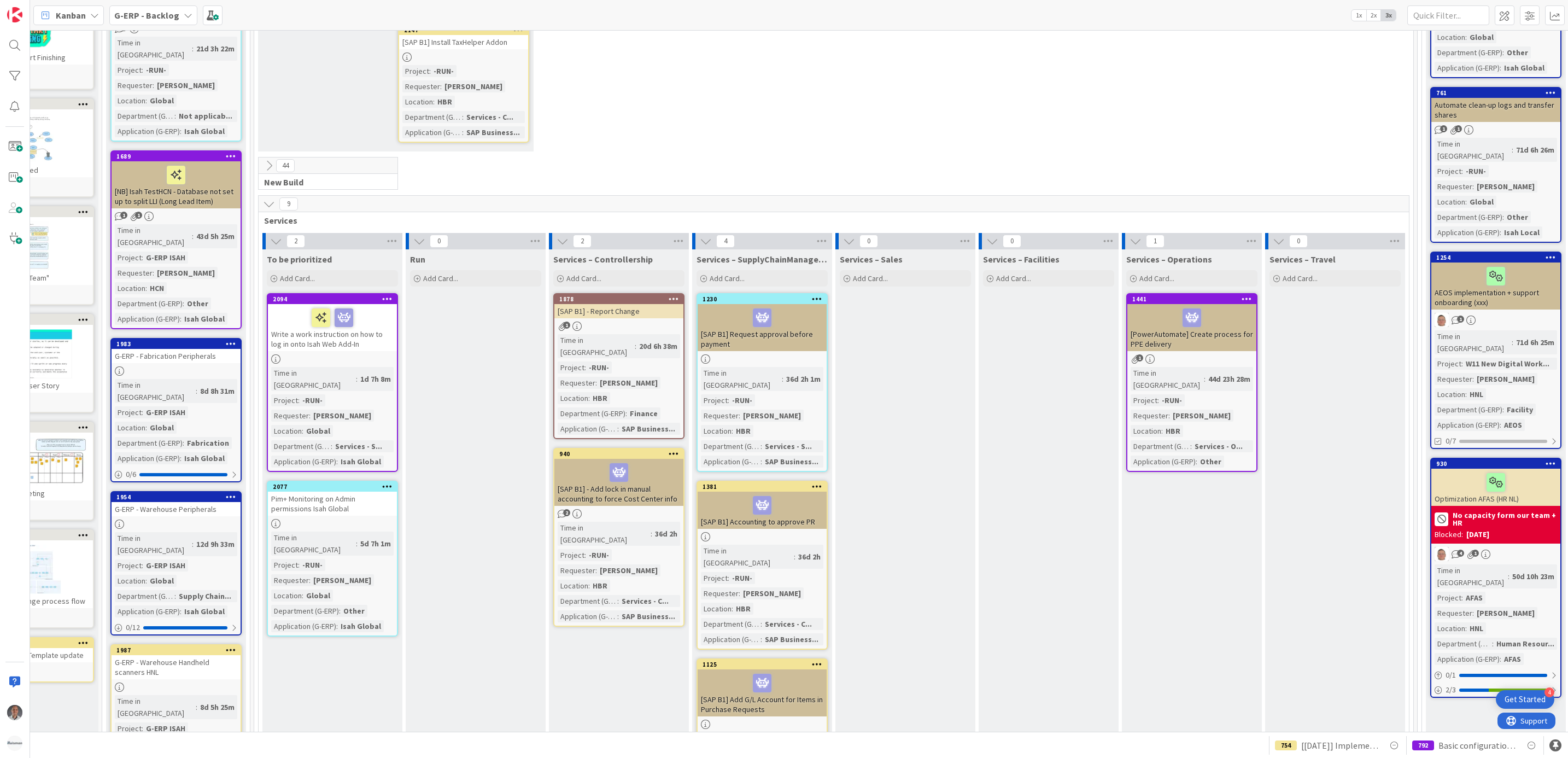
click at [1237, 314] on div at bounding box center [1191, 318] width 122 height 23
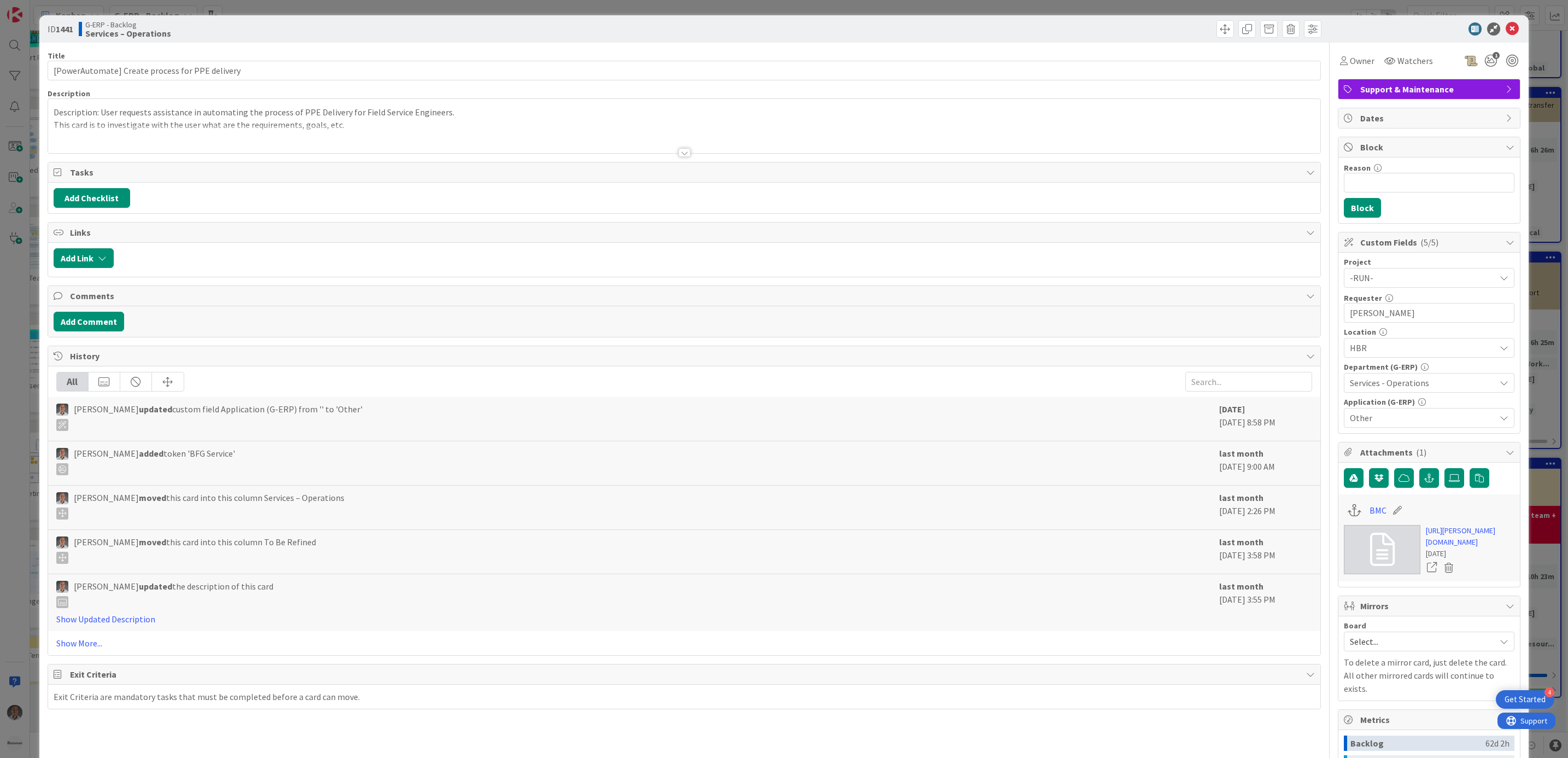
click at [685, 150] on div at bounding box center [684, 139] width 1273 height 28
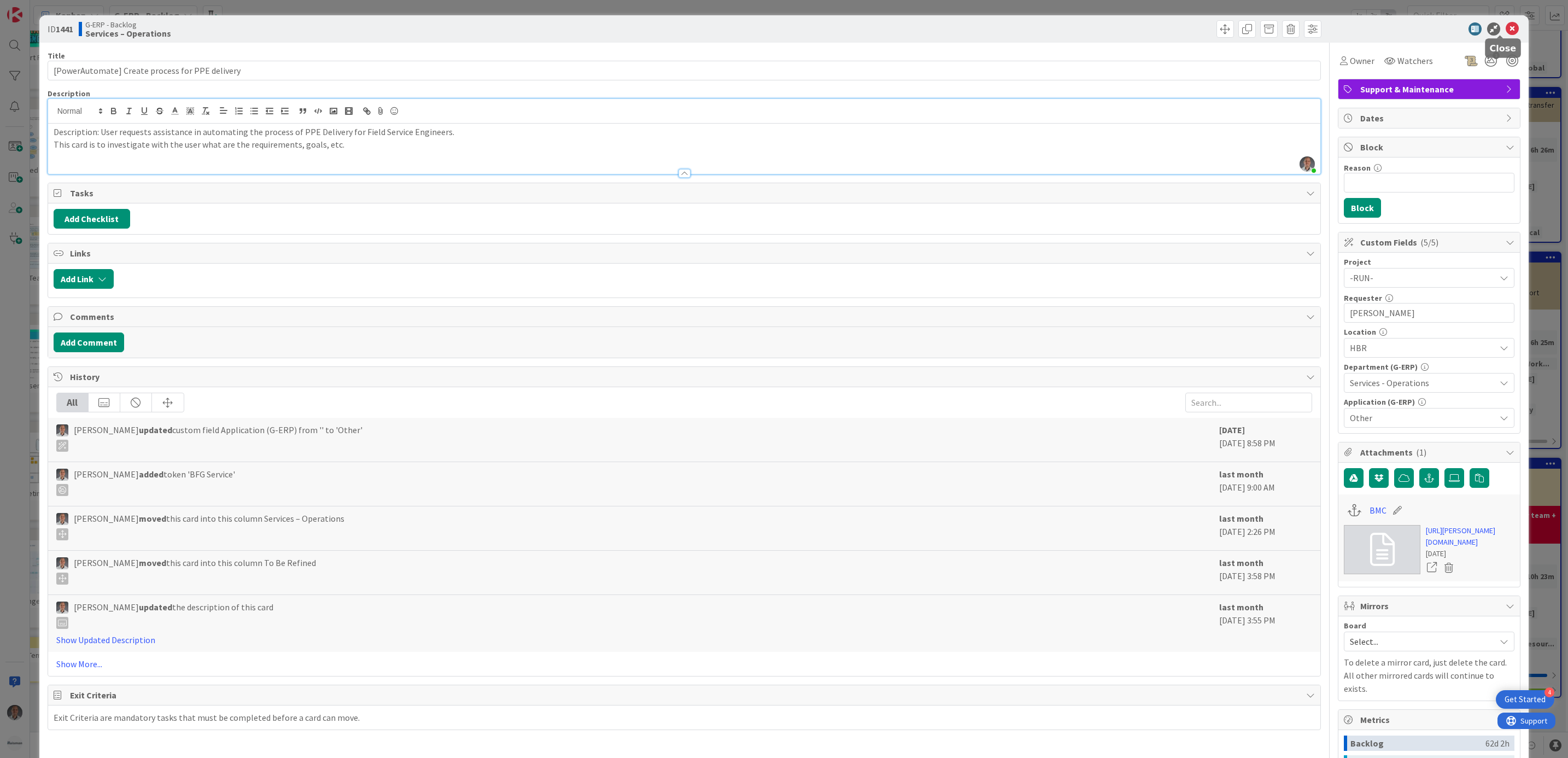
click at [1506, 30] on icon at bounding box center [1513, 29] width 13 height 13
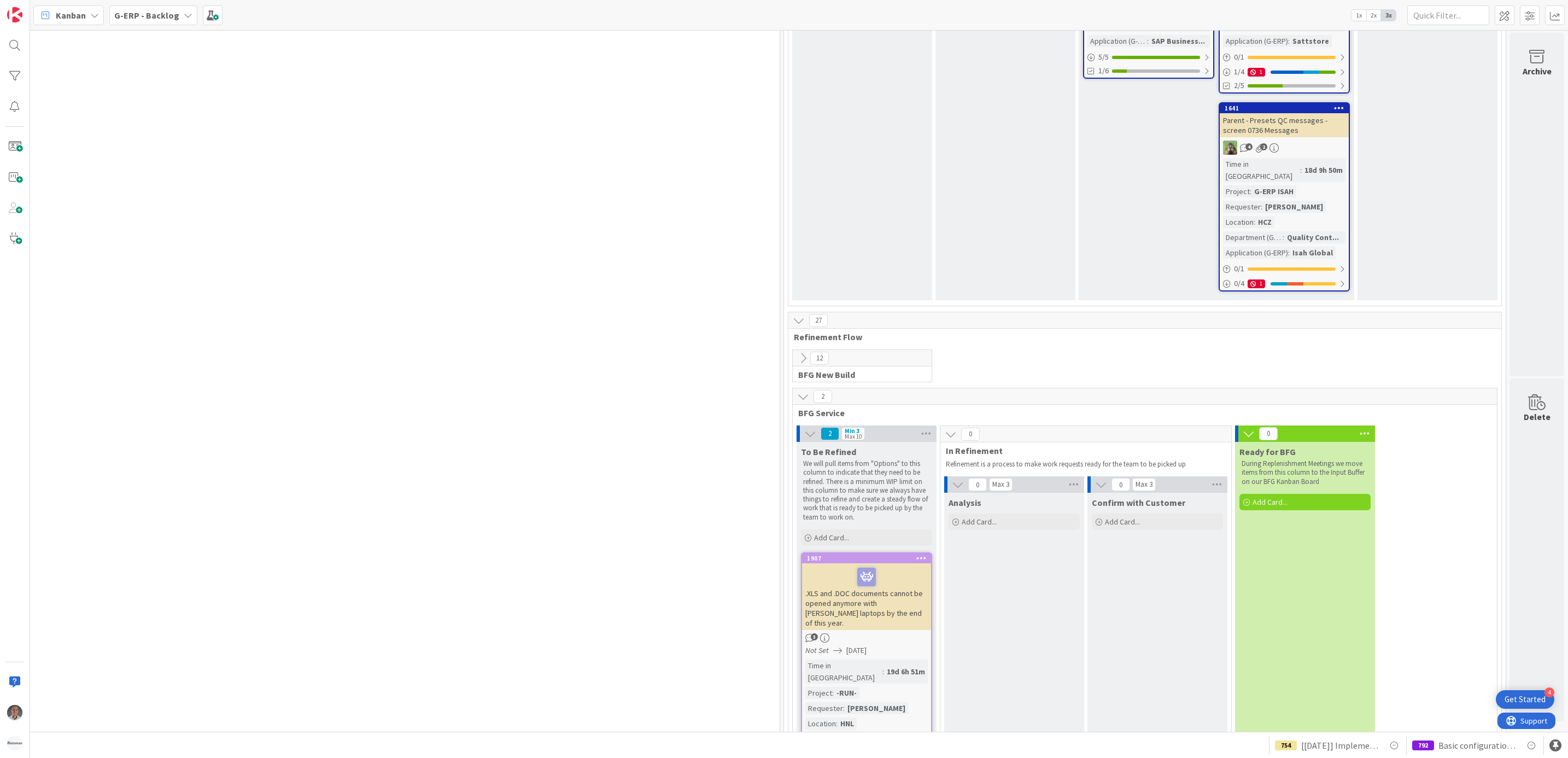
scroll to position [2457, 724]
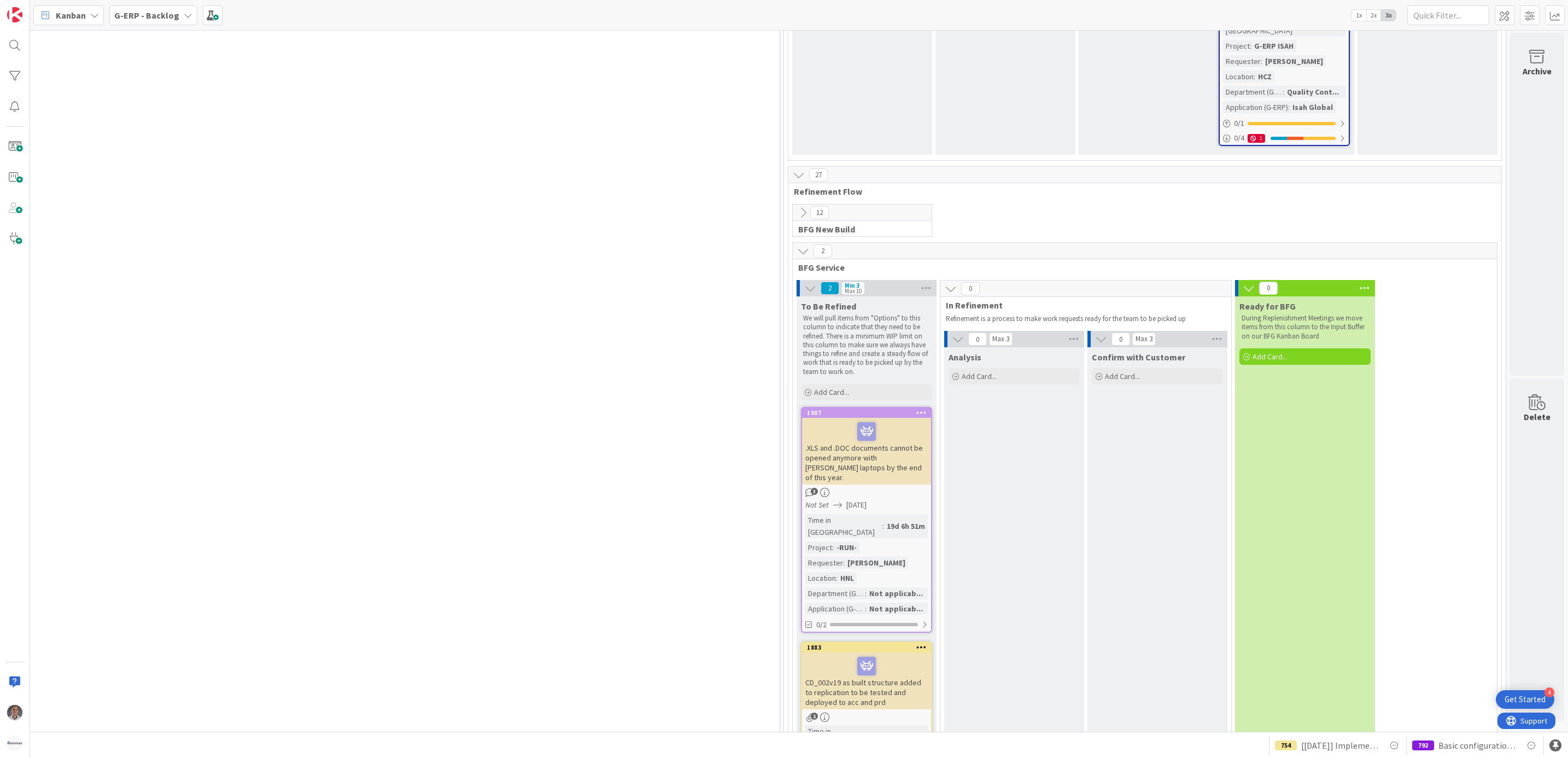
click at [905, 653] on div "CD_002v19 as built structure added to replication to be tested and deployed to …" at bounding box center [867, 681] width 129 height 57
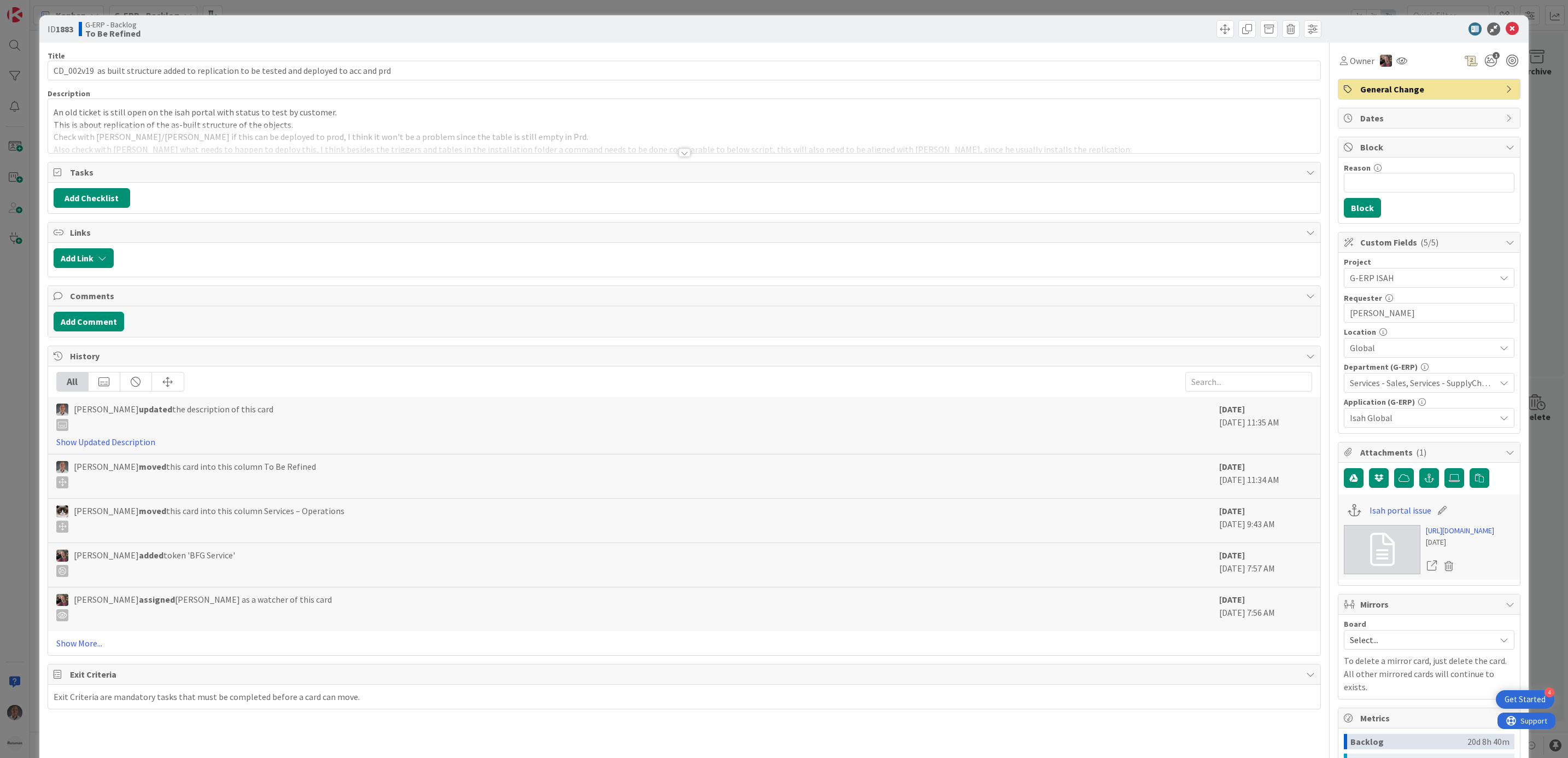
click at [684, 151] on div at bounding box center [684, 139] width 1273 height 28
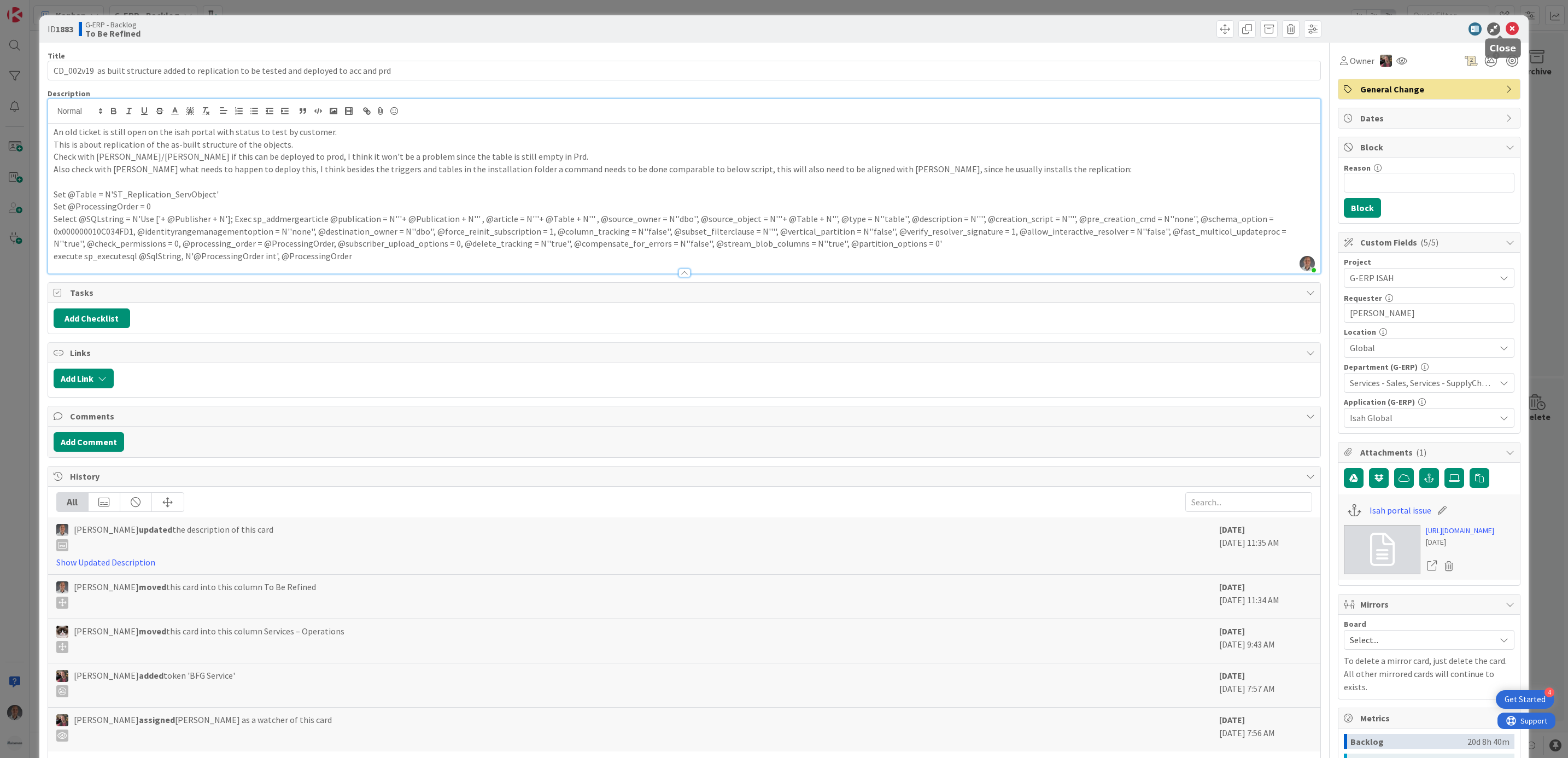
click at [1506, 28] on icon at bounding box center [1513, 29] width 13 height 13
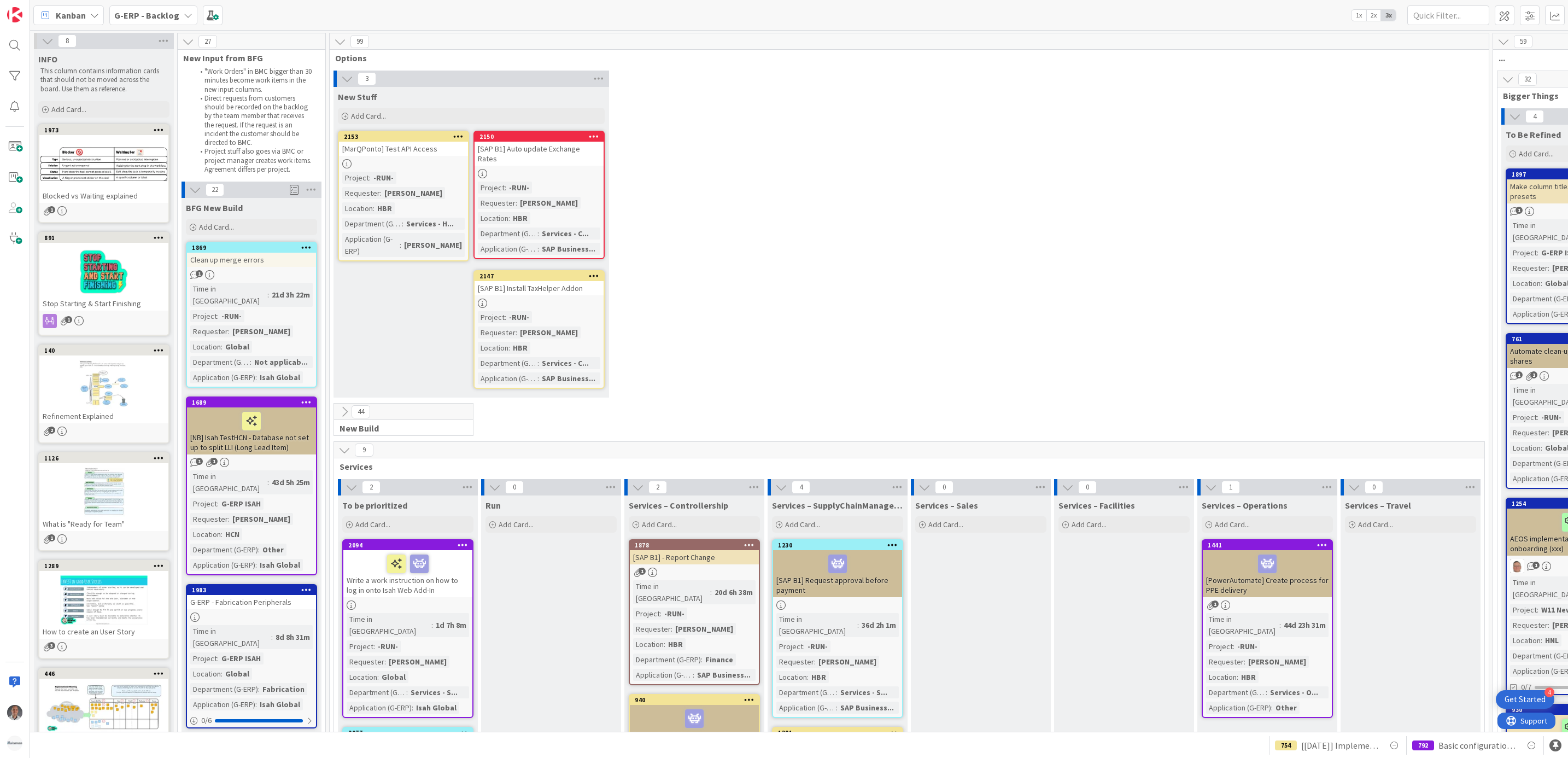
click at [178, 7] on div "G-ERP - Backlog" at bounding box center [153, 15] width 88 height 19
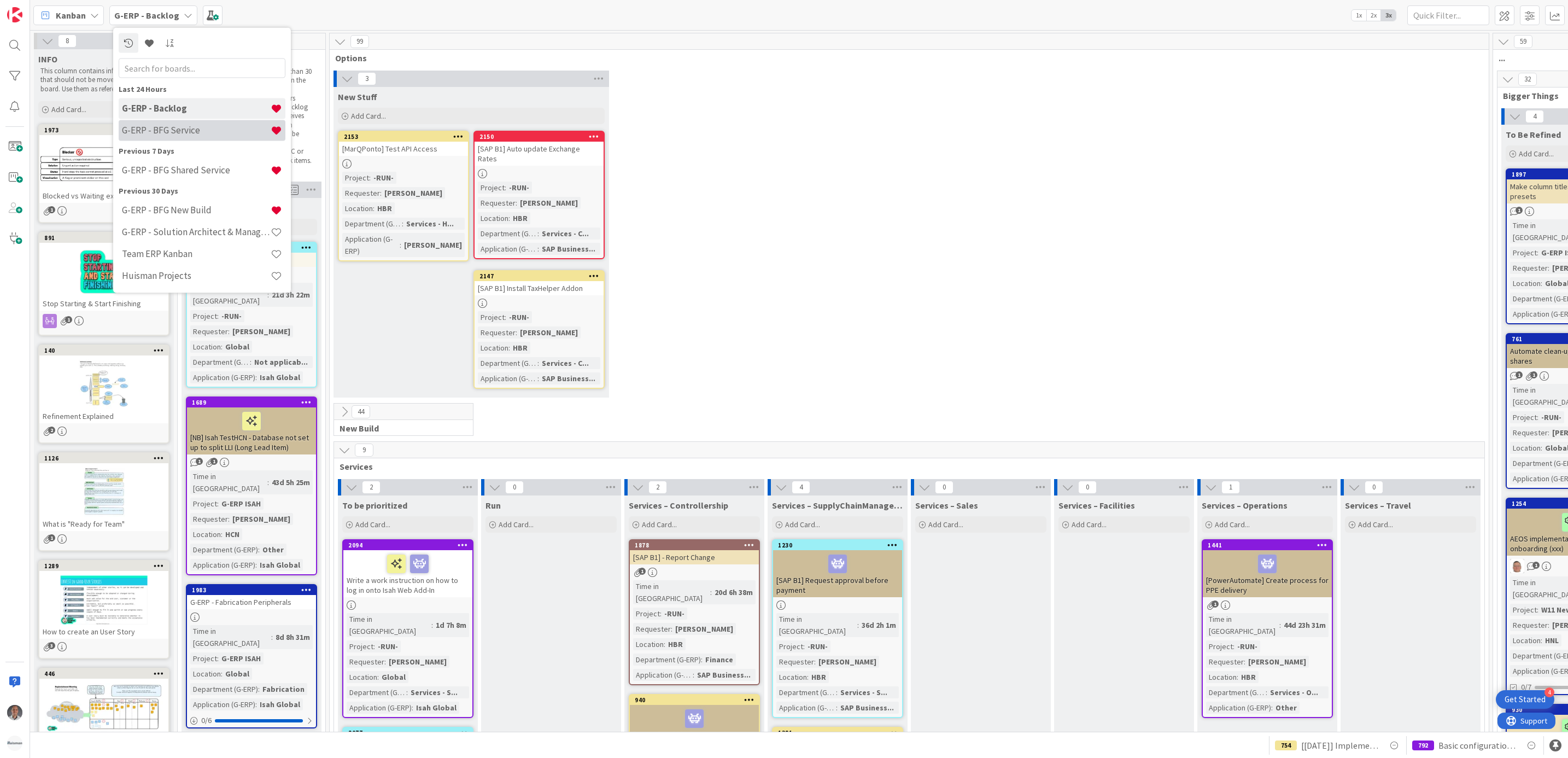
click at [176, 125] on h4 "G-ERP - BFG Service" at bounding box center [196, 130] width 149 height 11
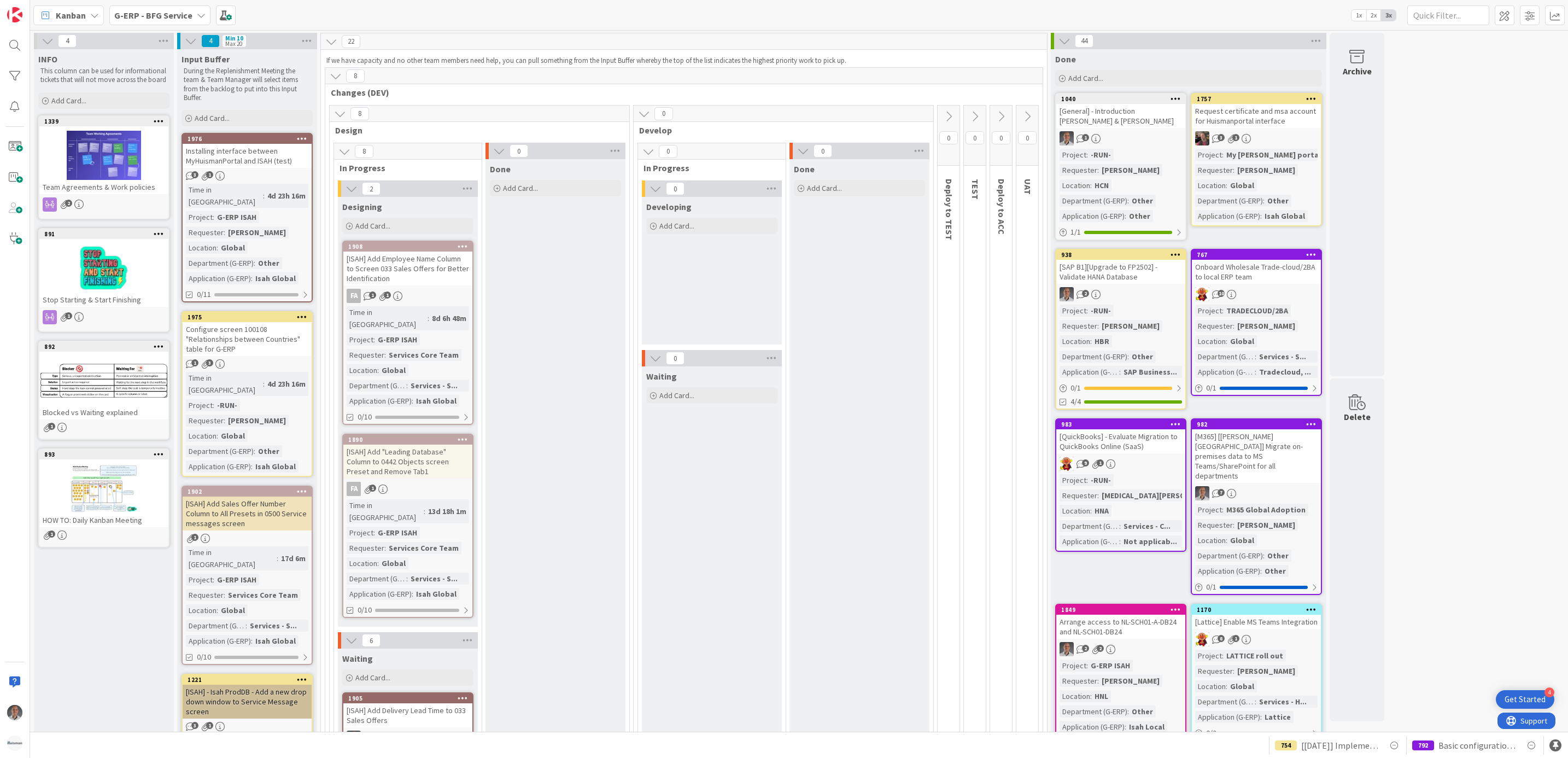
click at [179, 7] on div "G-ERP - BFG Service" at bounding box center [160, 15] width 101 height 19
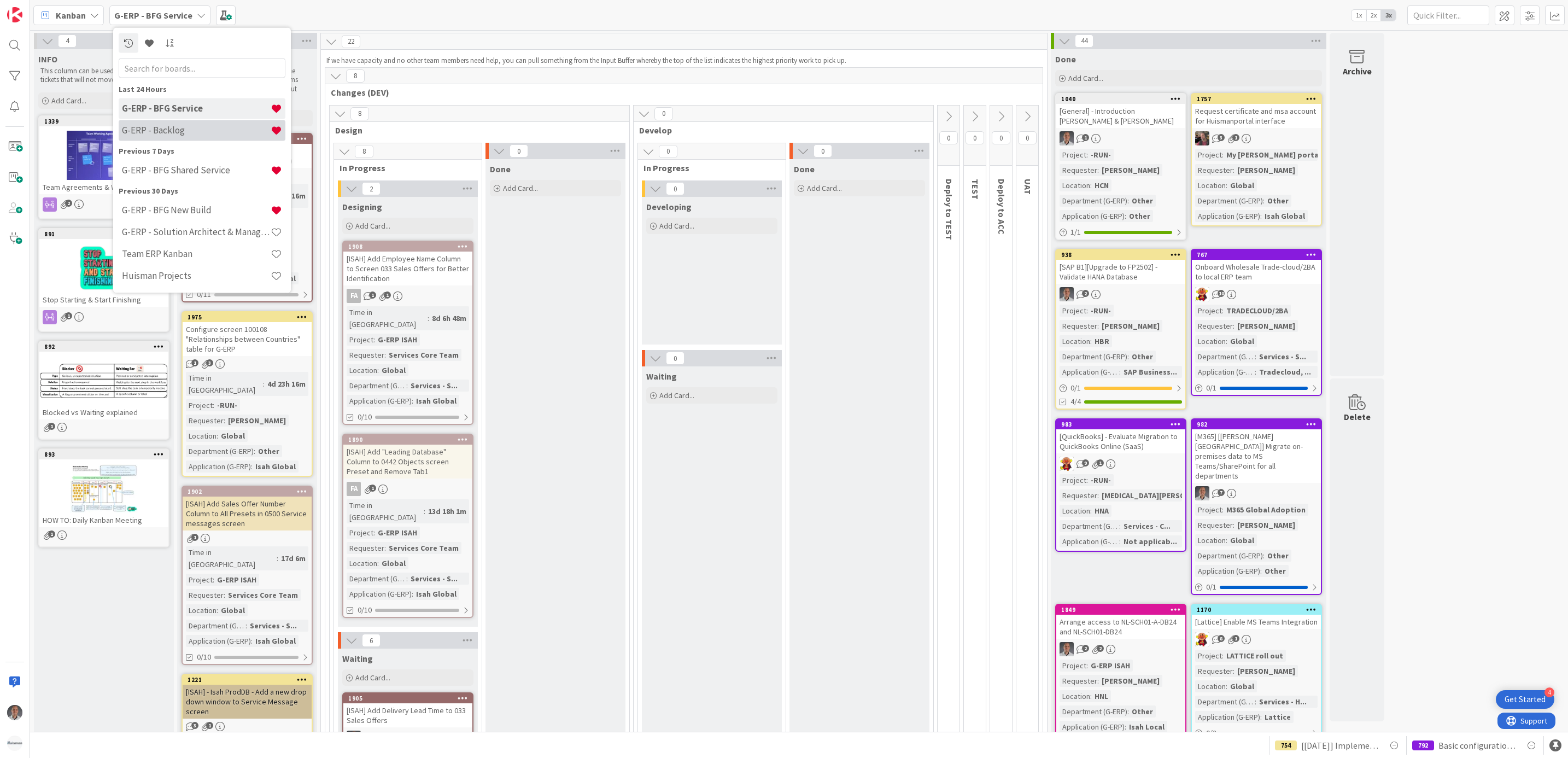
click at [187, 133] on h4 "G-ERP - Backlog" at bounding box center [196, 130] width 149 height 11
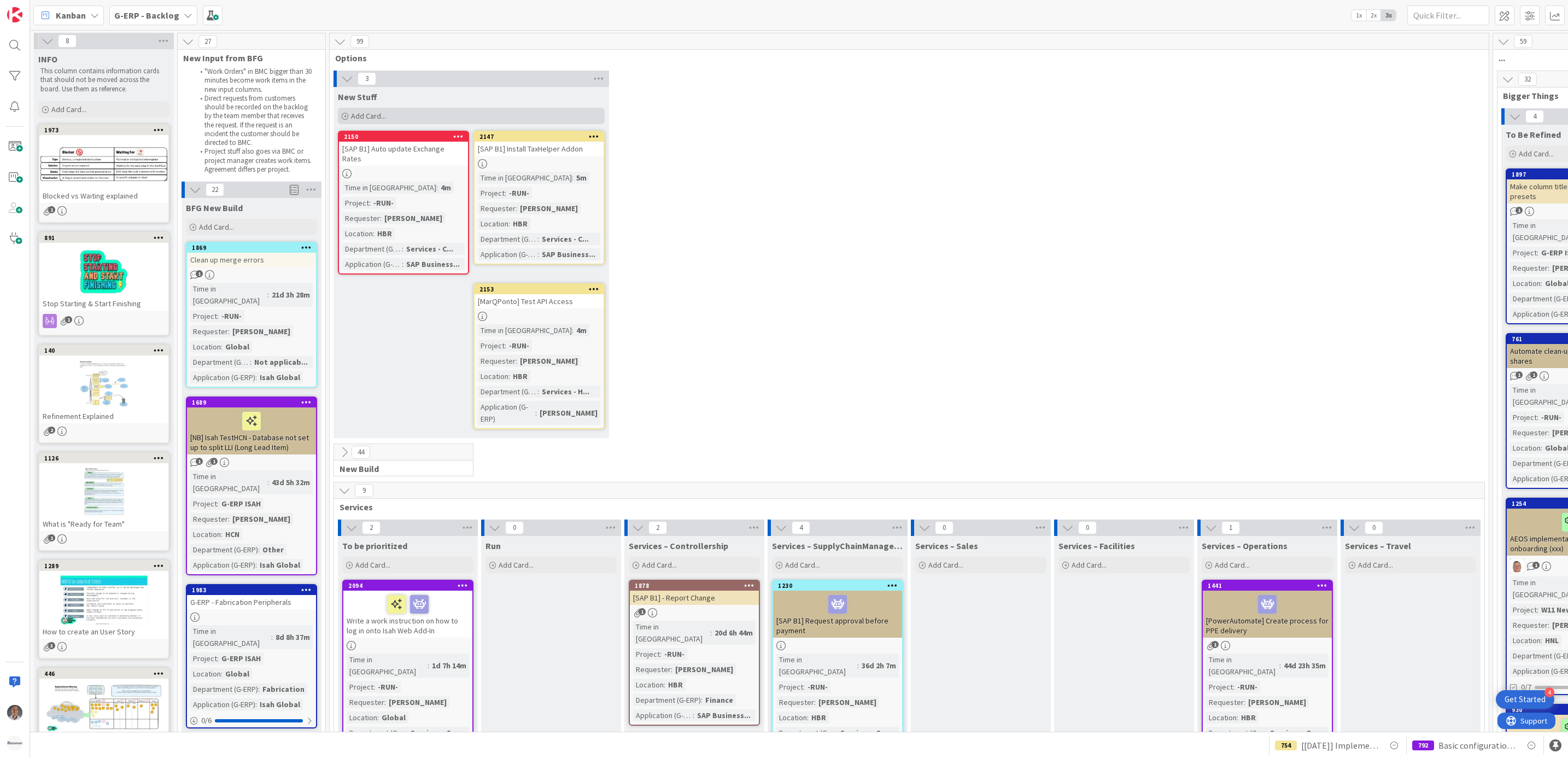
click at [369, 109] on div "Add Card..." at bounding box center [471, 116] width 267 height 16
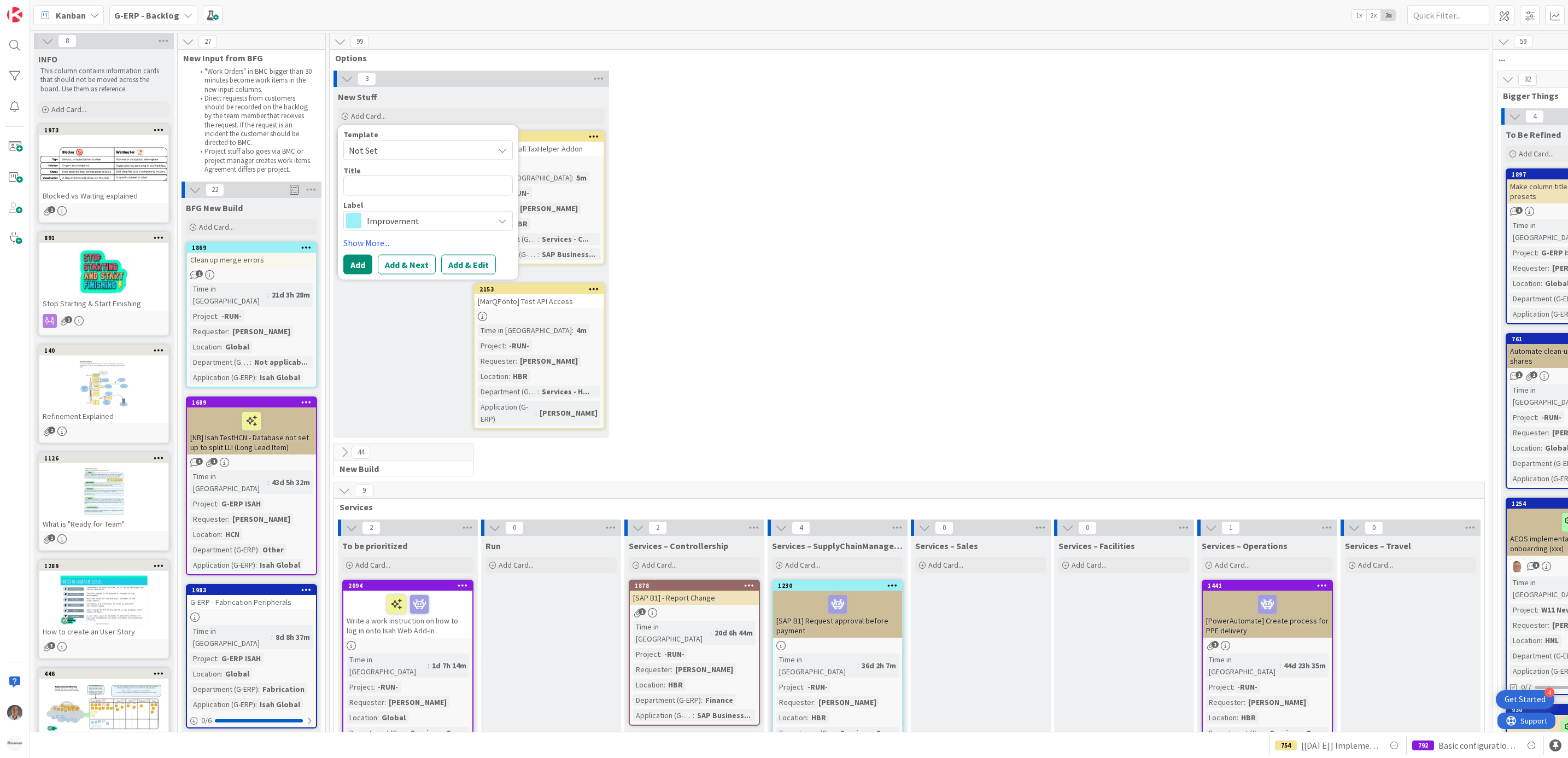
click at [410, 220] on span "Improvement" at bounding box center [427, 220] width 121 height 15
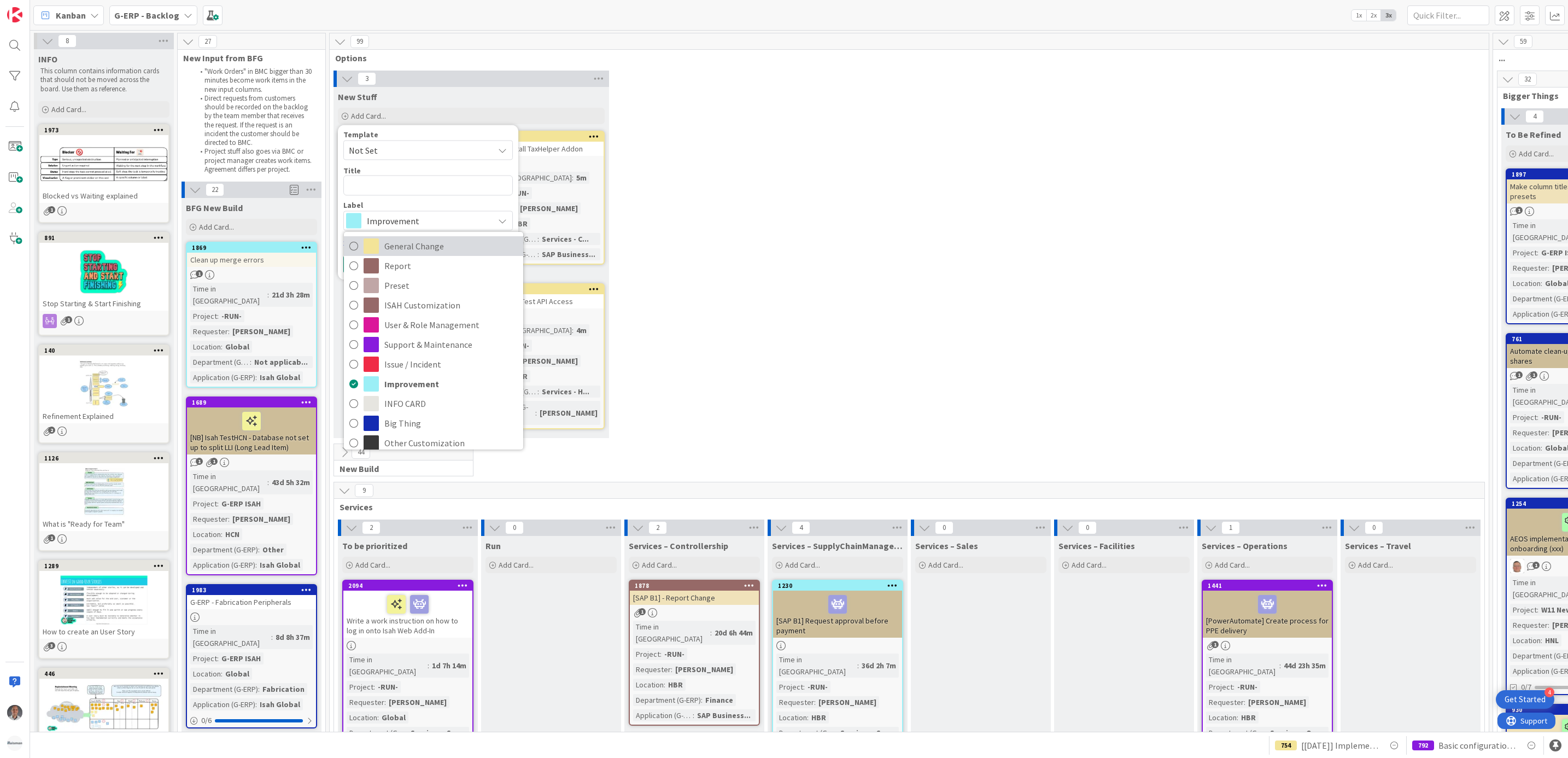
click at [427, 248] on span "General Change" at bounding box center [450, 246] width 133 height 16
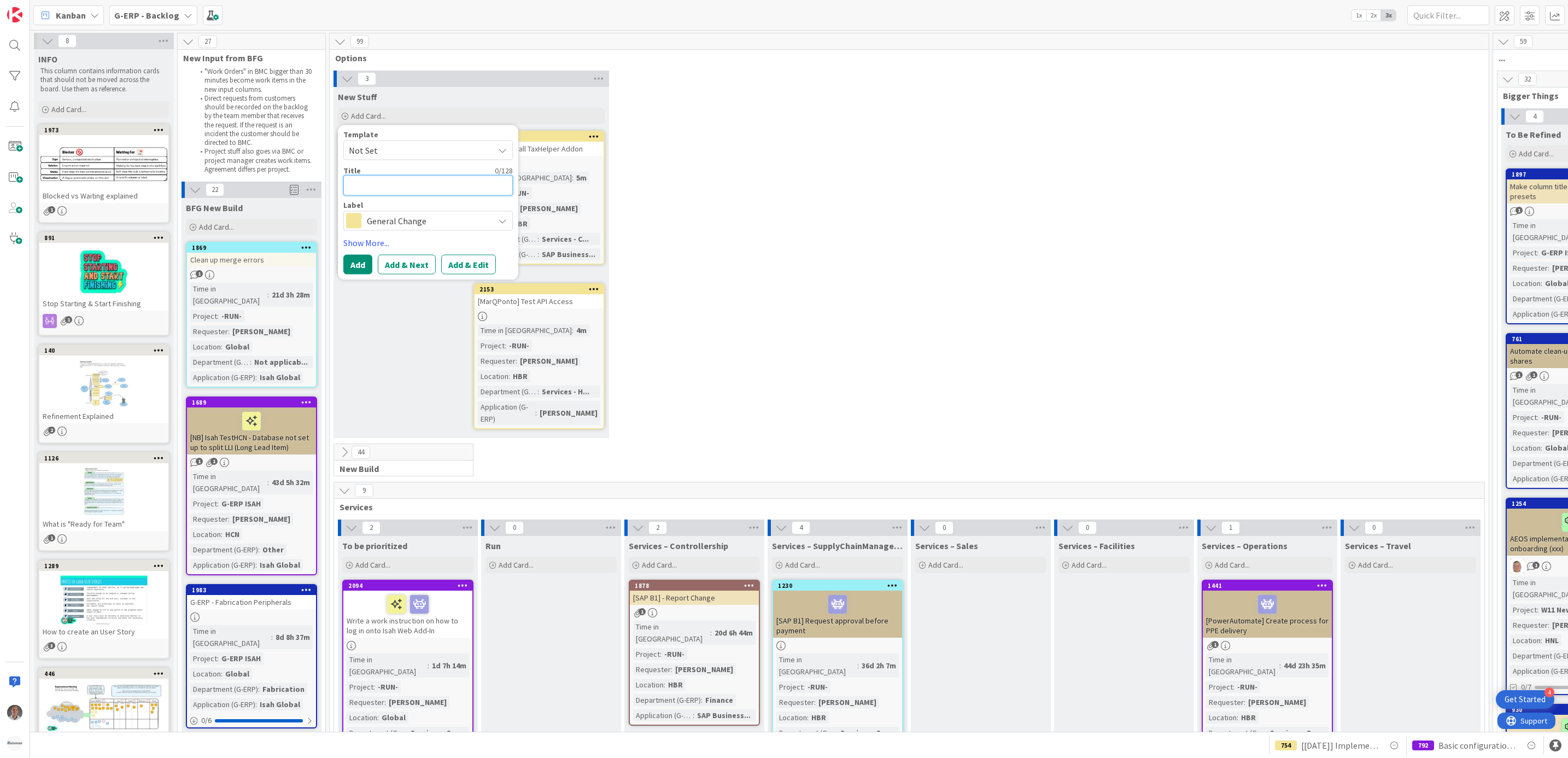
click at [402, 186] on textarea at bounding box center [428, 185] width 169 height 20
type textarea "x"
type textarea "["
type textarea "x"
type textarea "[D"
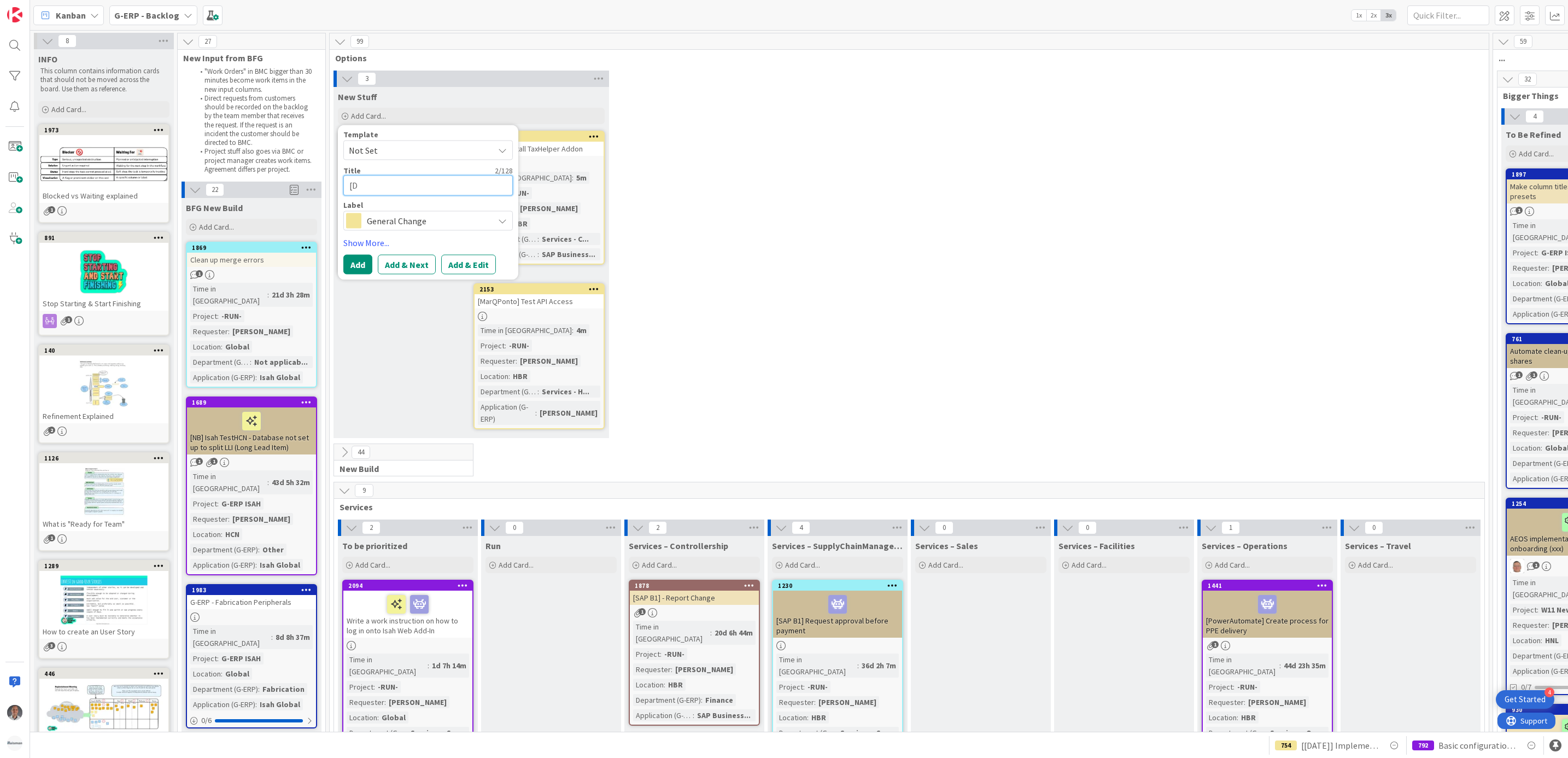
type textarea "x"
type textarea "[Da"
type textarea "x"
type textarea "[Dat"
type textarea "x"
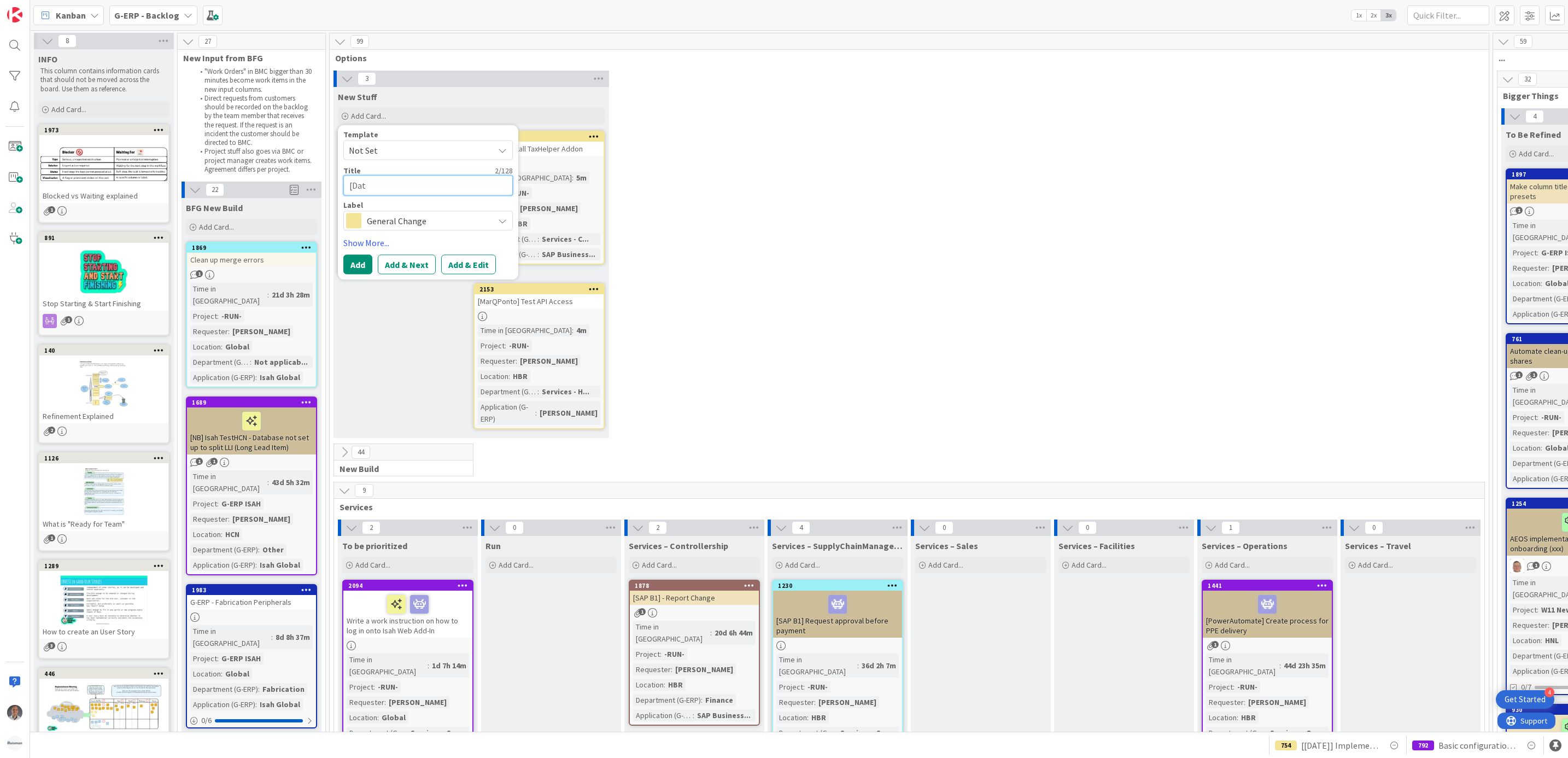
type textarea "[Data"
type textarea "x"
type textarea "[DataL"
type textarea "x"
type textarea "[DataLa"
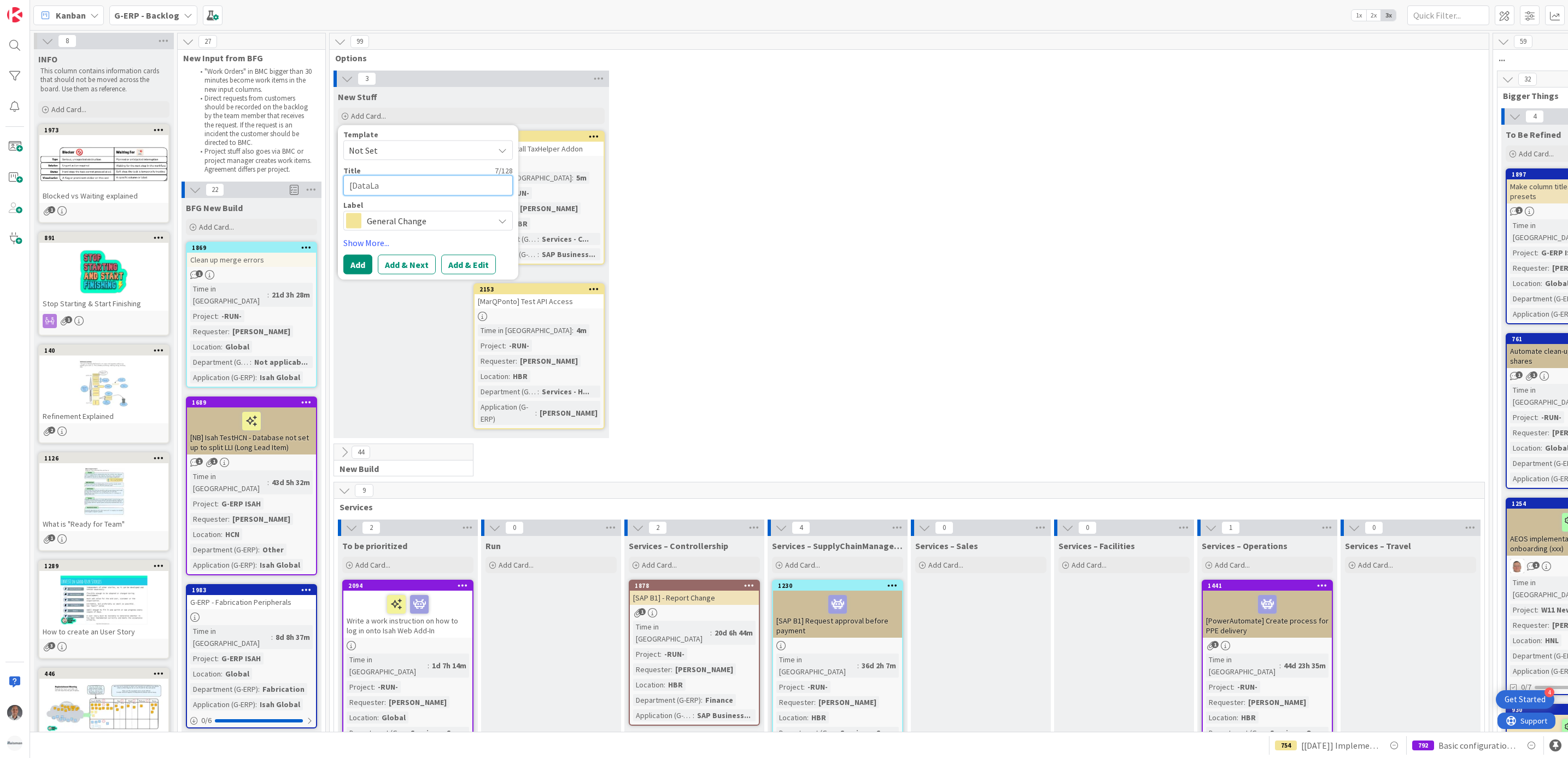
type textarea "x"
type textarea "[DataLae"
type textarea "x"
type textarea "[DataLa"
type textarea "x"
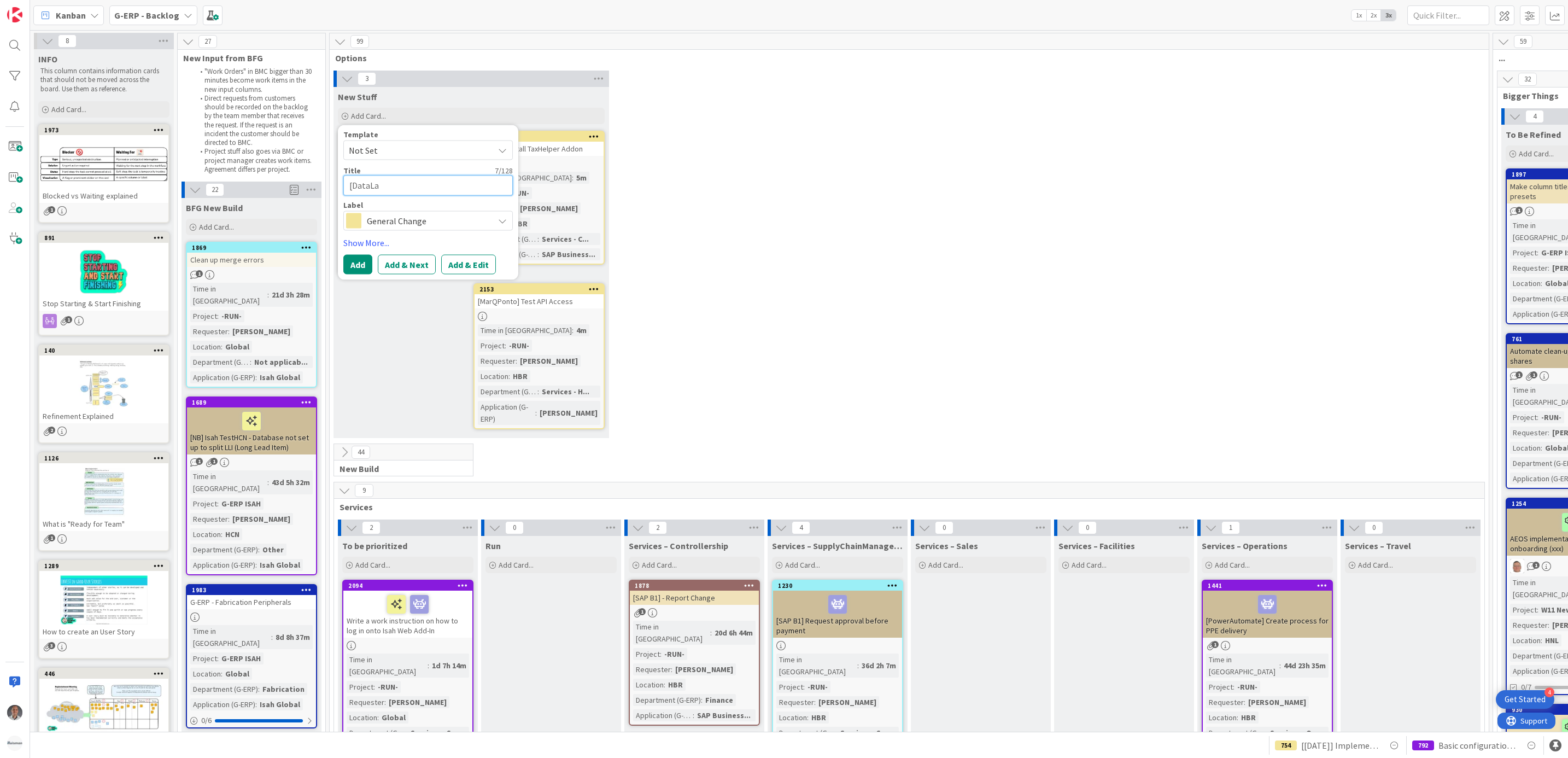
type textarea "[DataLak"
type textarea "x"
type textarea "[DataLake"
type textarea "x"
type textarea "[DataLake]"
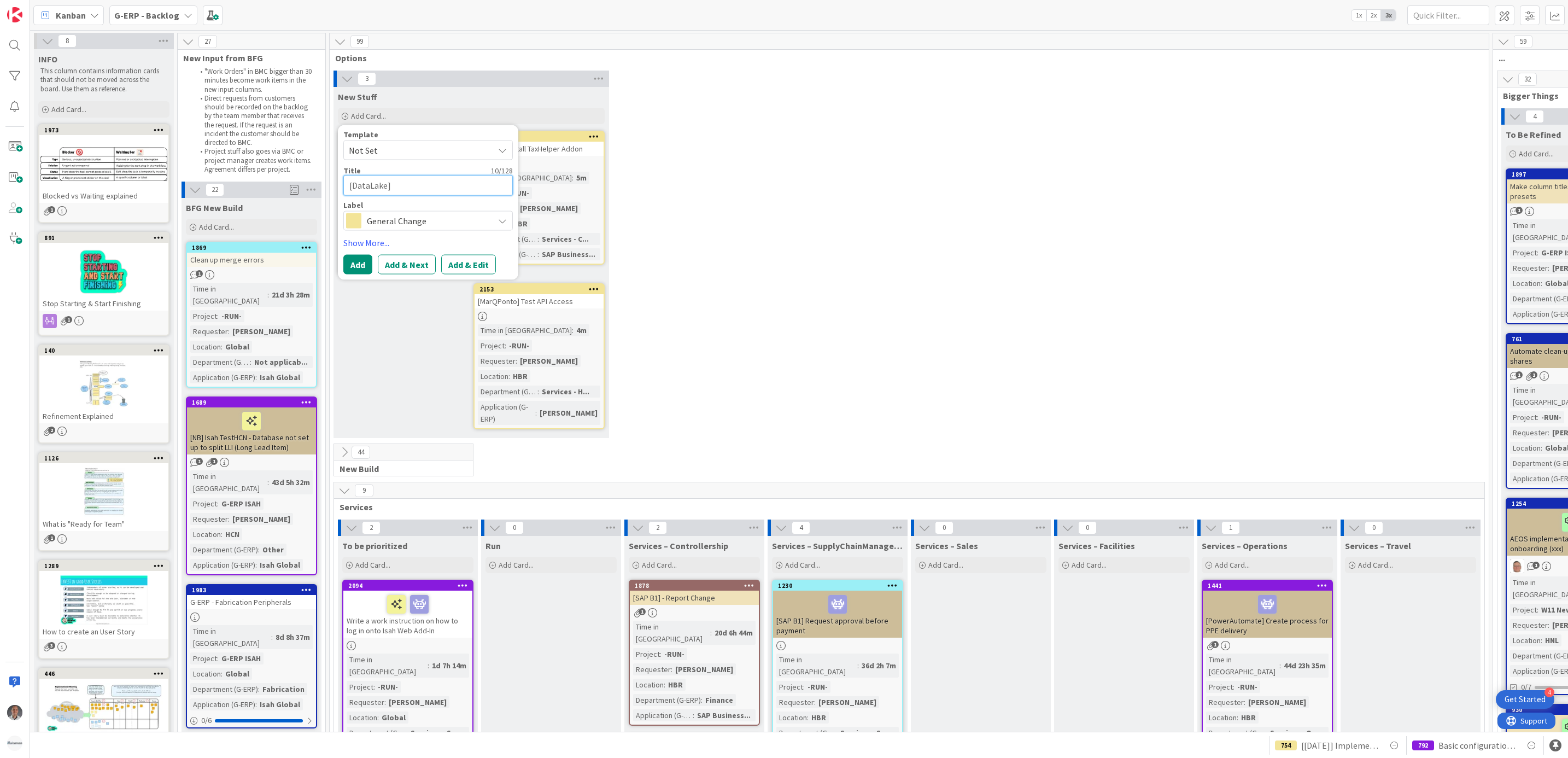
type textarea "x"
type textarea "[DataLake]"
type textarea "x"
type textarea "[DataLake] S"
type textarea "x"
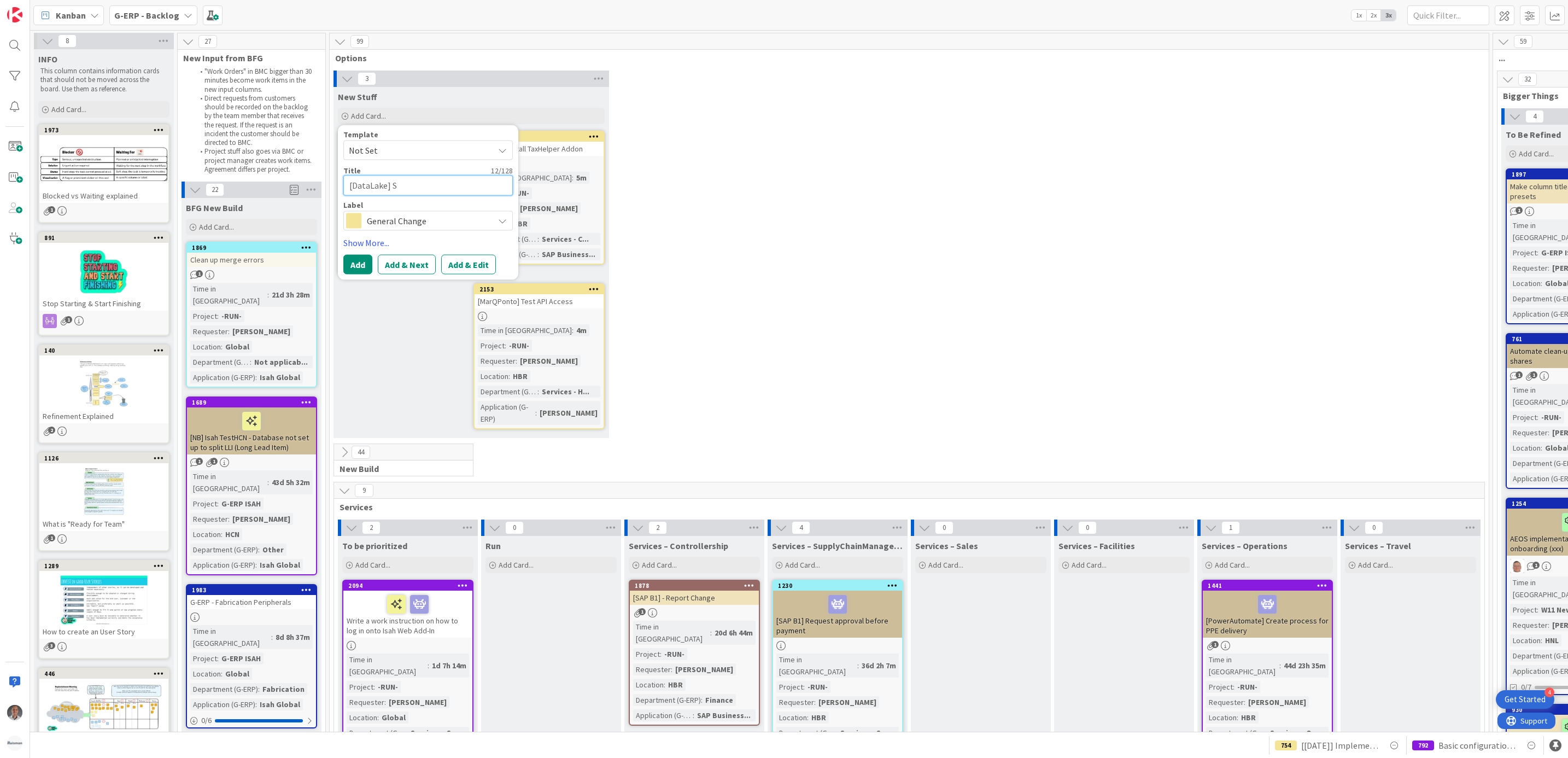
type textarea "[DataLake] Se"
type textarea "x"
type textarea "[DataLake] Set"
type textarea "x"
type textarea "[DataLake] Set"
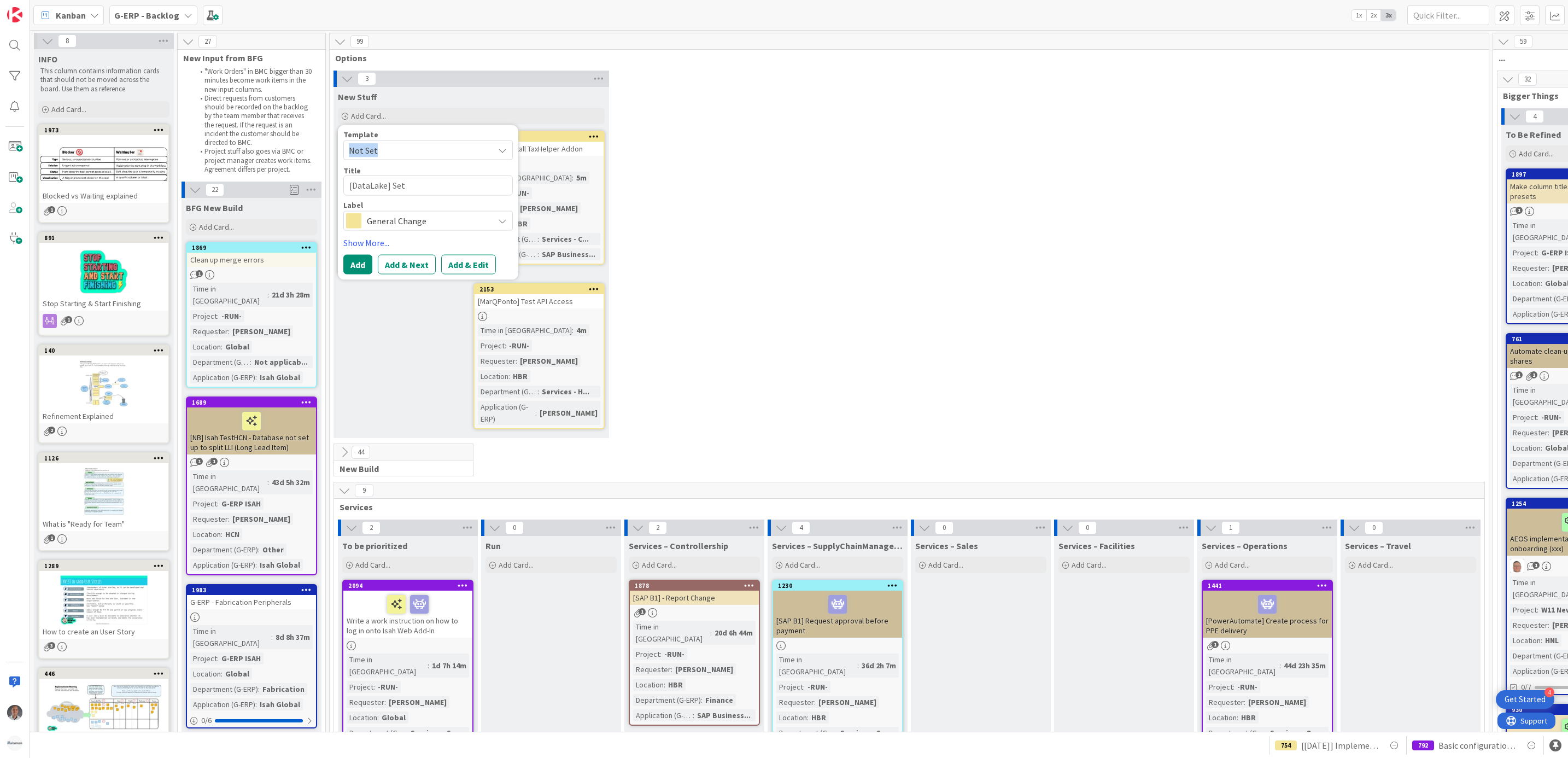
drag, startPoint x: 389, startPoint y: 132, endPoint x: 390, endPoint y: 152, distance: 20.0
click at [390, 152] on div "Template Not Set" at bounding box center [428, 146] width 169 height 30
drag, startPoint x: 390, startPoint y: 152, endPoint x: 425, endPoint y: 185, distance: 48.1
click at [425, 185] on textarea "[DataLake] Set" at bounding box center [428, 185] width 169 height 20
type textarea "x"
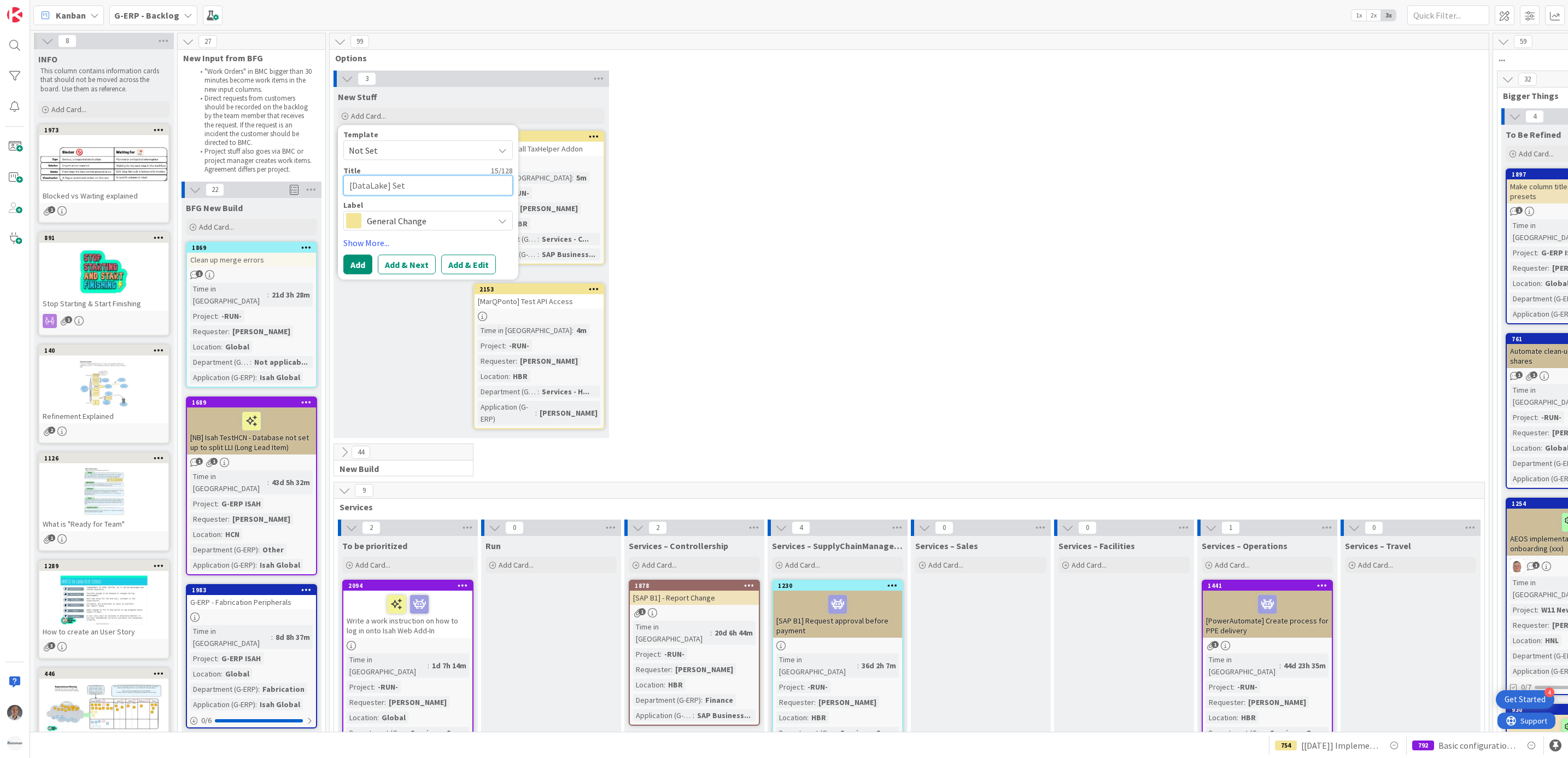
type textarea "[DataLake] Set A"
type textarea "x"
type textarea "[DataLake] Set Au"
type textarea "x"
type textarea "[DataLake] Set Auto"
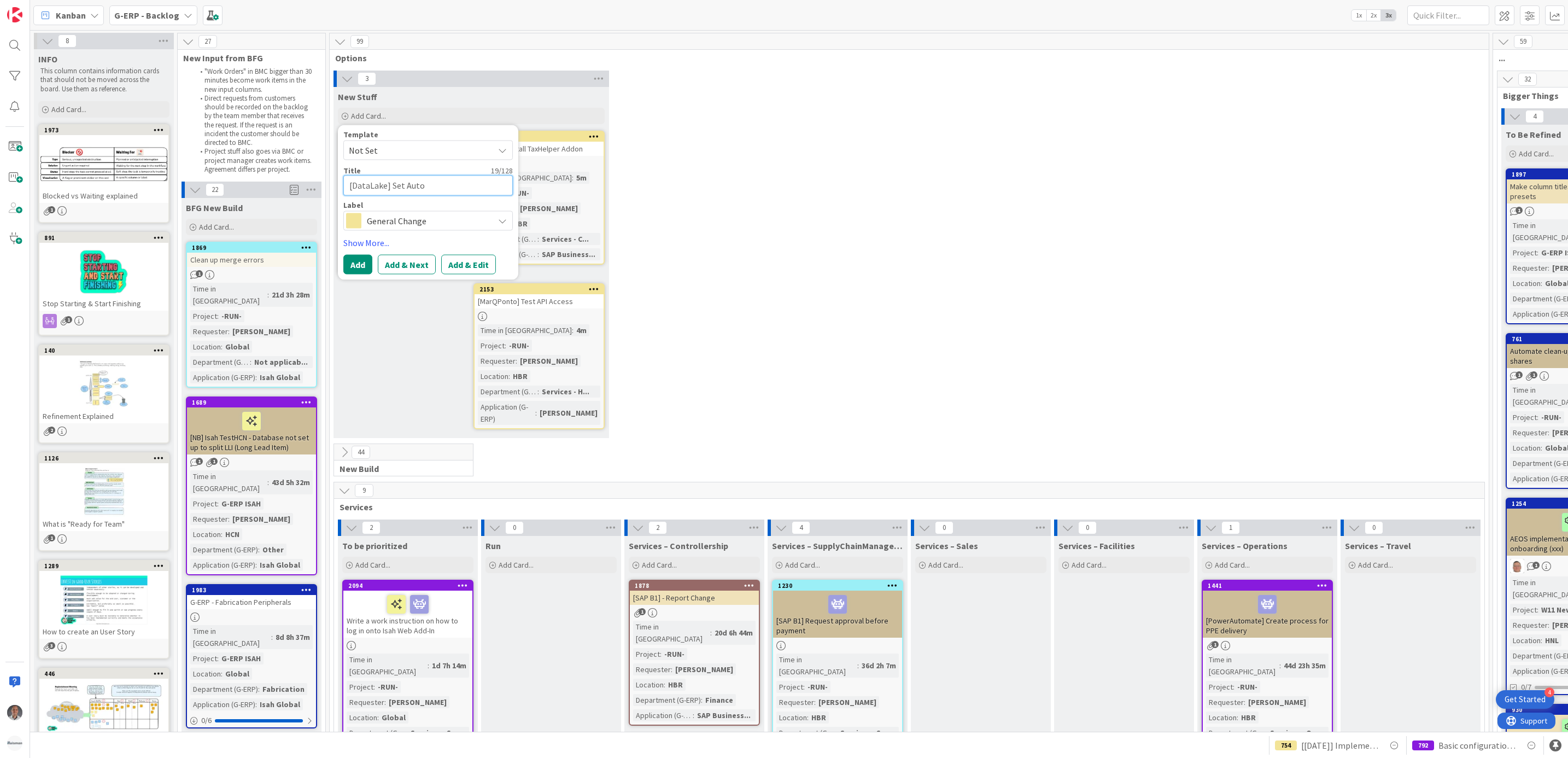
type textarea "x"
type textarea "[DataLake] Set Autom"
type textarea "x"
type textarea "[DataLake] Set Automa"
type textarea "x"
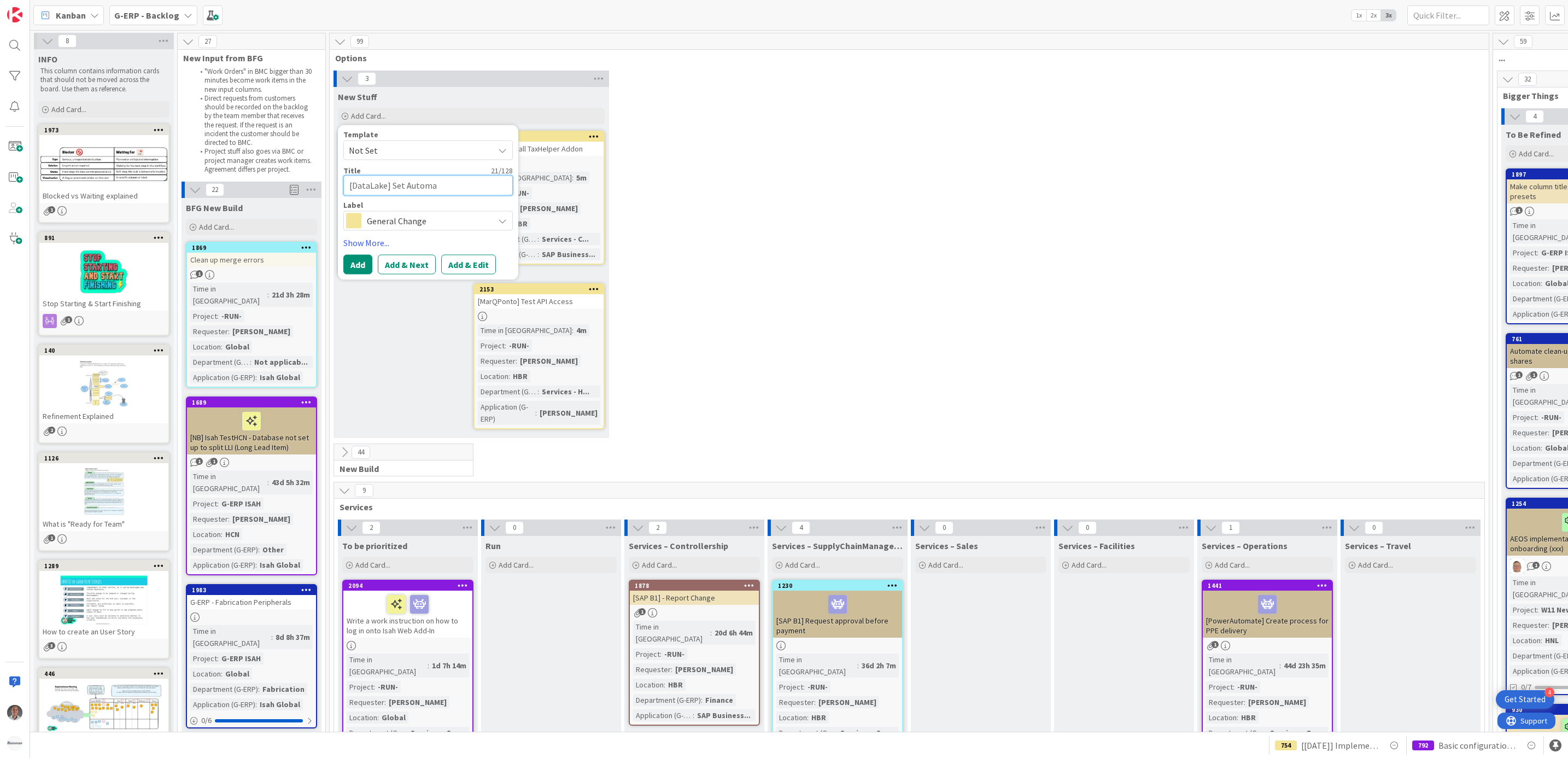
type textarea "[DataLake] Set Automat"
type textarea "x"
type textarea "[DataLake] Set Automati"
type textarea "x"
type textarea "[DataLake] Set Automatic"
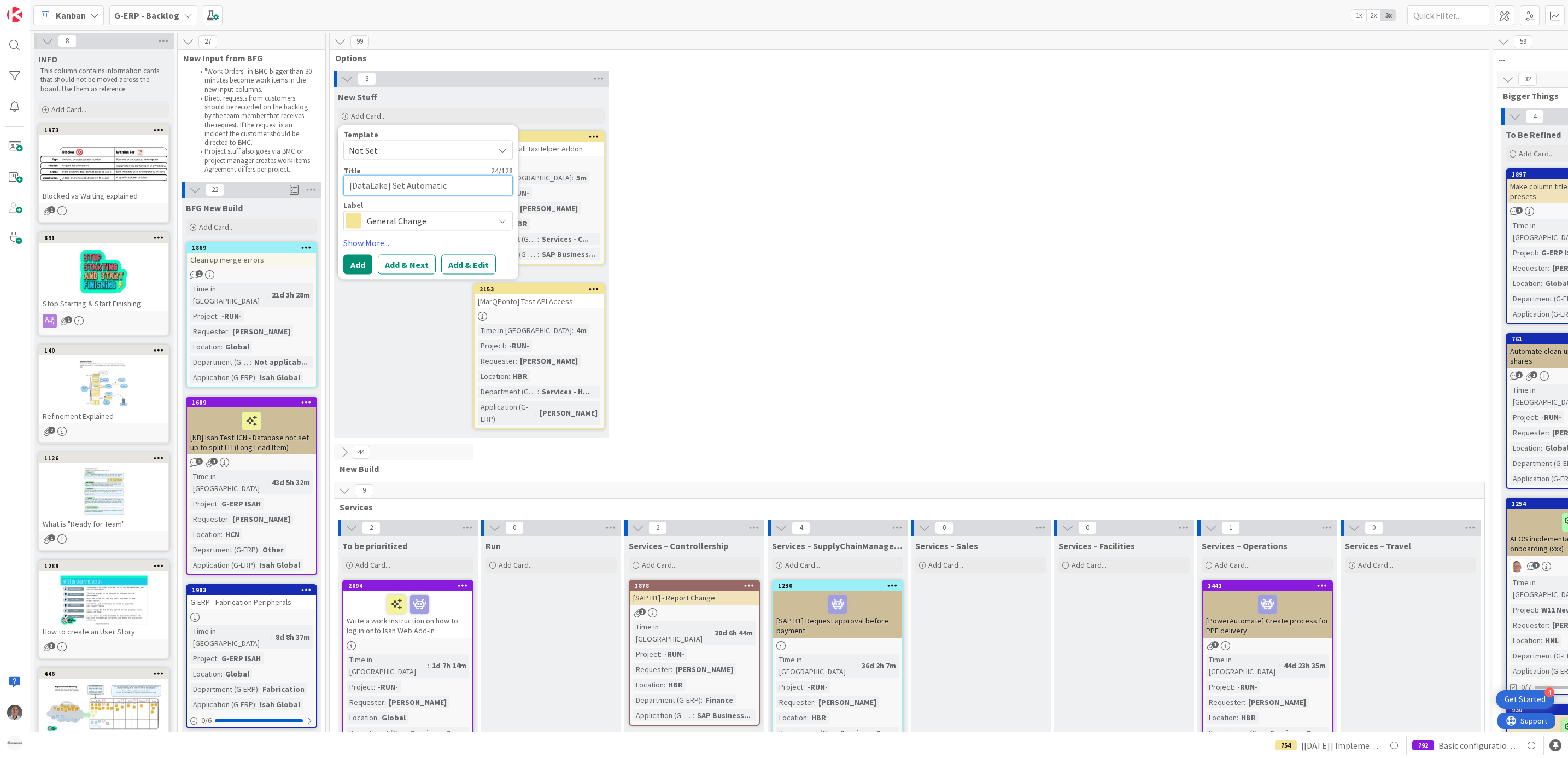
type textarea "x"
type textarea "[DataLake] Set Automatic"
type textarea "x"
type textarea "[DataLake] Set Automatic E"
type textarea "x"
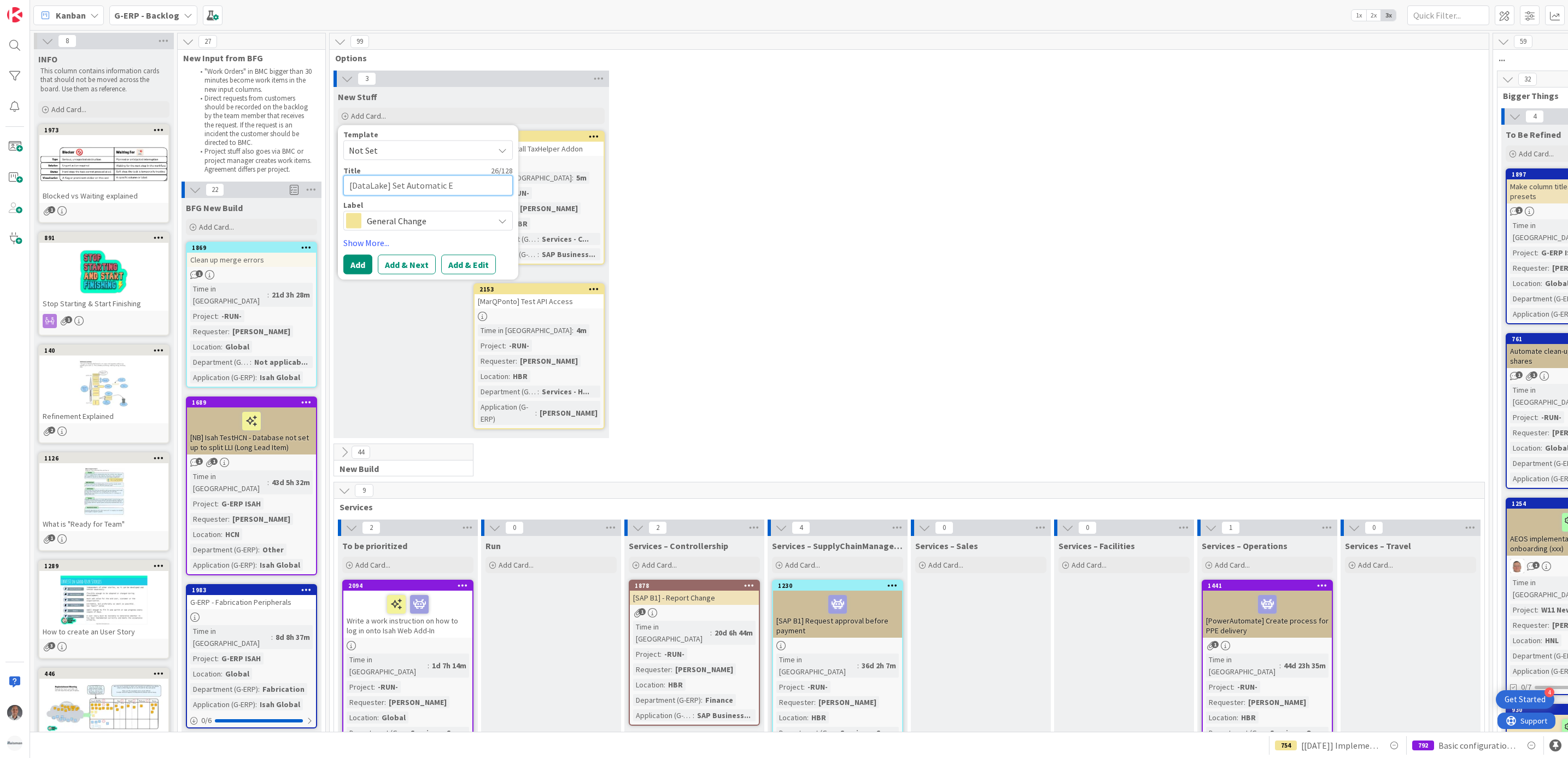
type textarea "[DataLake] Set Automatic Ex"
type textarea "x"
type textarea "[DataLake] Set Automatic Exe"
type textarea "x"
type textarea "[DataLake] Set Automatic Exec"
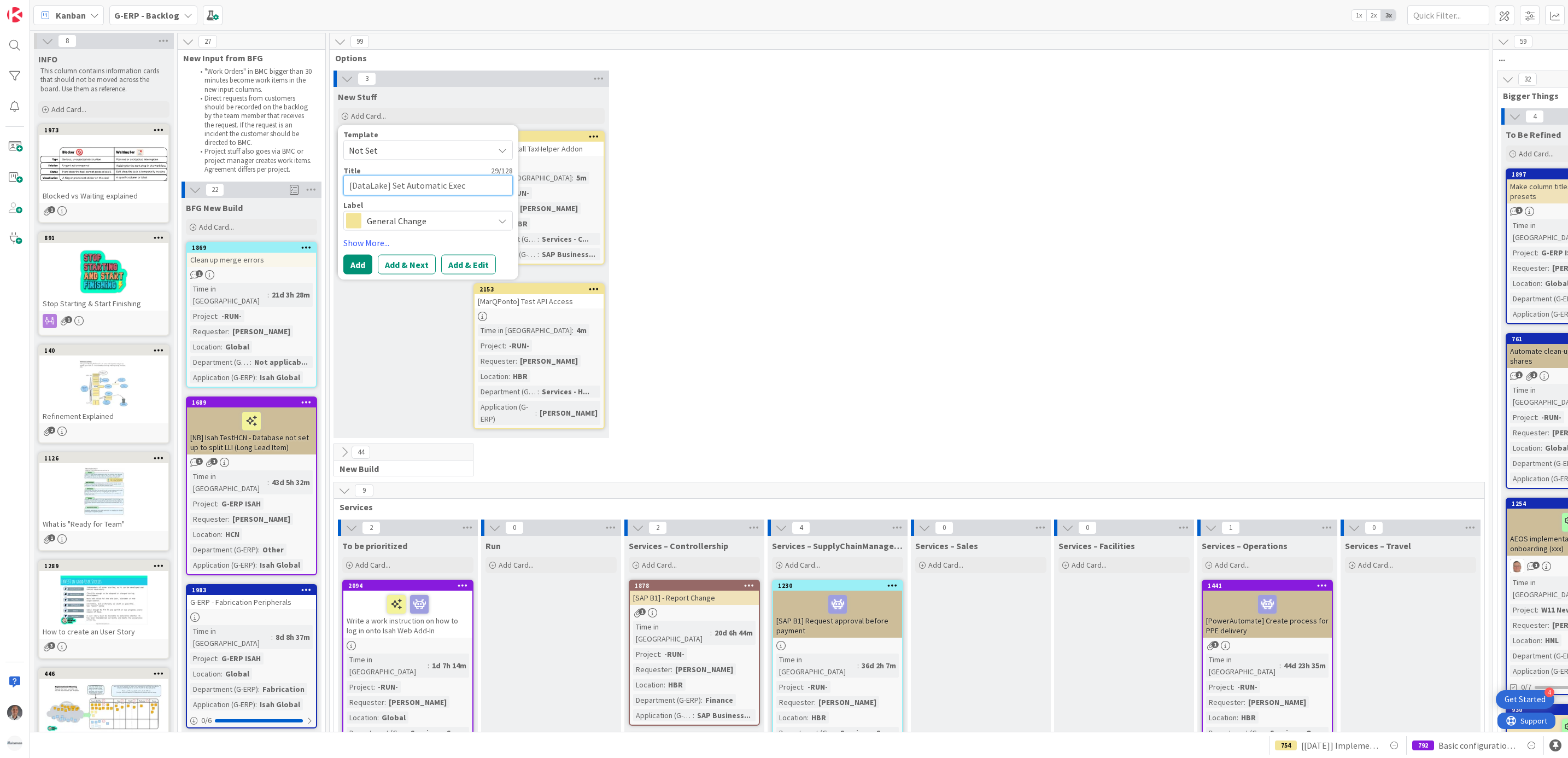
type textarea "x"
type textarea "[DataLake] Set Automatic Exe"
type textarea "x"
type textarea "[DataLake] Set Automatic Ex"
type textarea "x"
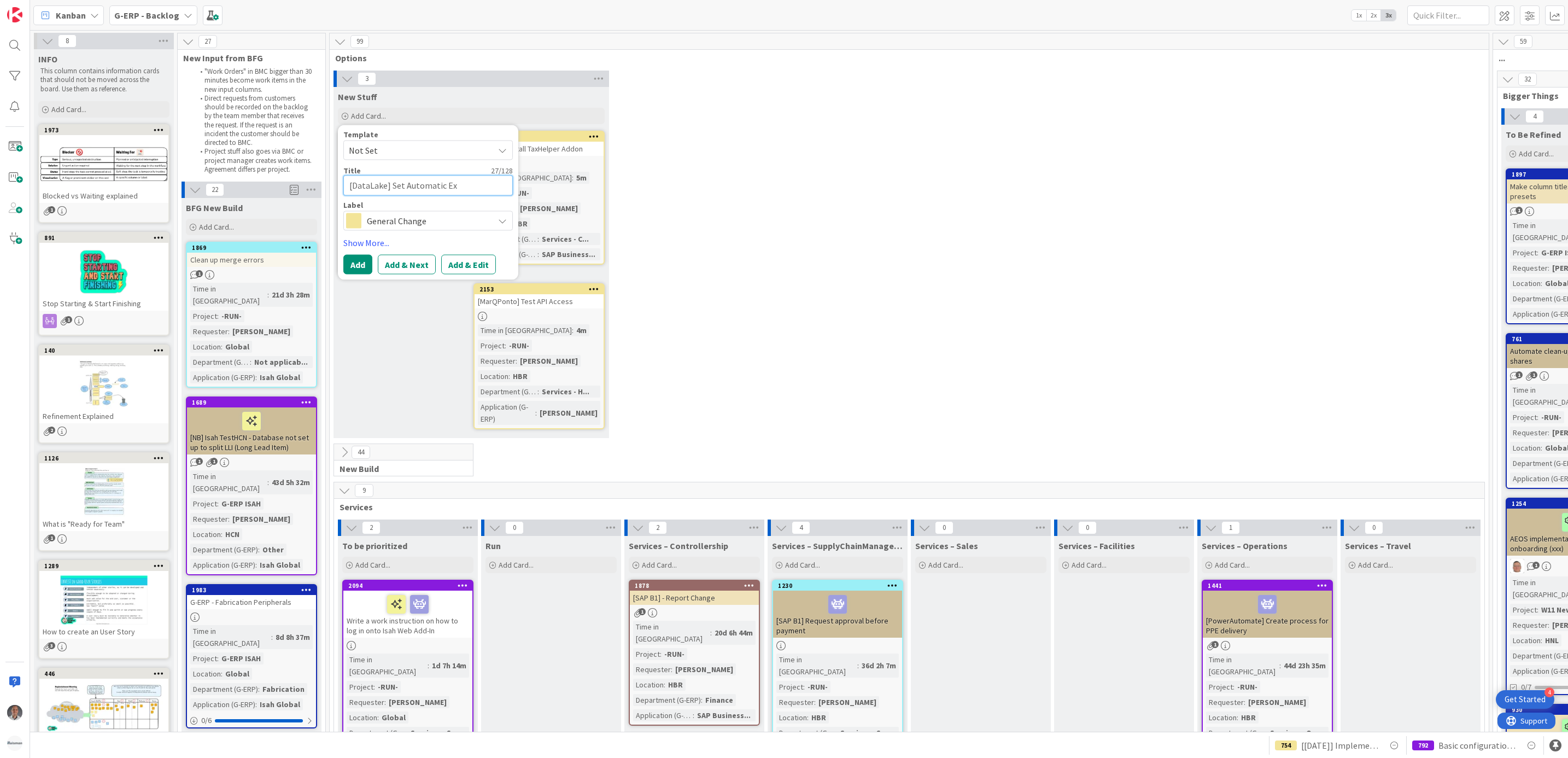
type textarea "[DataLake] Set Automatic E"
type textarea "x"
type textarea "[DataLake] Set Automatic"
type textarea "x"
type textarea "[DataLake] Set Automatic d"
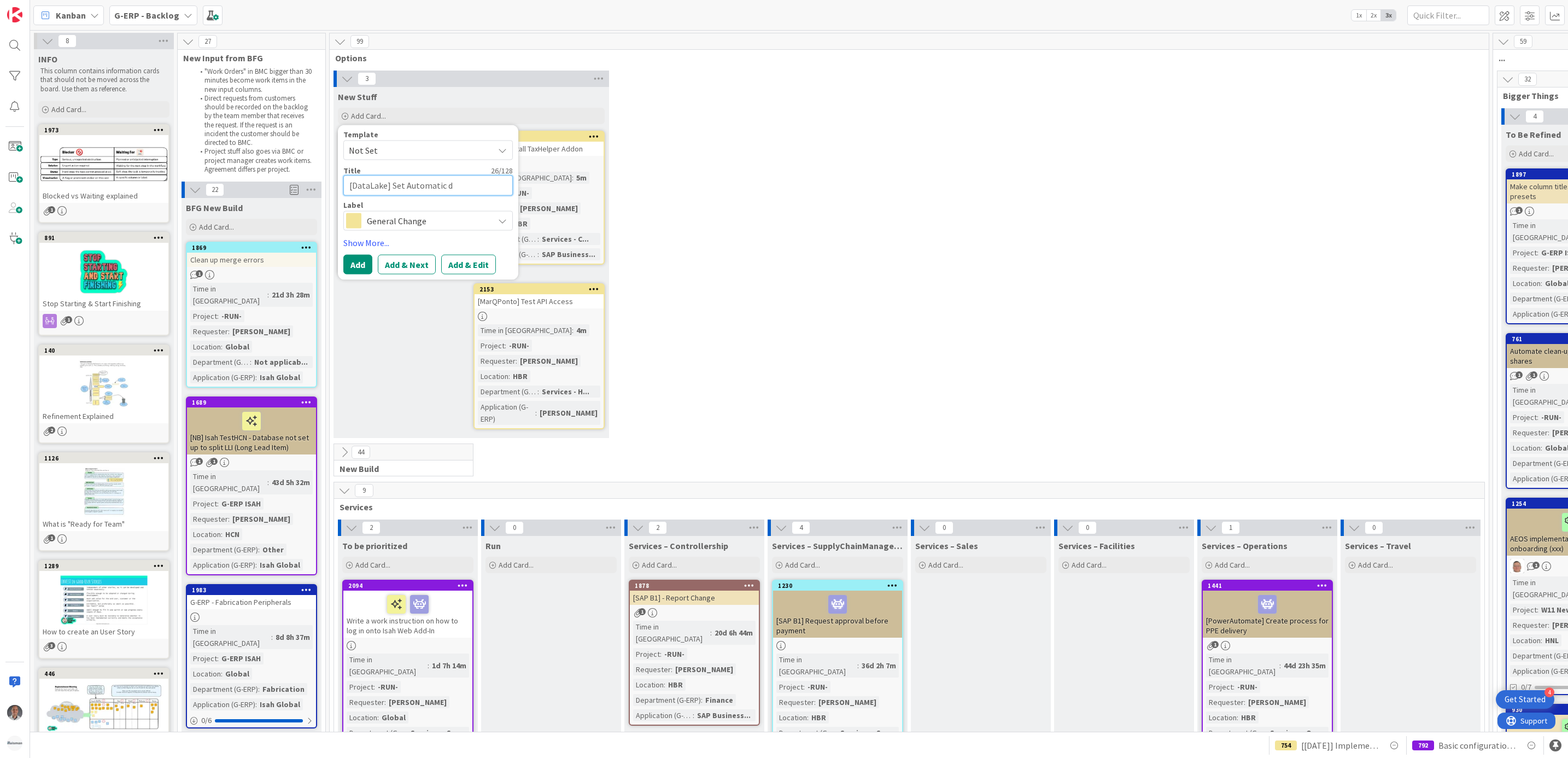
type textarea "x"
type textarea "[DataLake] Set Automatic da"
type textarea "x"
type textarea "[DataLake] Set Automatic dai"
type textarea "x"
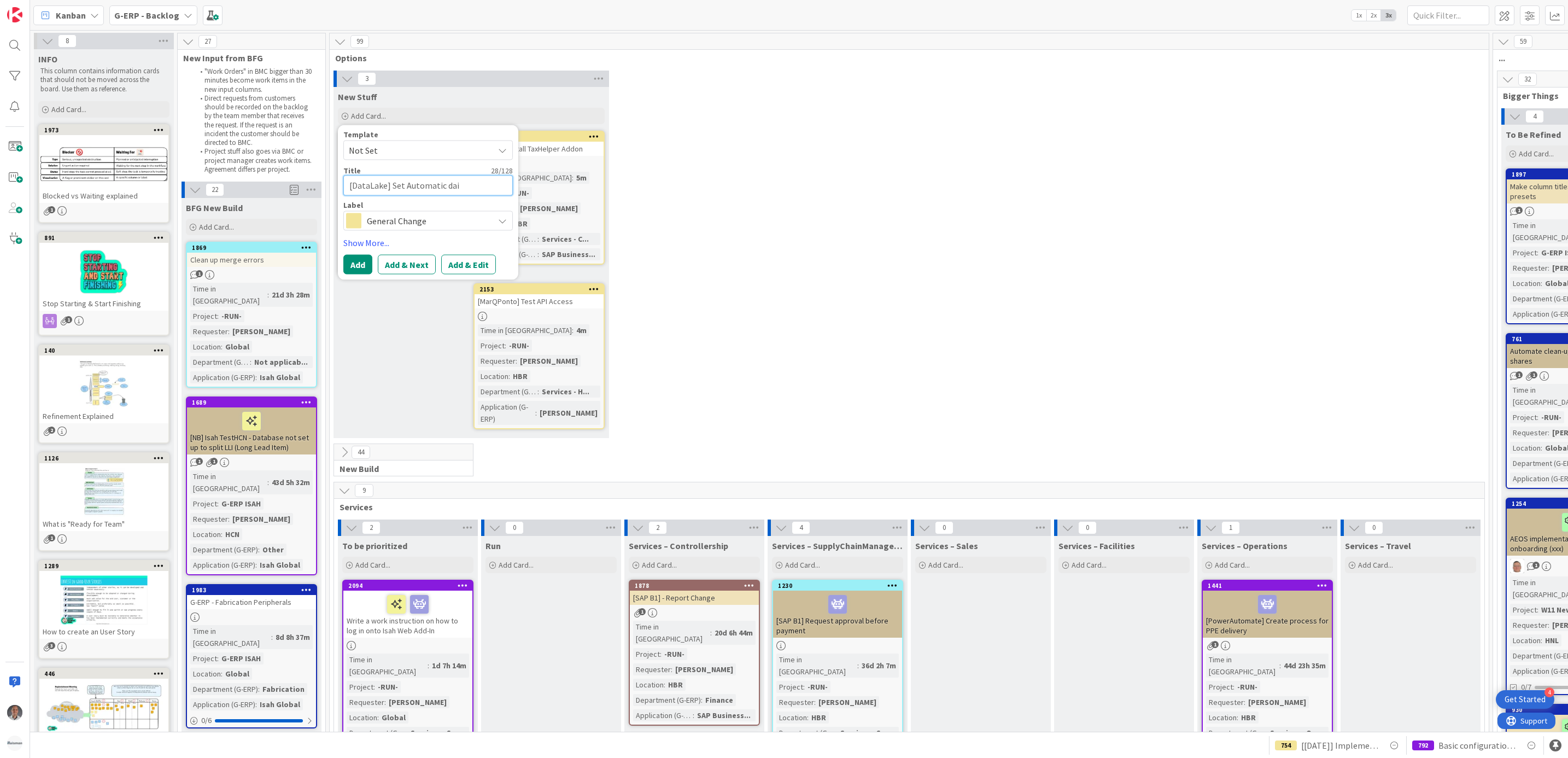
type textarea "[DataLake] Set Automatic dail"
type textarea "x"
type textarea "[DataLake] Set Automatic daily"
type textarea "x"
type textarea "[DataLake] Set Automatic daily"
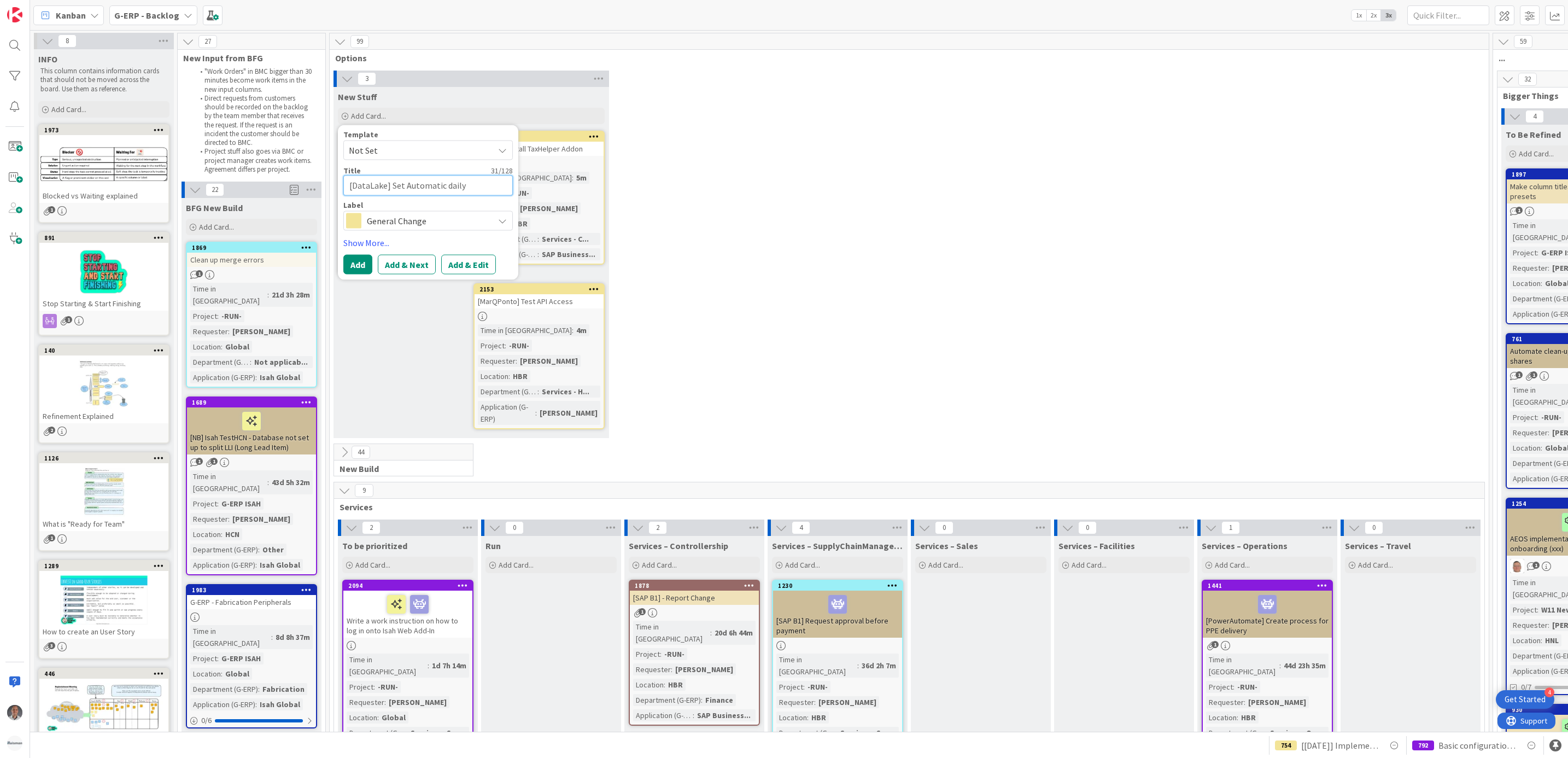
type textarea "x"
type textarea "[DataLake] Set Automatic daily E"
type textarea "x"
type textarea "[DataLake] Set Automatic daily Ex"
type textarea "x"
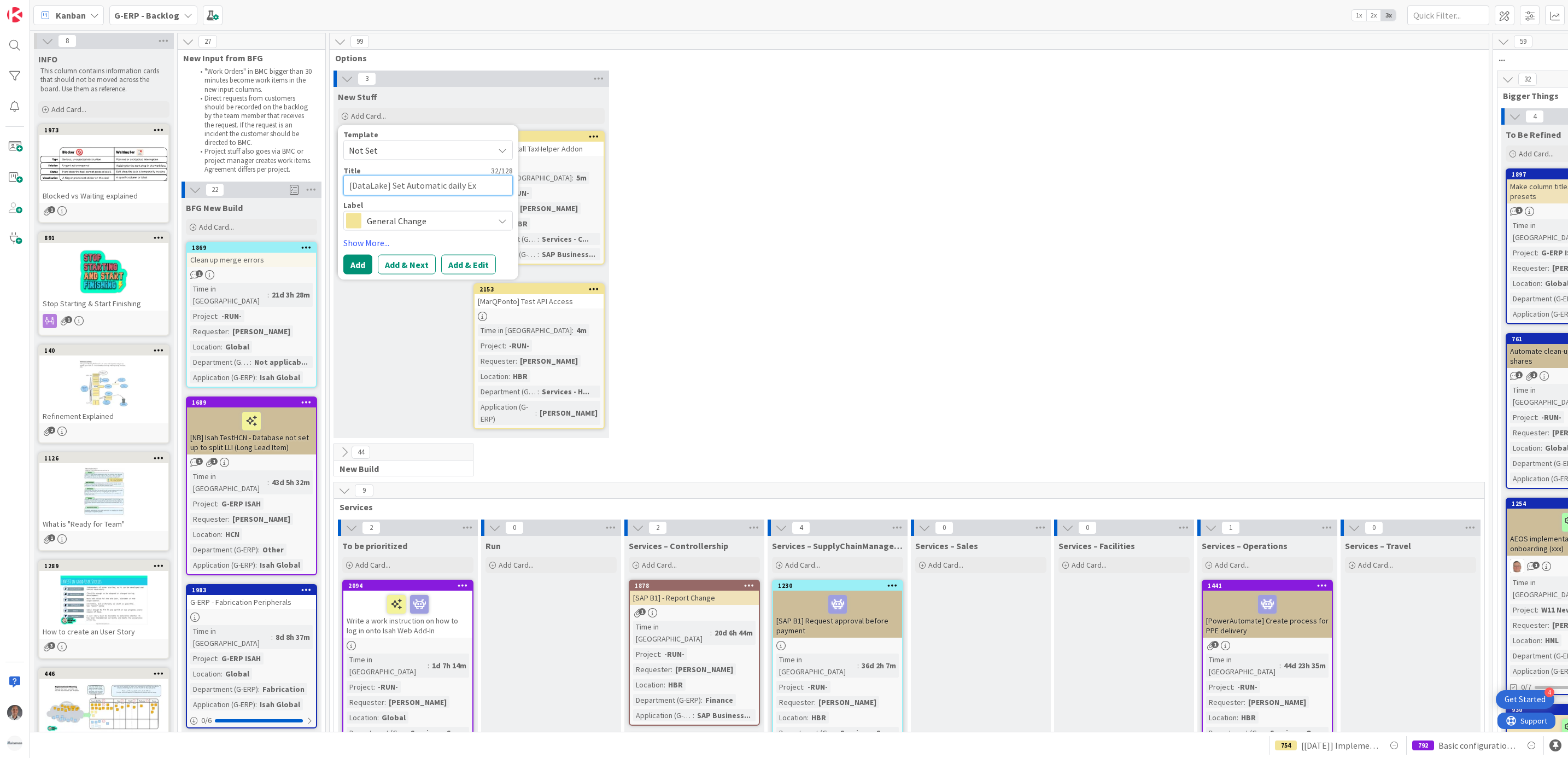
type textarea "[DataLake] Set Automatic daily Exe"
type textarea "x"
type textarea "[DataLake] Set Automatic daily Exec"
type textarea "x"
type textarea "[DataLake] Set Automatic daily Execu"
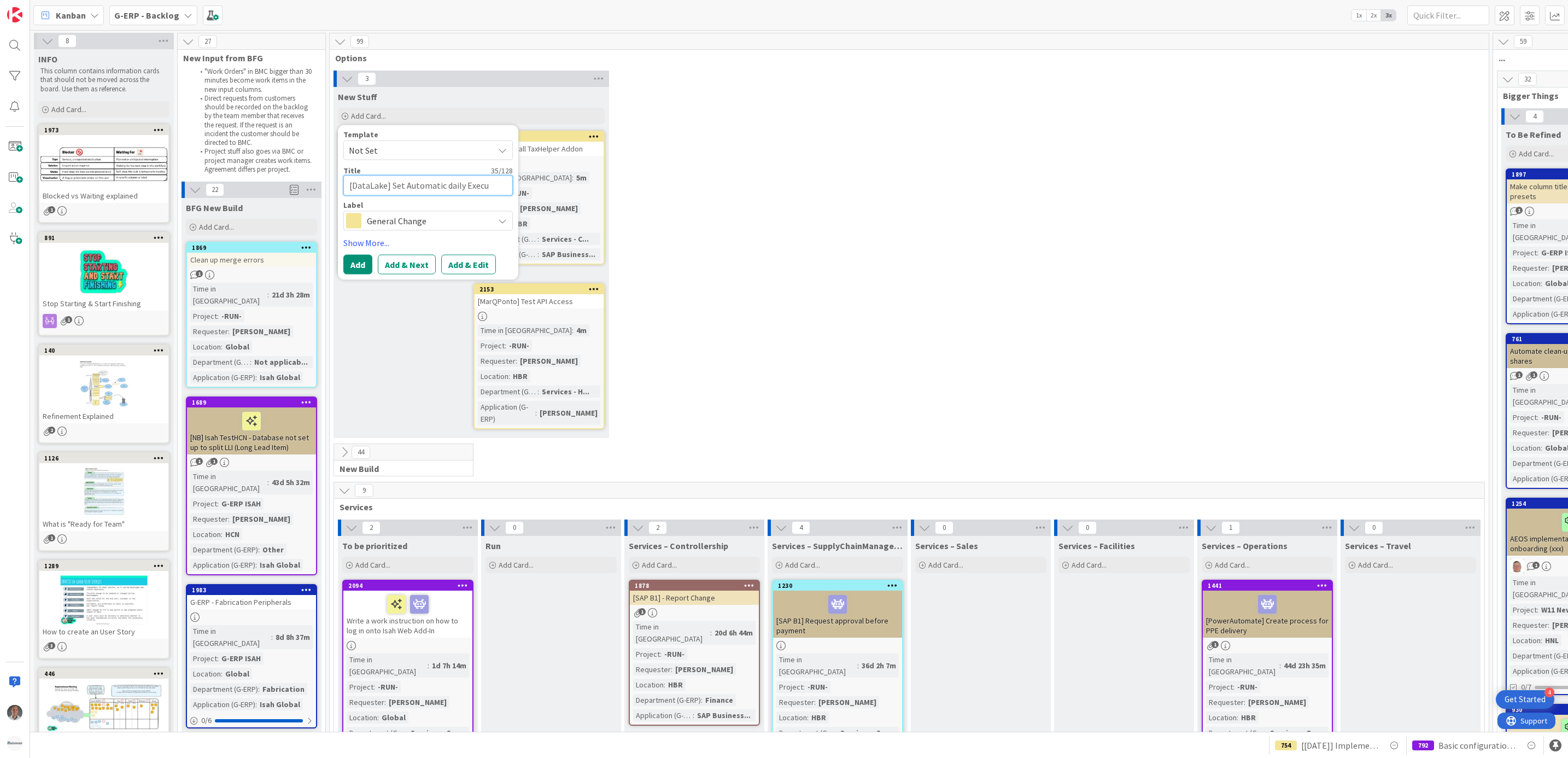
type textarea "x"
type textarea "[DataLake] Set Automatic daily Execut"
type textarea "x"
type textarea "[DataLake] Set Automatic daily Executi"
type textarea "x"
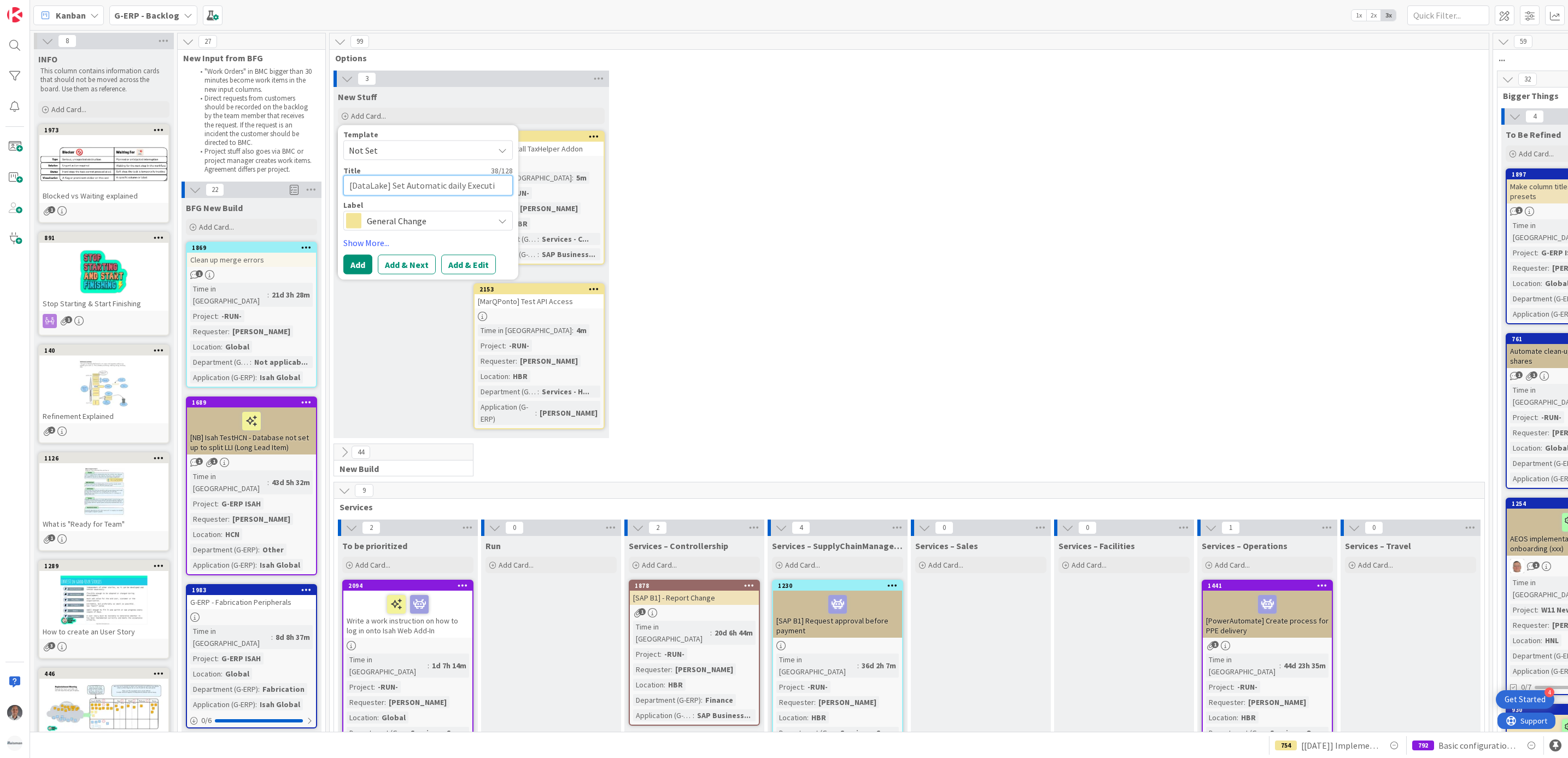
type textarea "[DataLake] Set Automatic daily Executio"
type textarea "x"
type textarea "[DataLake] Set Automatic daily Execution"
click at [363, 264] on button "Add" at bounding box center [358, 265] width 29 height 19
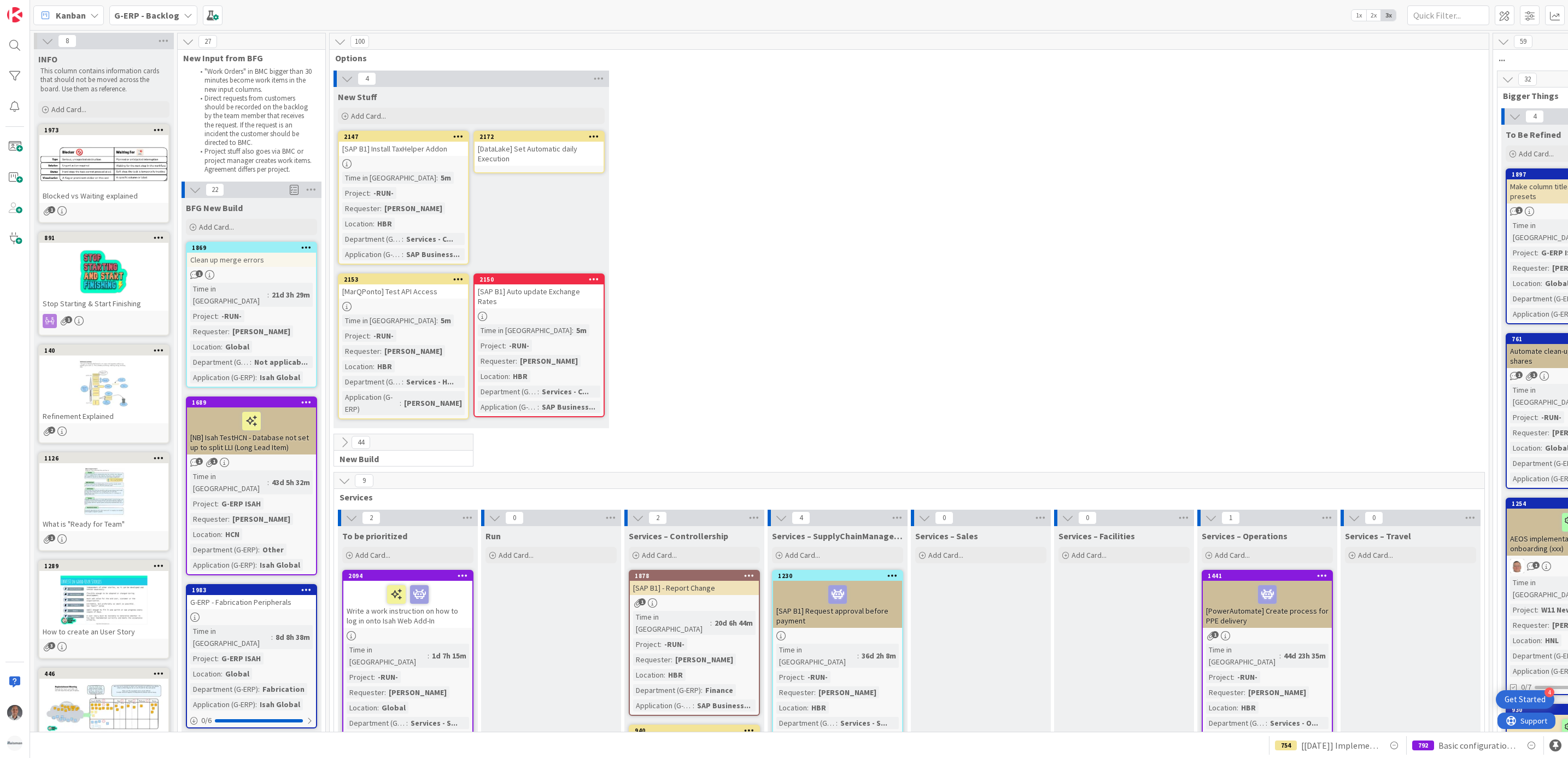
click at [548, 156] on div "[DataLake] Set Automatic daily Execution" at bounding box center [539, 154] width 129 height 24
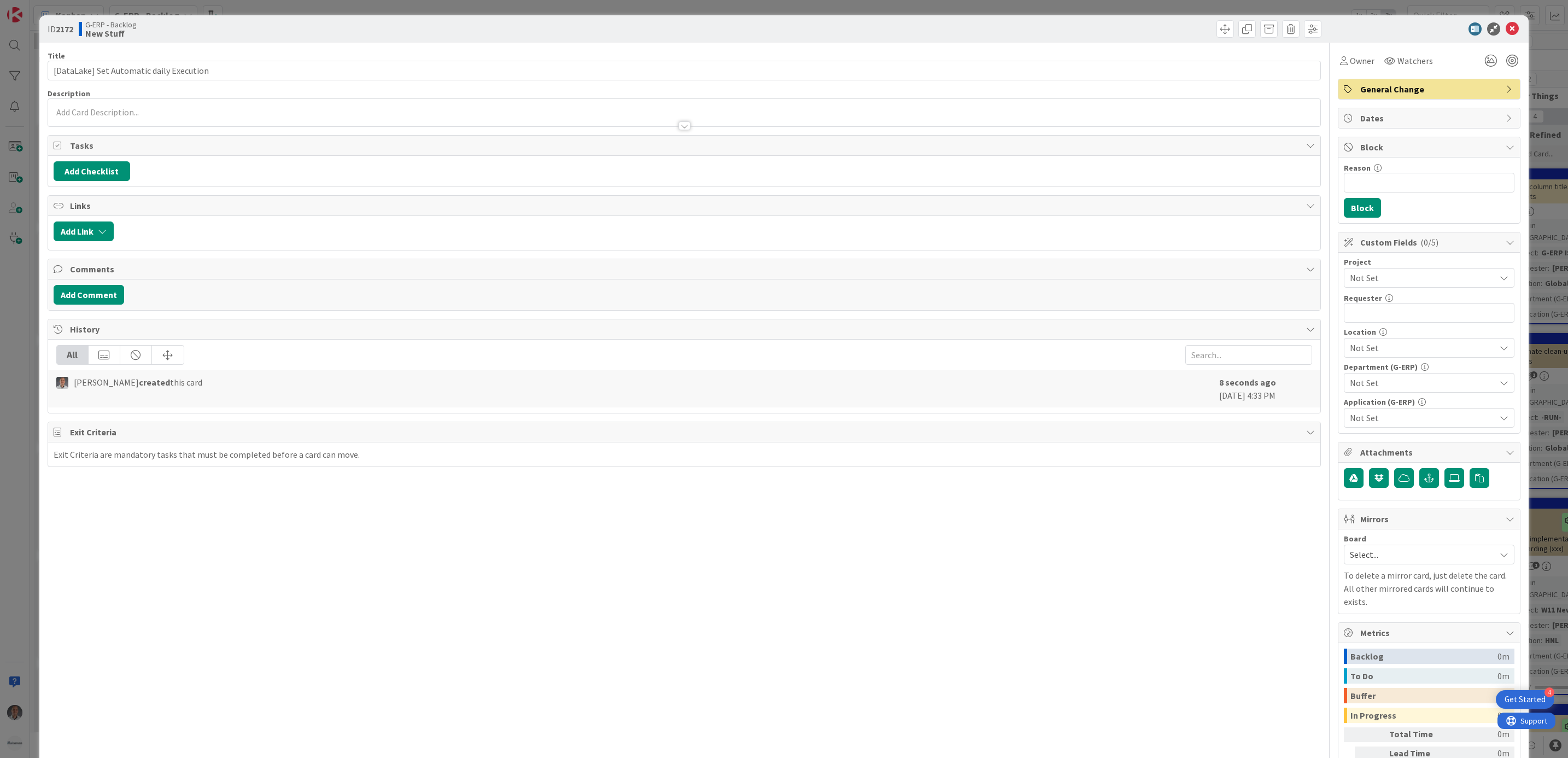
click at [1059, 112] on div at bounding box center [684, 113] width 1273 height 27
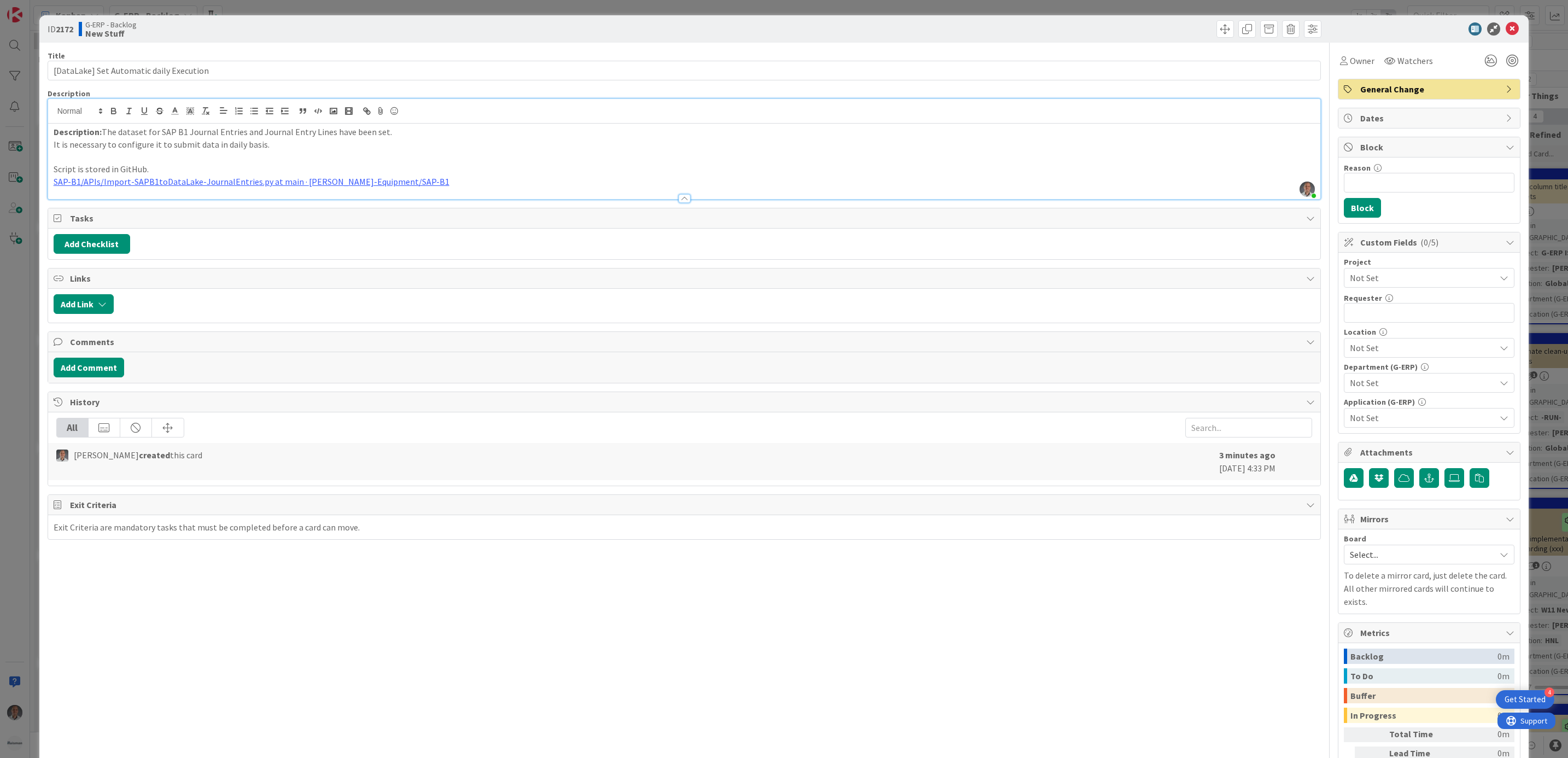
click at [447, 177] on p "SAP-B1/APIs/Import-SAPB1toDataLake-JournalEntries.py at main · [PERSON_NAME]-Eq…" at bounding box center [684, 181] width 1262 height 13
click at [255, 168] on p "Script is stored in GitHub." at bounding box center [684, 169] width 1262 height 13
click at [1390, 281] on span "Not Set" at bounding box center [1420, 278] width 140 height 15
drag, startPoint x: 1393, startPoint y: 348, endPoint x: 1390, endPoint y: 343, distance: 5.8
click at [1393, 348] on span "-RUN-" at bounding box center [1436, 343] width 143 height 16
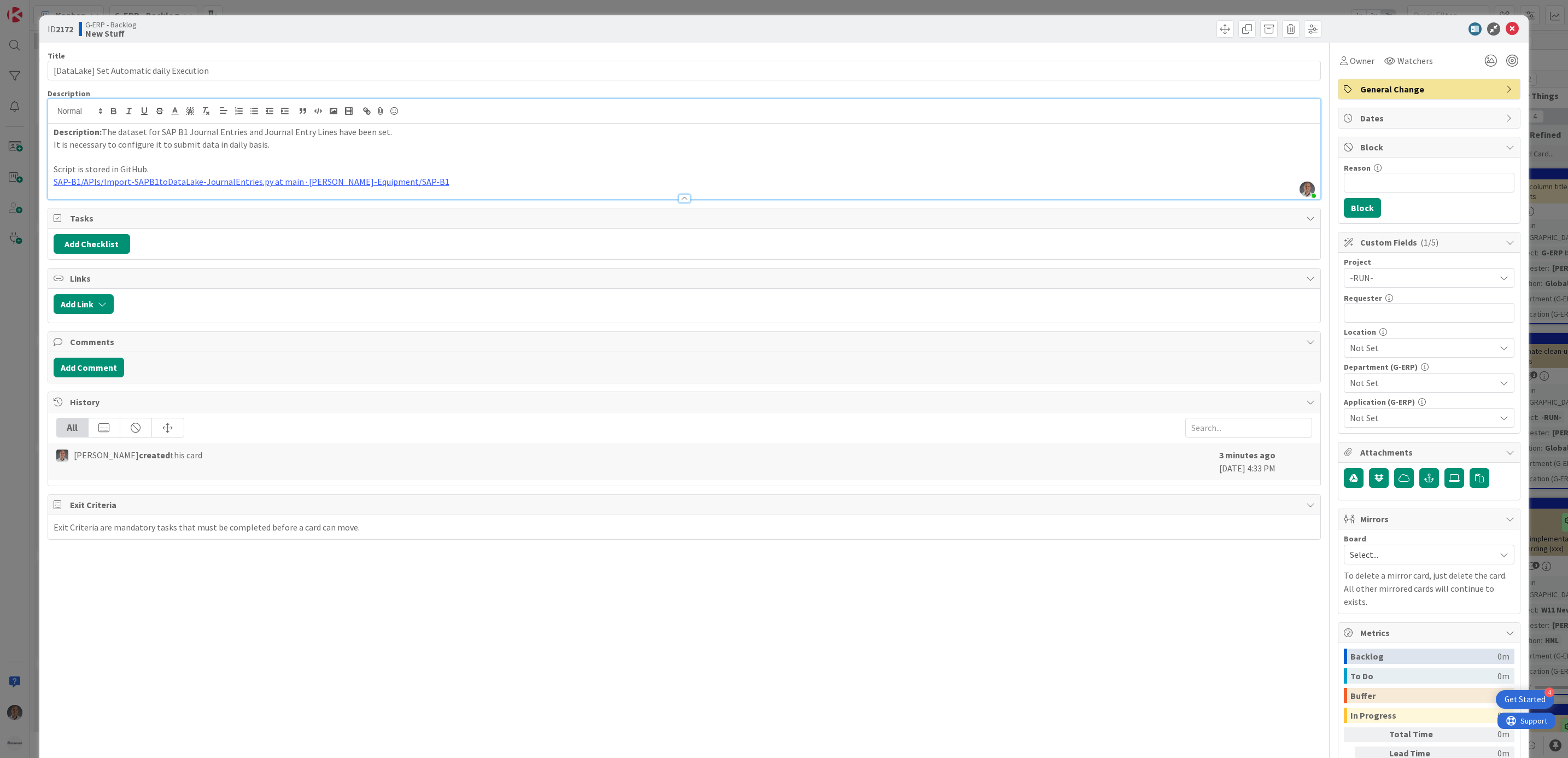
click at [1375, 327] on div "Project -RUN- Not Set -LOCAL- -RUN- ACD AFAS ANSYS LS Dyna ANSYS upgrade Applic…" at bounding box center [1429, 343] width 170 height 169
click at [1375, 322] on input "text" at bounding box center [1429, 313] width 170 height 19
type input "[PERSON_NAME]"
click at [1374, 345] on span "Not Set" at bounding box center [1423, 348] width 145 height 13
click at [1370, 486] on link "HBR" at bounding box center [1427, 491] width 174 height 19
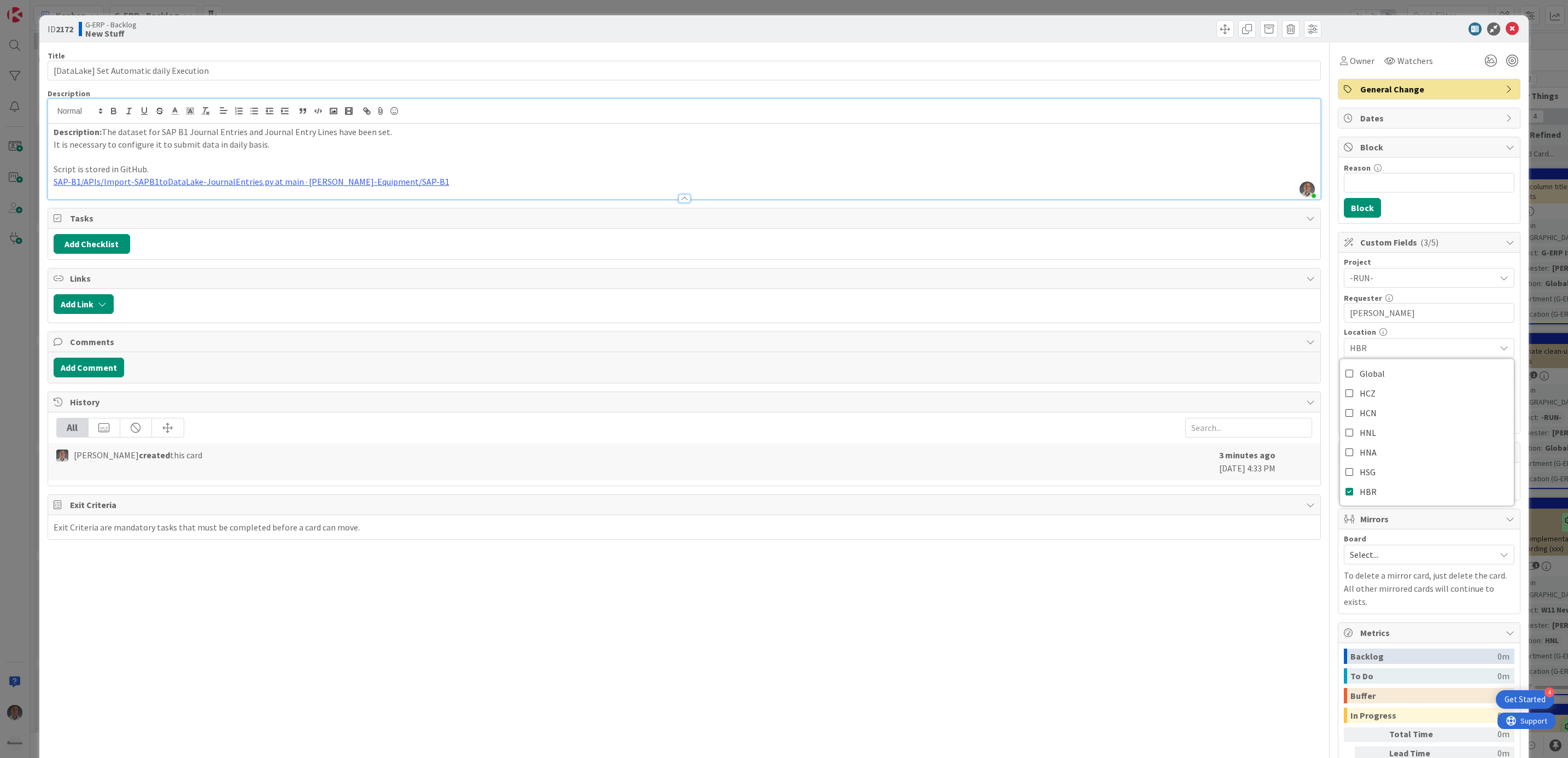
click at [1270, 577] on div "Title 40 / 128 [DataLake] Set Automatic daily Execution Description [PERSON_NAM…" at bounding box center [684, 436] width 1274 height 787
click at [1378, 390] on span "Not Set" at bounding box center [1423, 383] width 145 height 13
click at [1393, 612] on span "Services - Controllership" at bounding box center [1406, 605] width 93 height 16
click at [1219, 620] on div "Title 40 / 128 [DataLake] Set Automatic daily Execution Description [PERSON_NAM…" at bounding box center [684, 436] width 1274 height 787
click at [1360, 424] on span "Not Set" at bounding box center [1423, 418] width 145 height 13
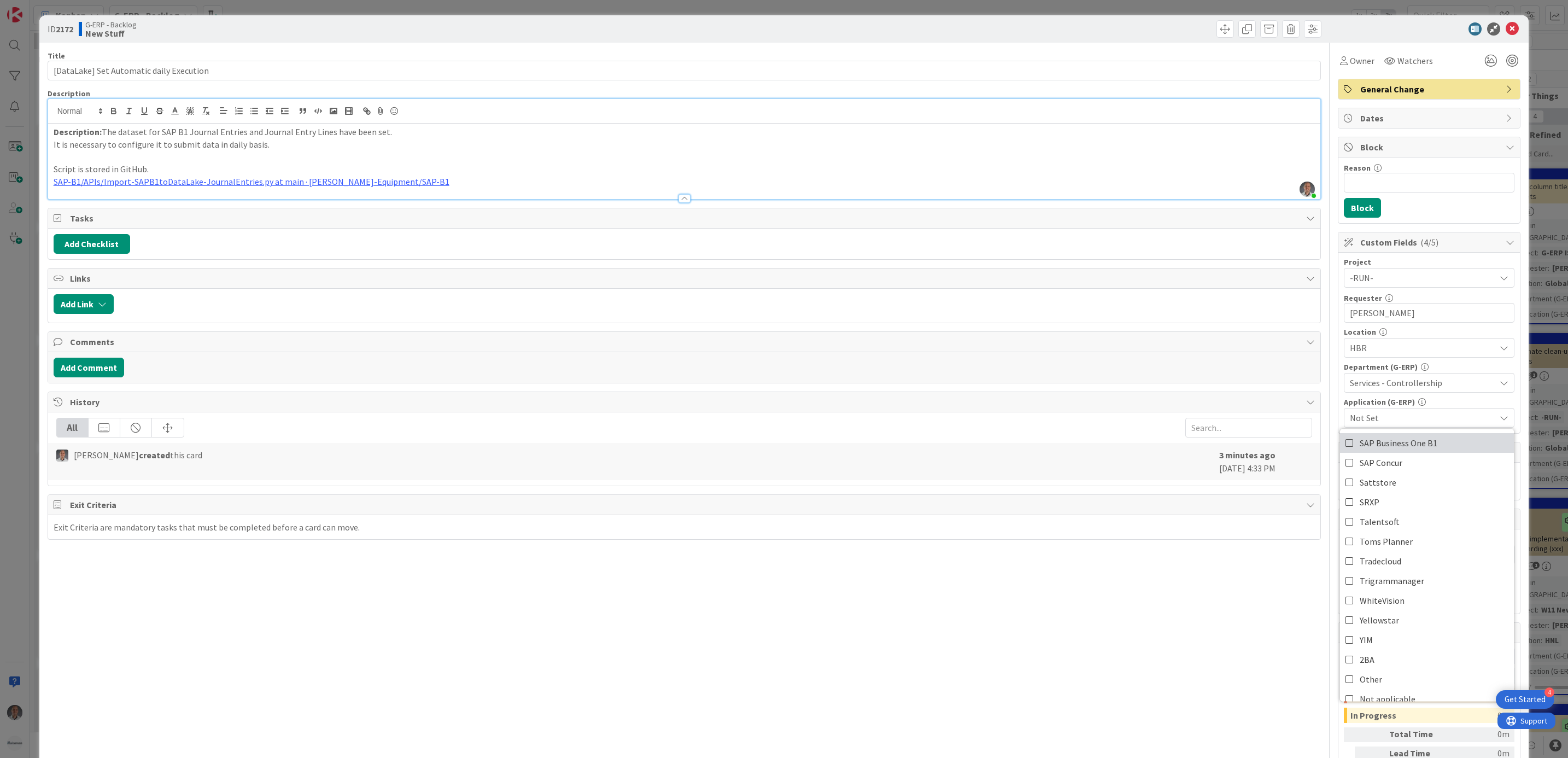
click at [1421, 443] on span "SAP Business One B1" at bounding box center [1399, 443] width 78 height 16
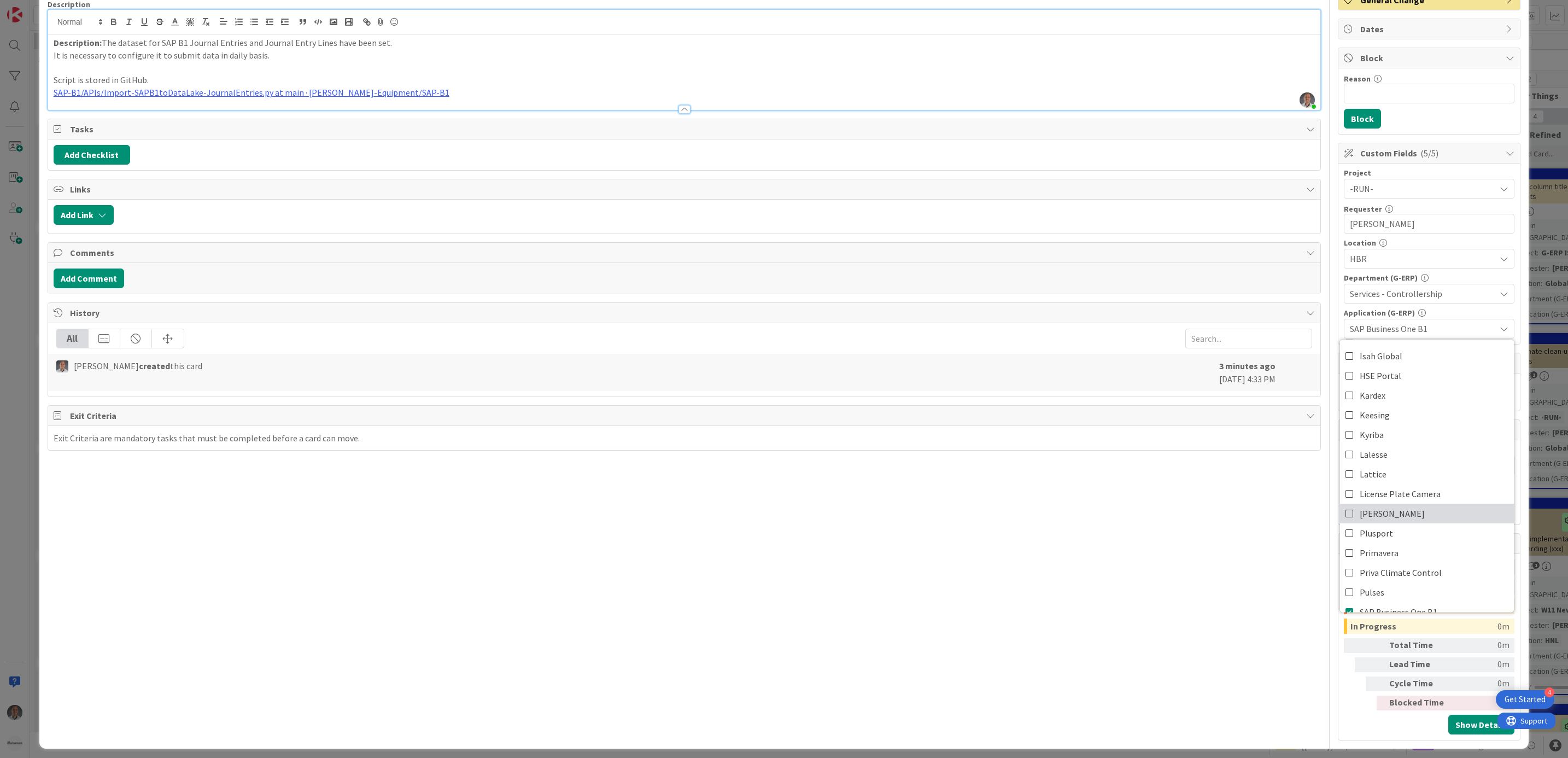
scroll to position [246, 0]
click at [1184, 549] on div "Title 40 / 128 [DataLake] Set Automatic daily Execution Description [PERSON_NAM…" at bounding box center [684, 347] width 1274 height 787
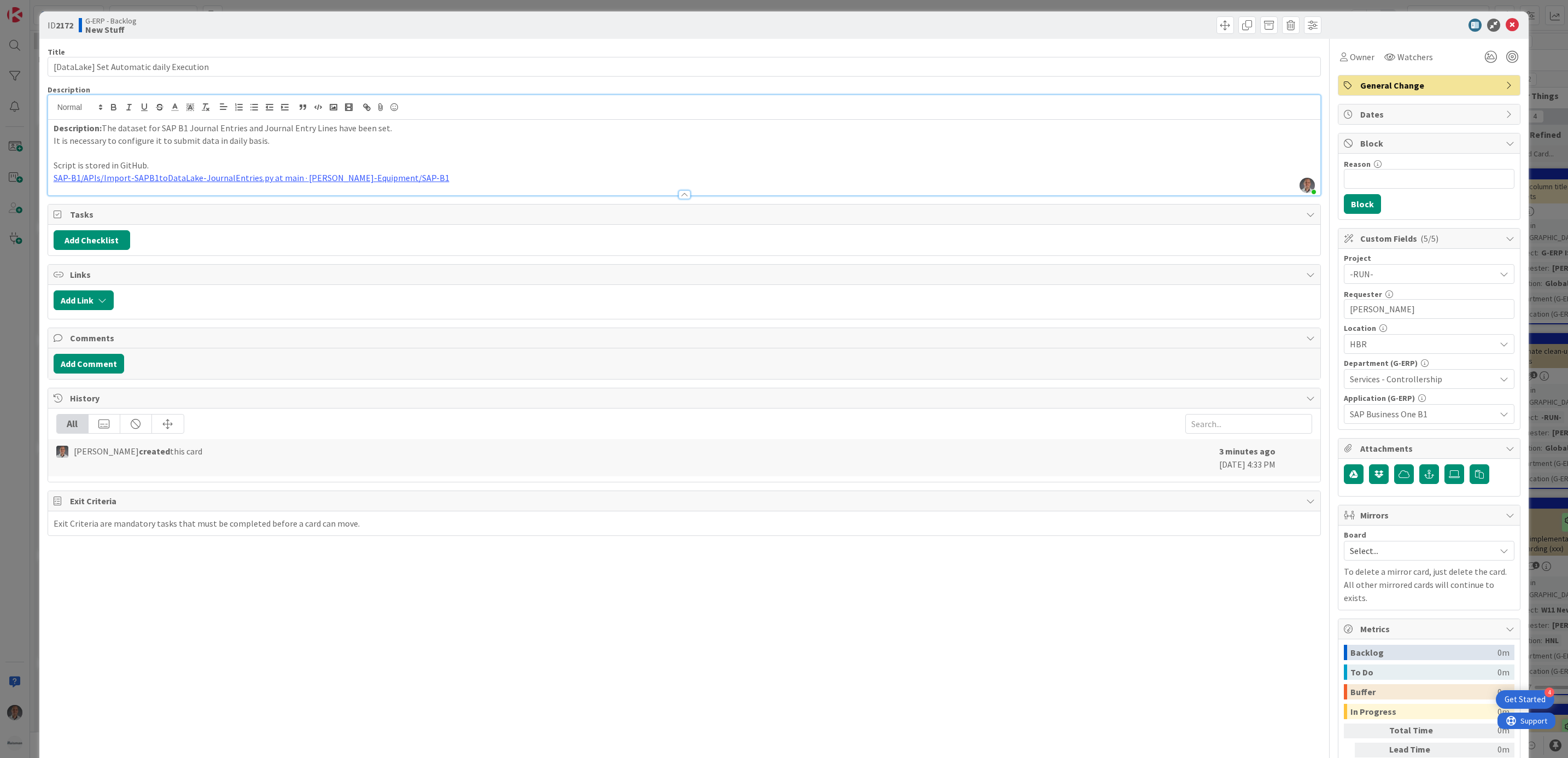
scroll to position [0, 0]
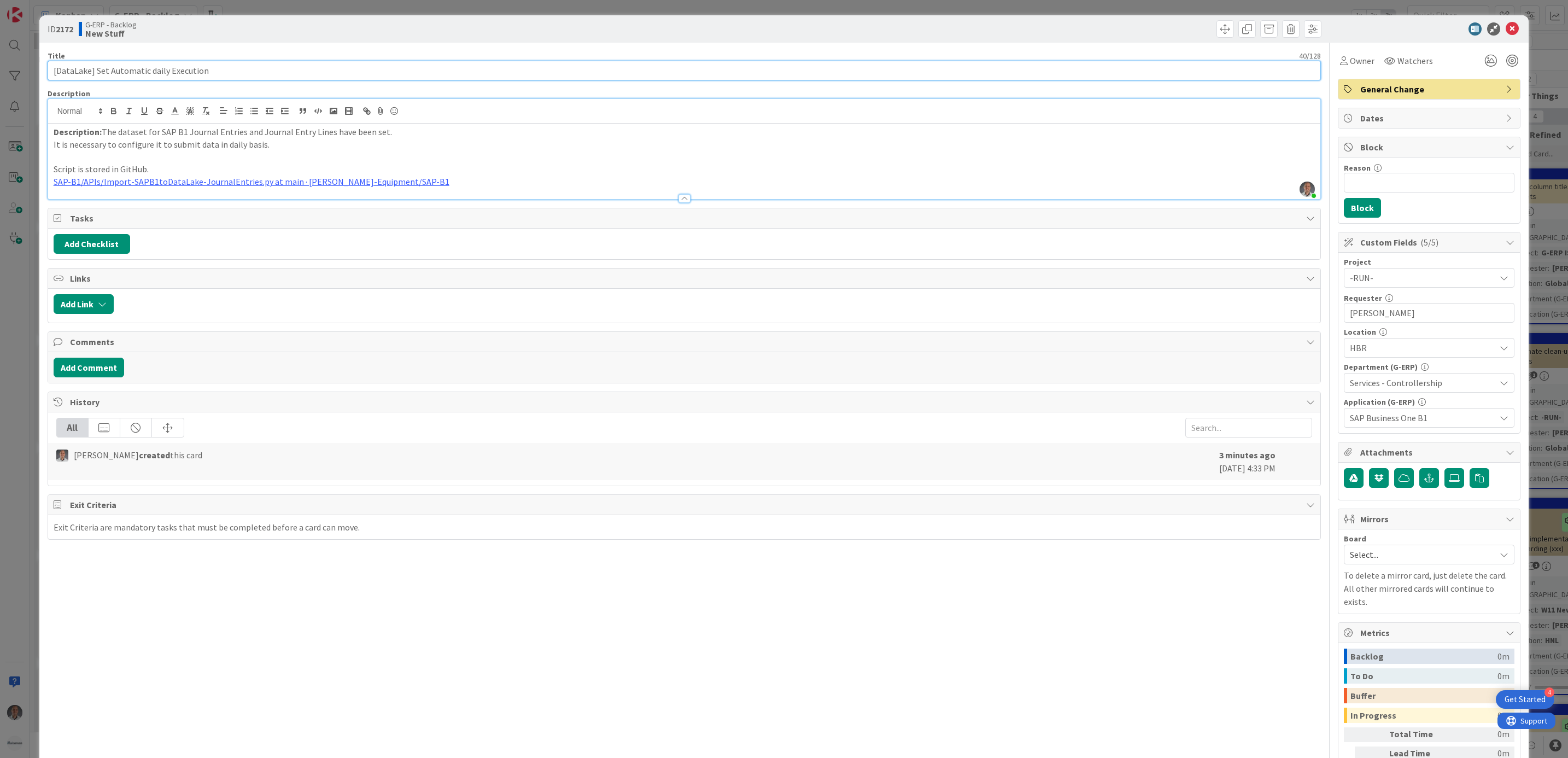
click at [88, 69] on input "[DataLake] Set Automatic daily Execution" at bounding box center [684, 71] width 1274 height 19
click at [55, 71] on input "[DataLake] Set Automatic daily Execution" at bounding box center [684, 71] width 1274 height 19
type input "[SAP B1] Set Automatic Export of JournalEntries to DataLake"
click at [407, 132] on p "Description: The dataset for SAP B1 Journal Entries and Journal Entry Lines hav…" at bounding box center [684, 132] width 1262 height 13
click at [467, 158] on p at bounding box center [684, 156] width 1262 height 13
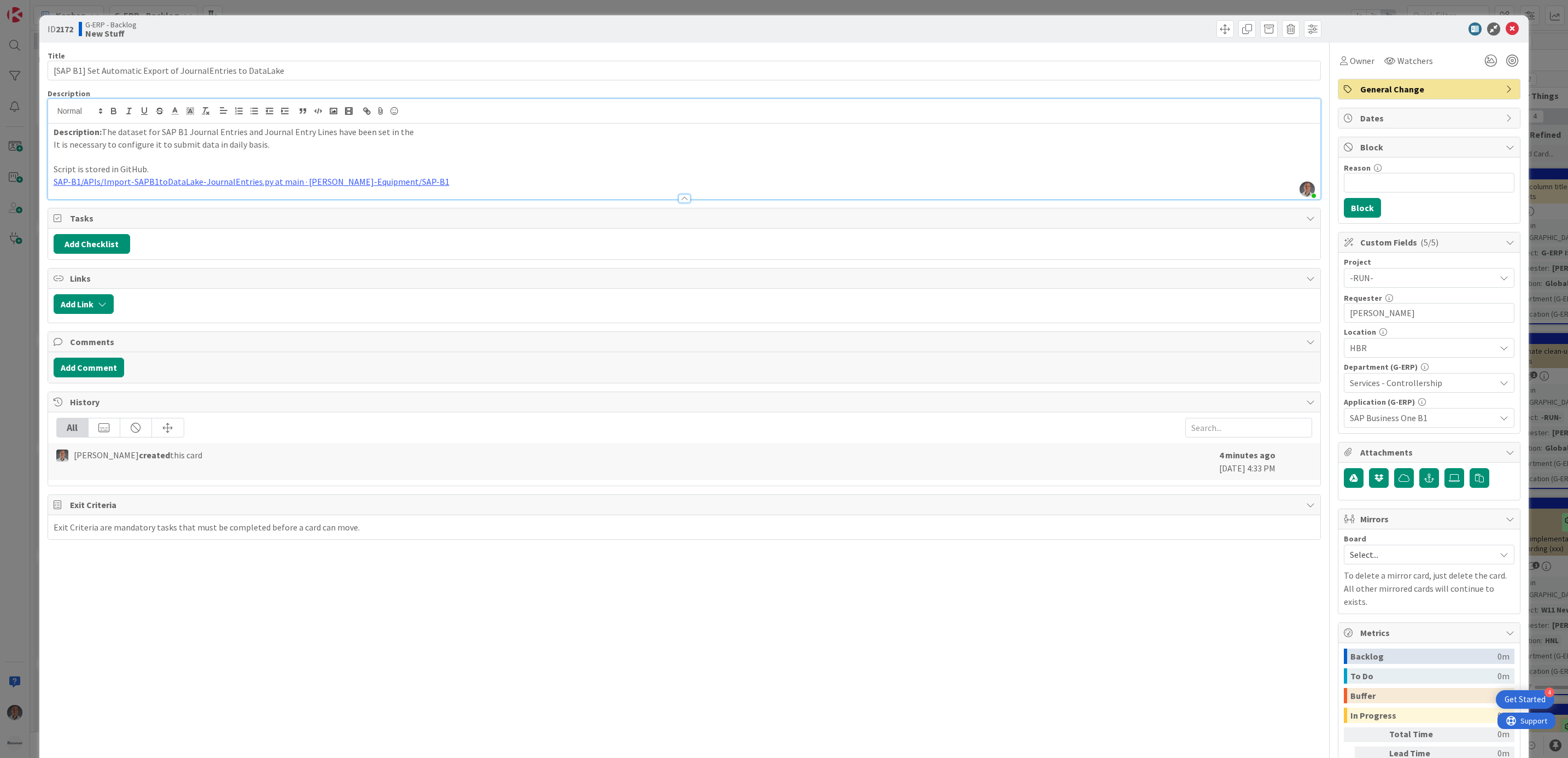
click at [416, 132] on p "Description: The dataset for SAP B1 Journal Entries and Journal Entry Lines hav…" at bounding box center [684, 132] width 1262 height 13
click at [404, 135] on p "Description: The dataset for SAP B1 Journal Entries and Journal Entry Lines hav…" at bounding box center [684, 132] width 1262 height 13
click at [1506, 28] on icon at bounding box center [1513, 29] width 13 height 13
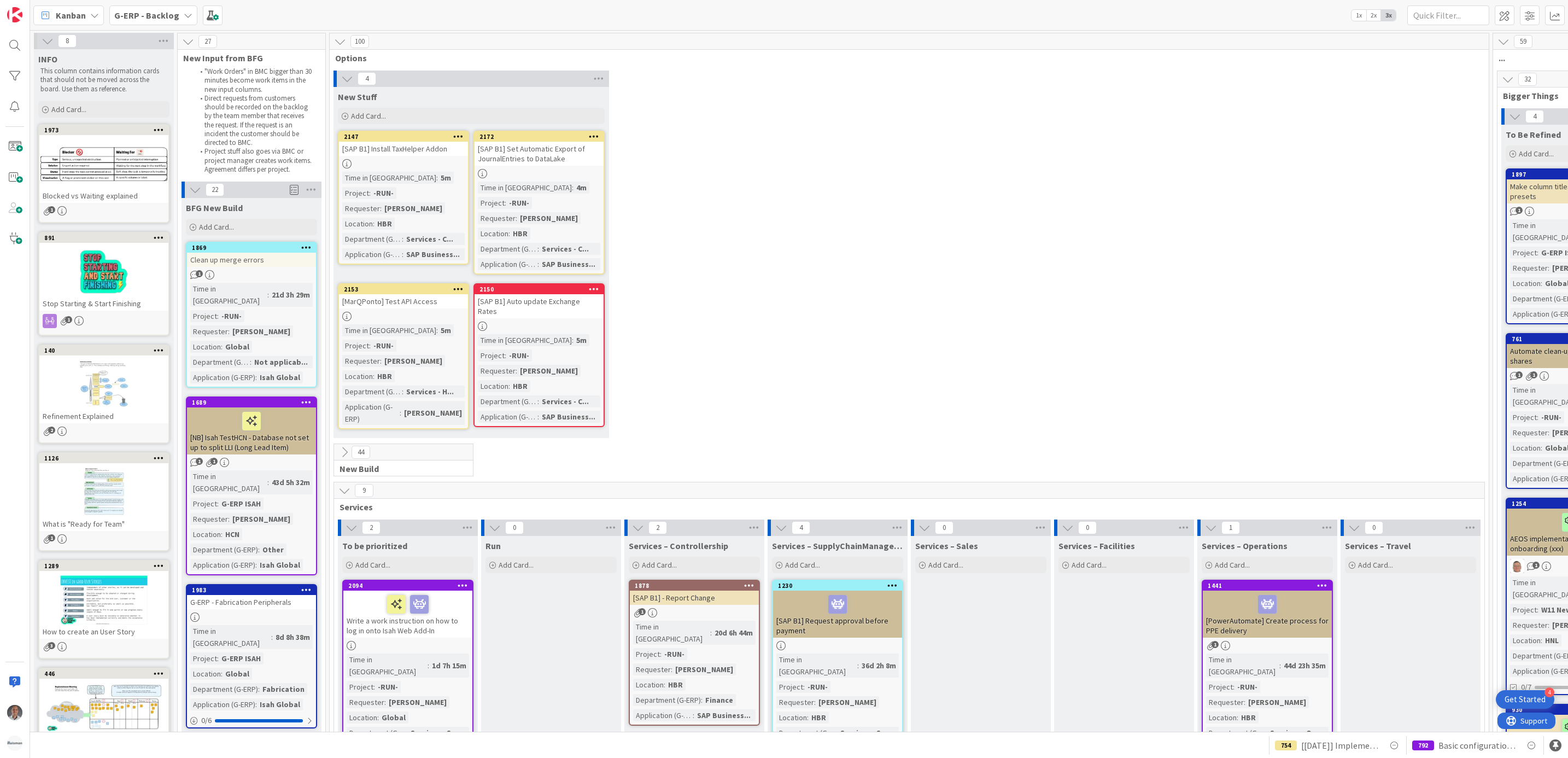
click at [341, 446] on icon at bounding box center [345, 452] width 12 height 12
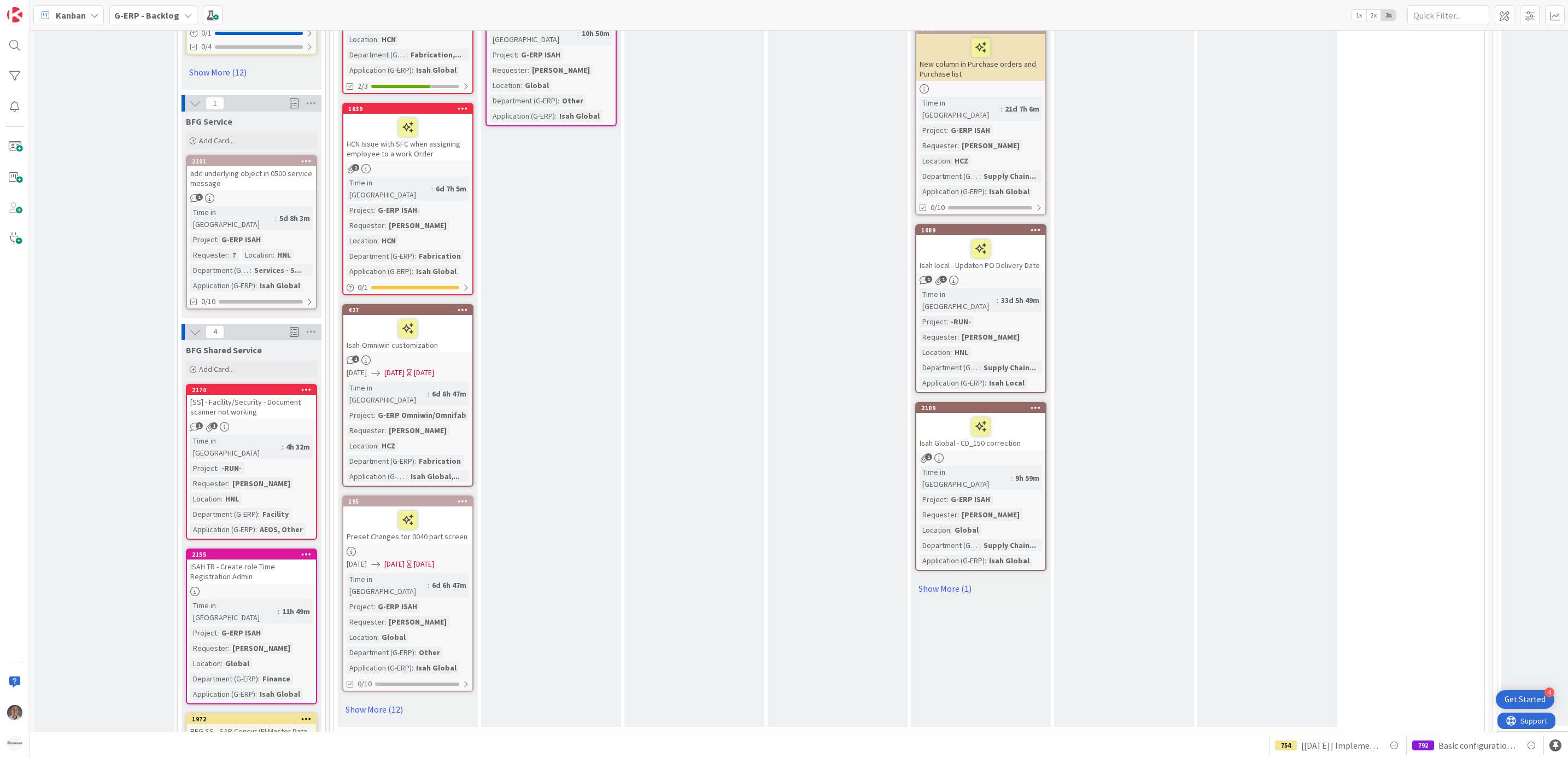
scroll to position [1968, 0]
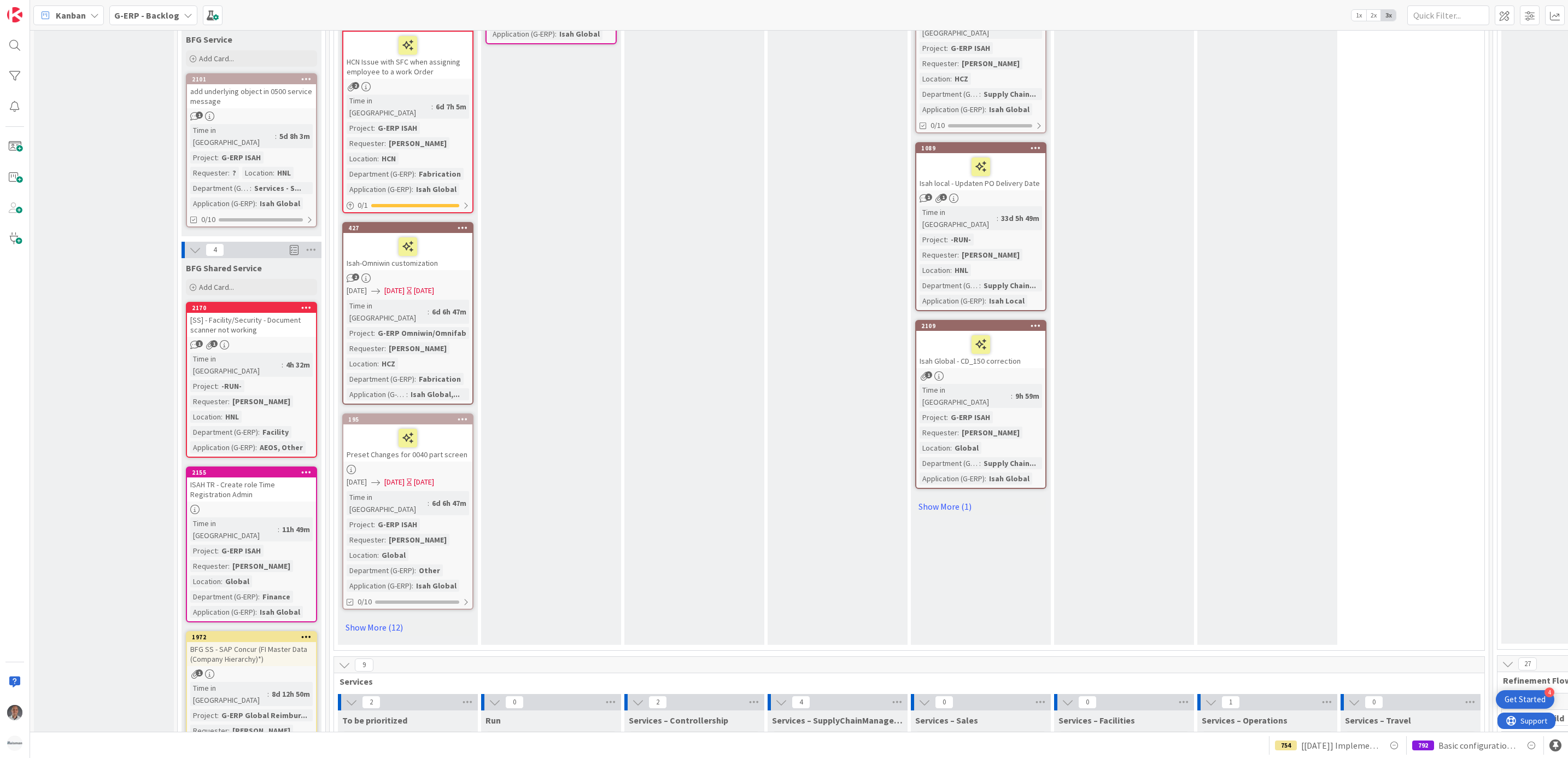
click at [253, 313] on div "[SS] - Facility/Security - Document scanner not working" at bounding box center [251, 325] width 129 height 24
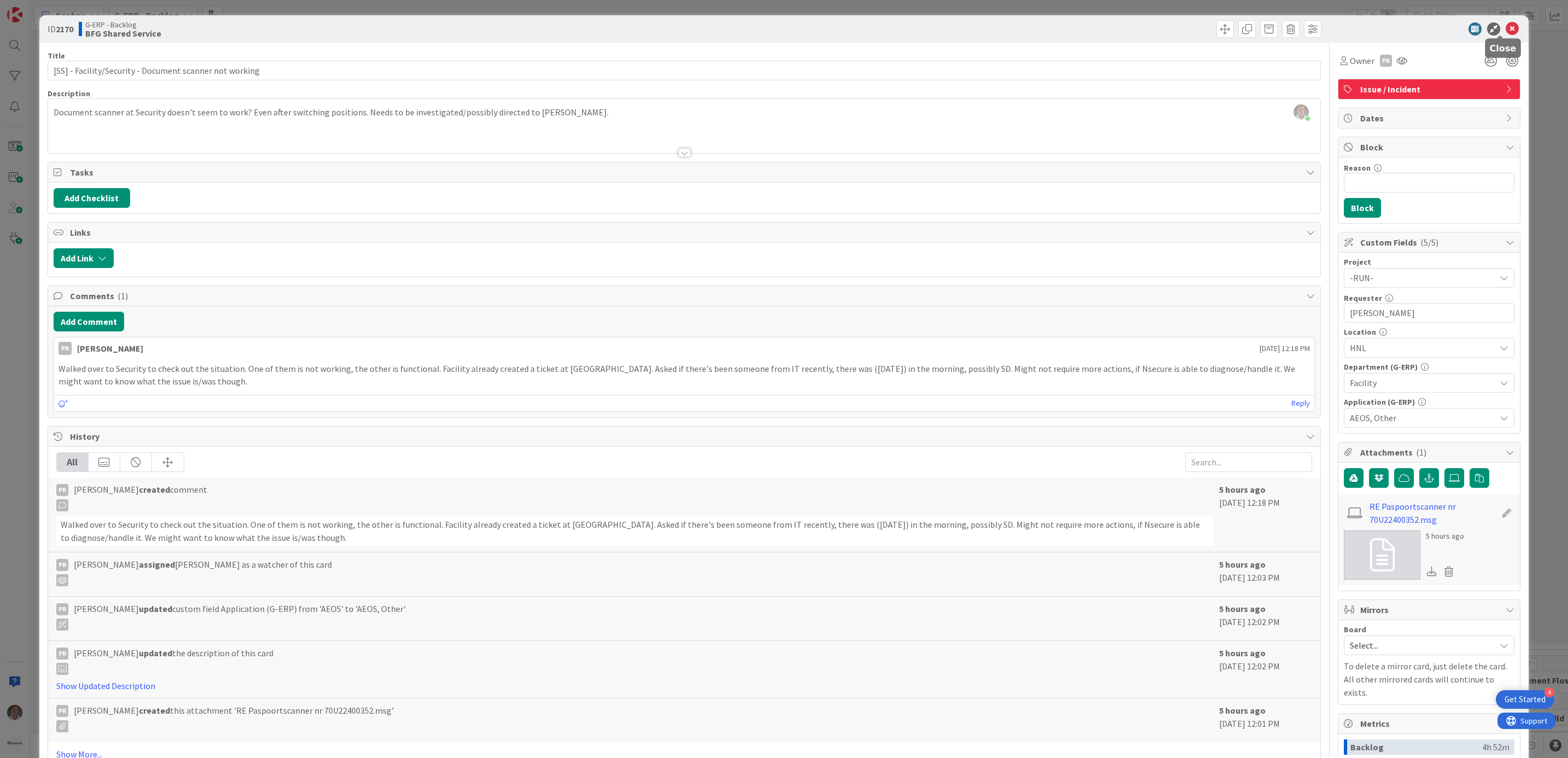
click at [1506, 31] on icon at bounding box center [1513, 29] width 13 height 13
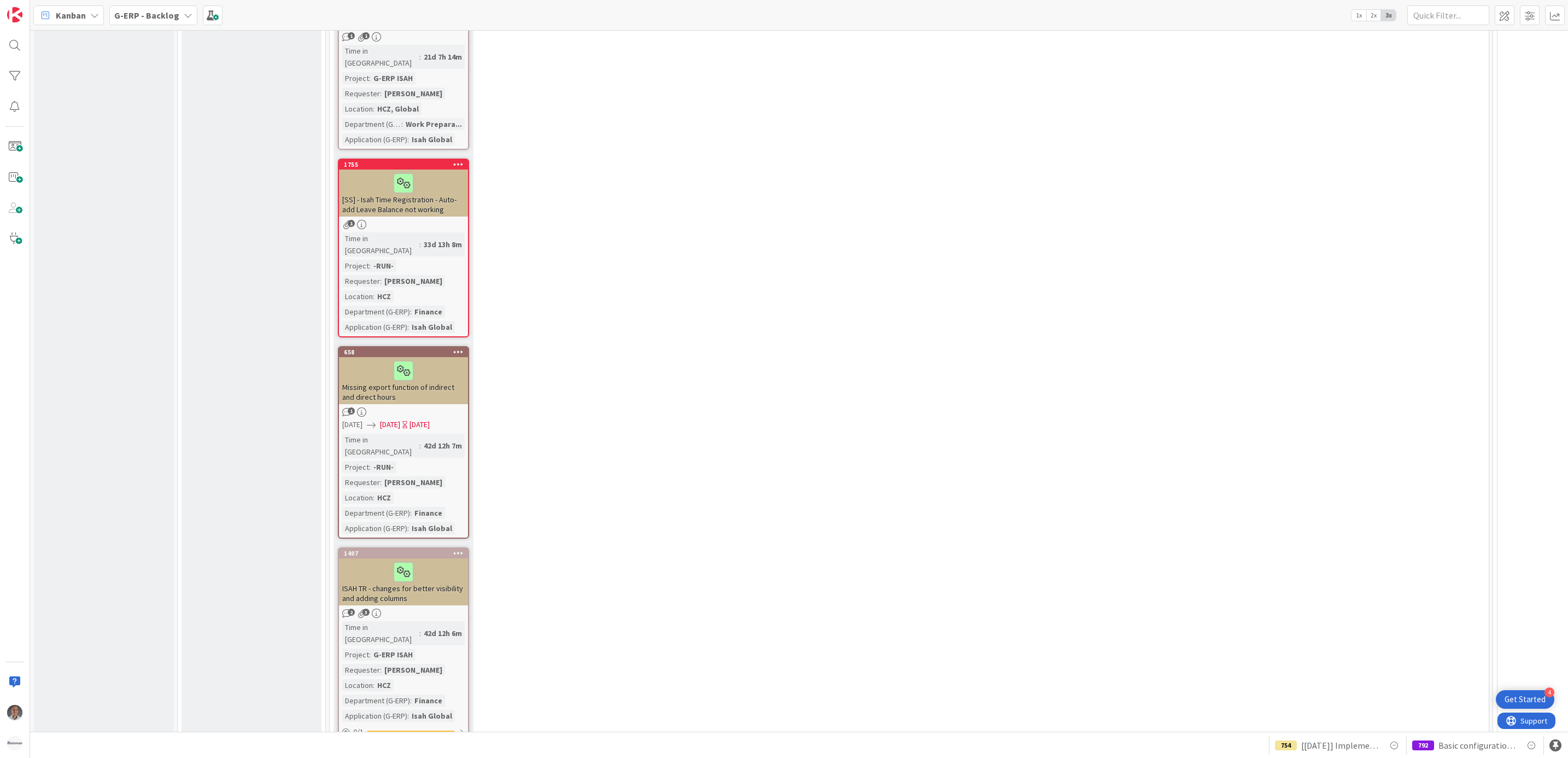
scroll to position [3855, 0]
